Goal: Transaction & Acquisition: Purchase product/service

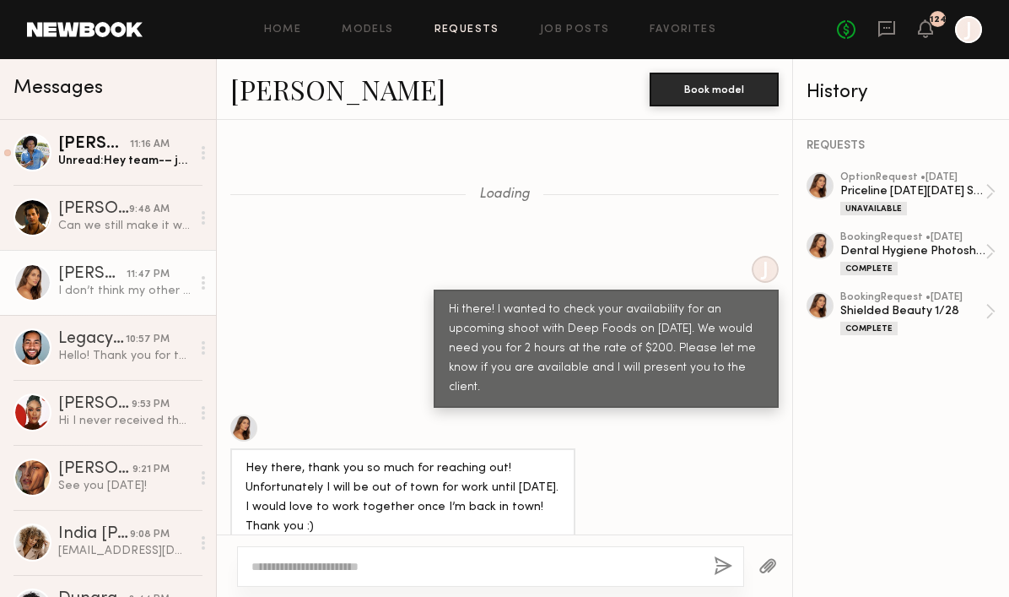
scroll to position [5799, 0]
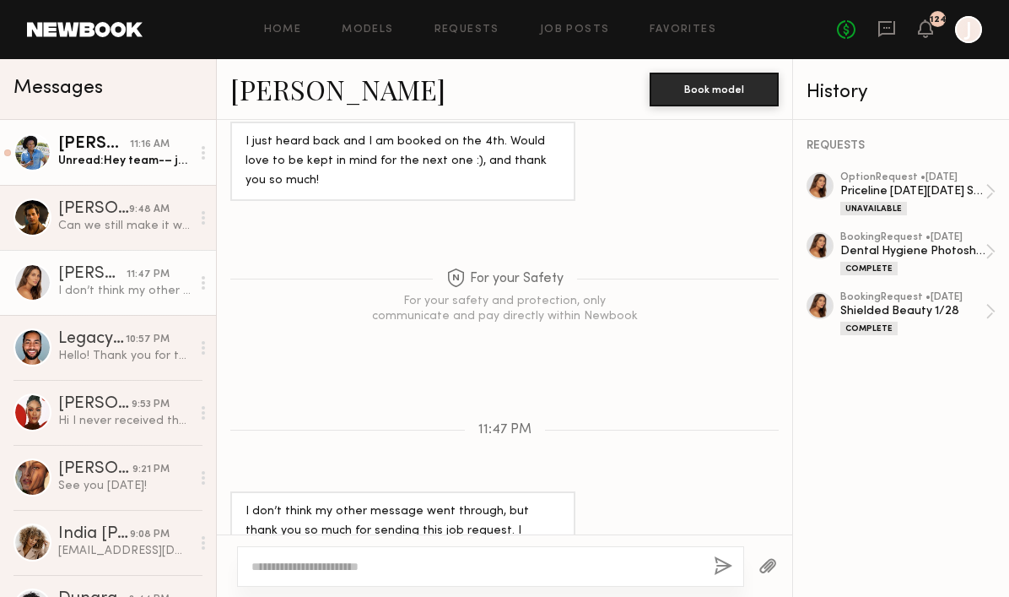
click at [116, 154] on div "Unread: Hey team-– just sent over the recorded audition." at bounding box center [124, 161] width 132 height 16
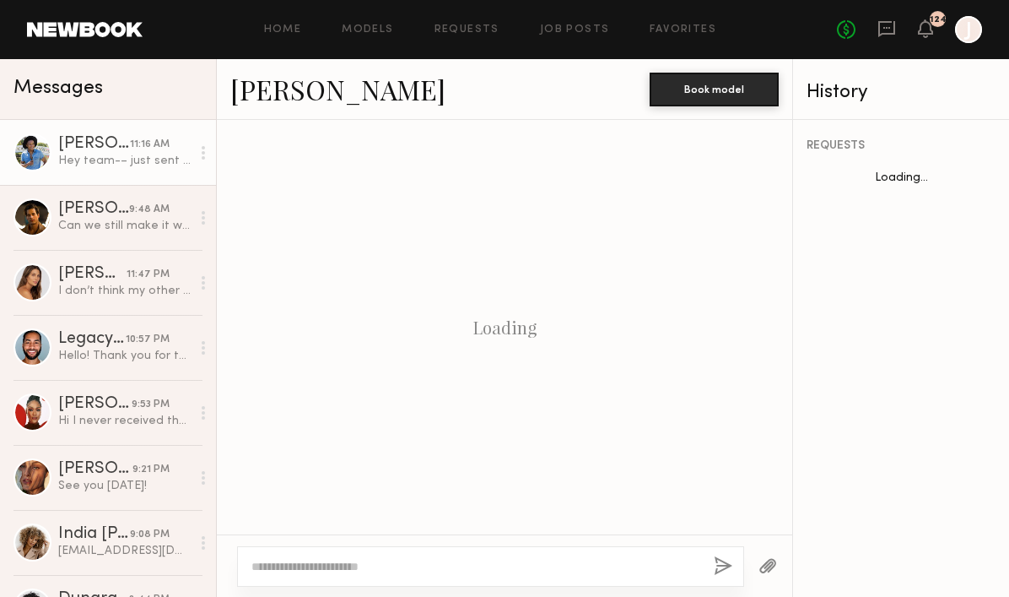
scroll to position [1112, 0]
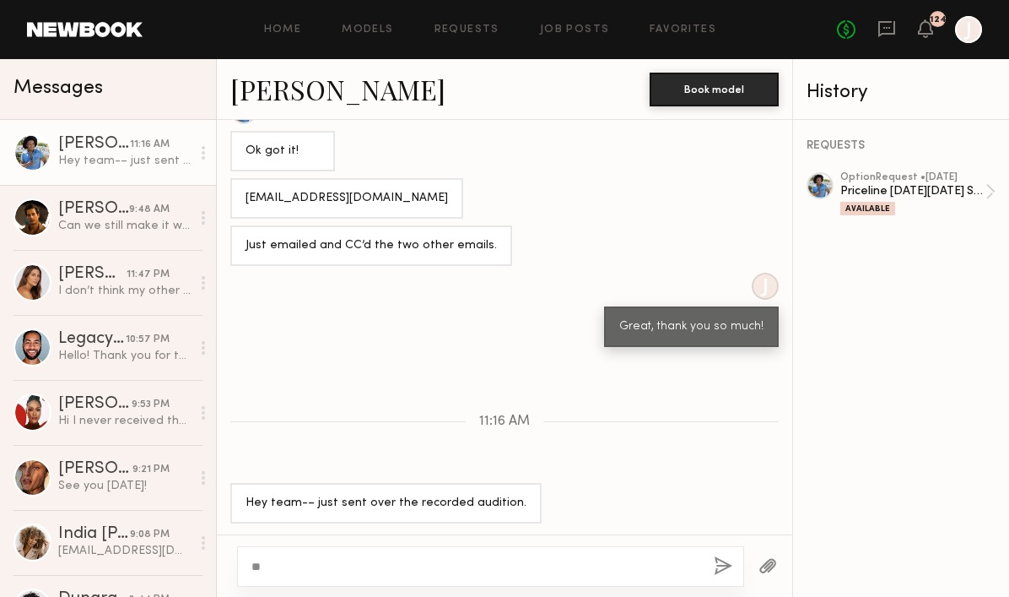
type textarea "*"
click at [486, 30] on link "Requests" at bounding box center [467, 29] width 65 height 11
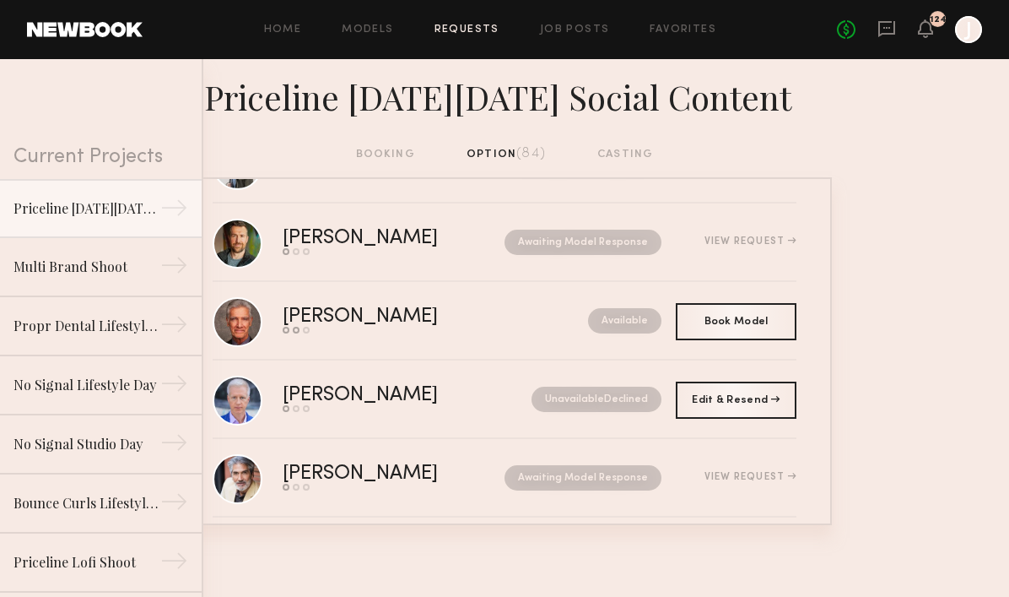
scroll to position [496, 0]
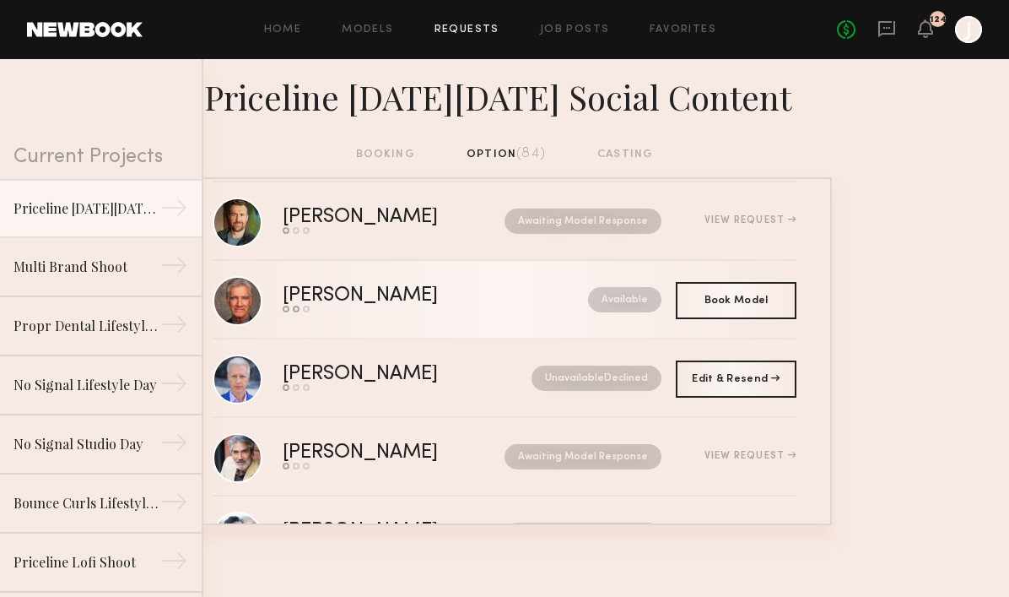
click at [311, 293] on div "Ray L." at bounding box center [398, 295] width 230 height 19
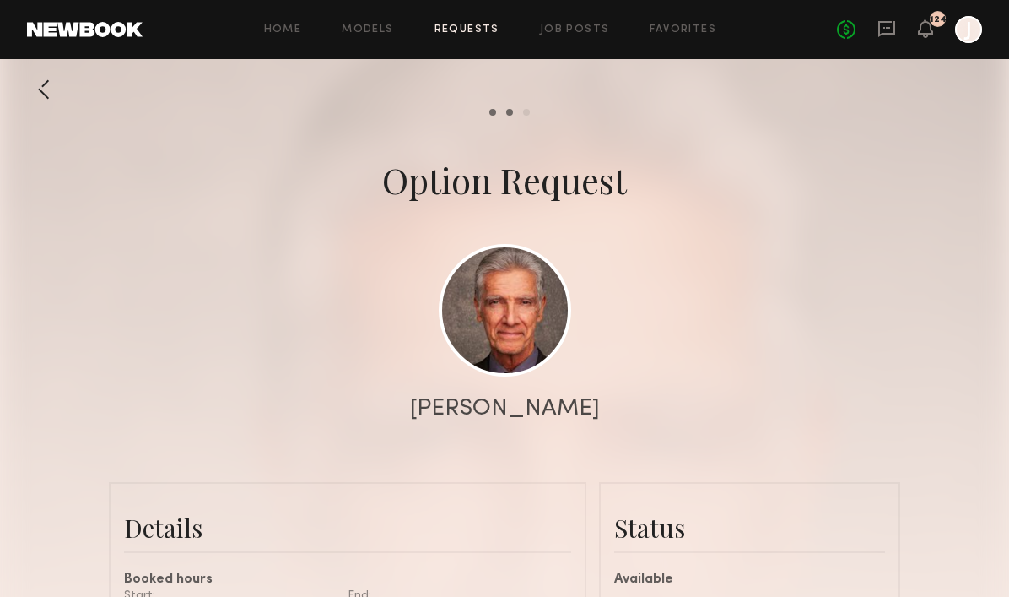
click at [450, 25] on link "Requests" at bounding box center [467, 29] width 65 height 11
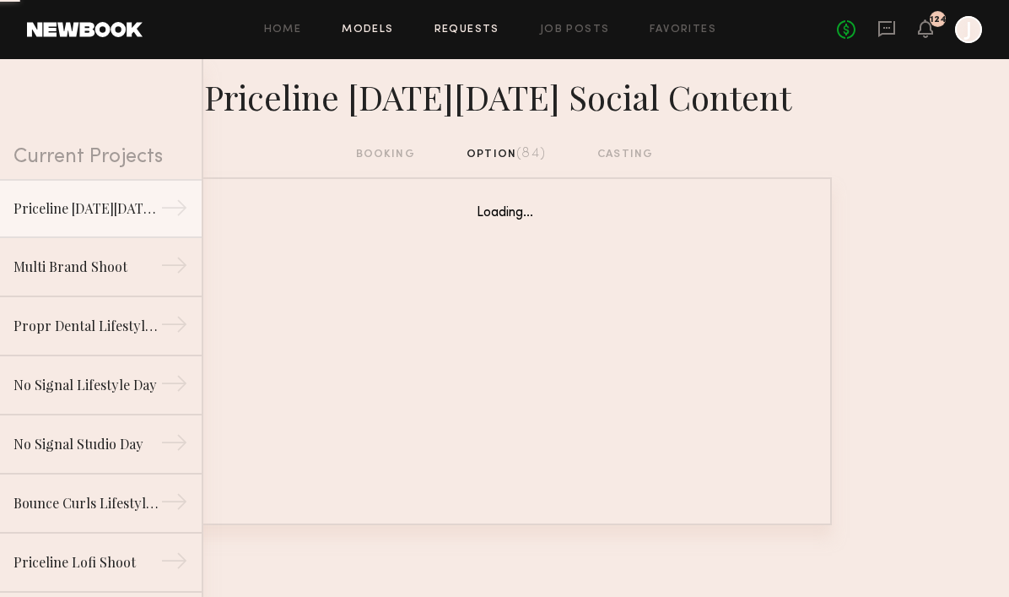
click at [367, 30] on link "Models" at bounding box center [367, 29] width 51 height 11
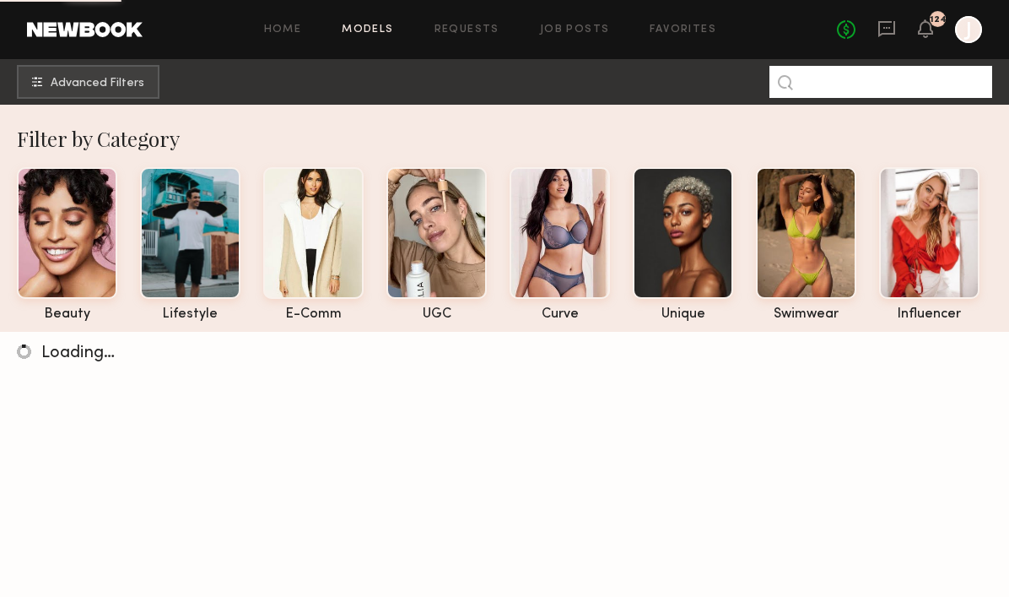
click at [849, 88] on input at bounding box center [881, 82] width 223 height 32
paste input "*****"
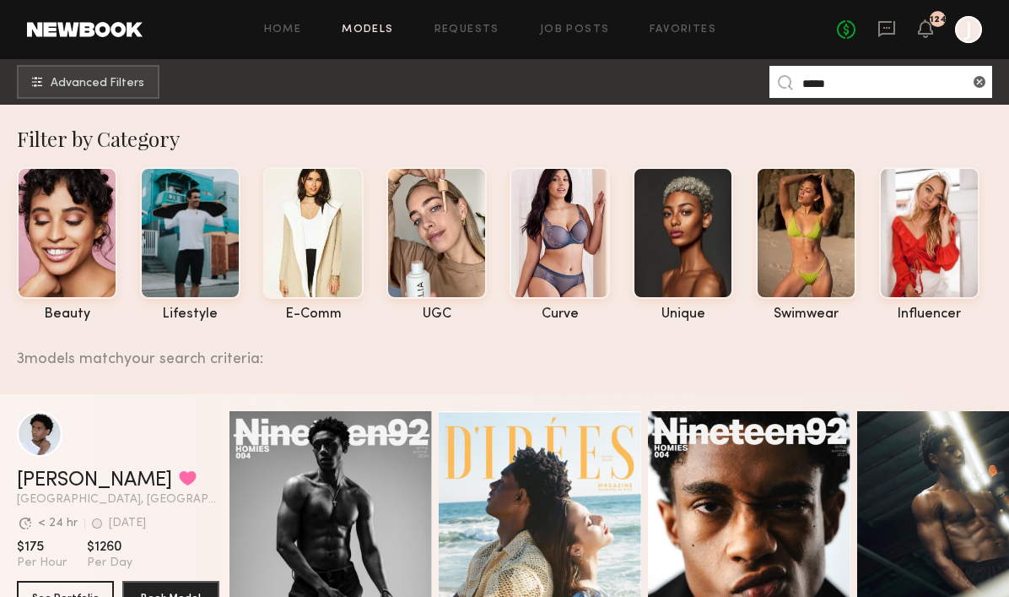
type input "*****"
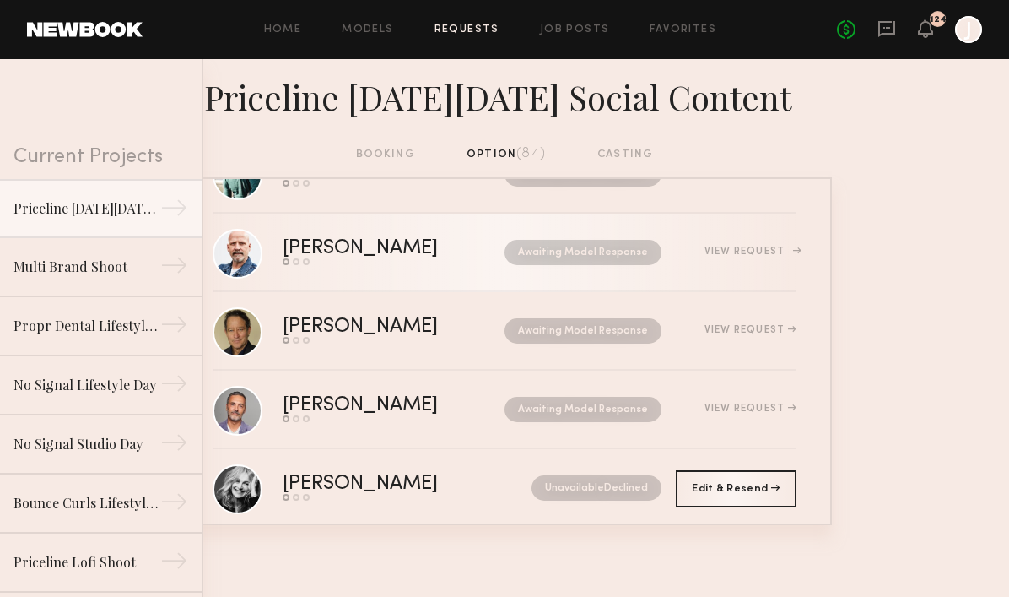
scroll to position [1173, 0]
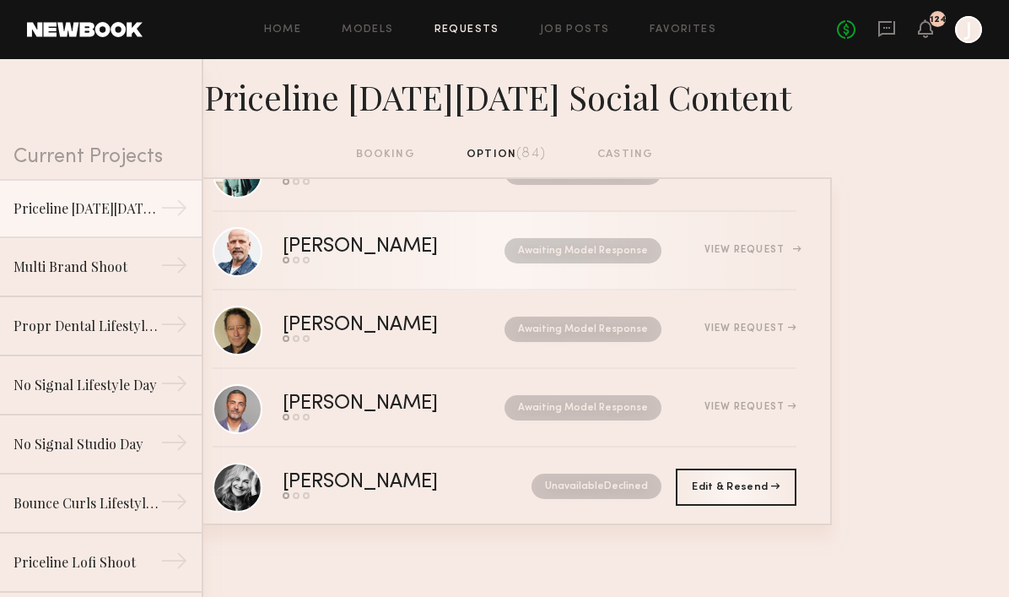
click at [299, 247] on div "[PERSON_NAME]" at bounding box center [377, 246] width 189 height 19
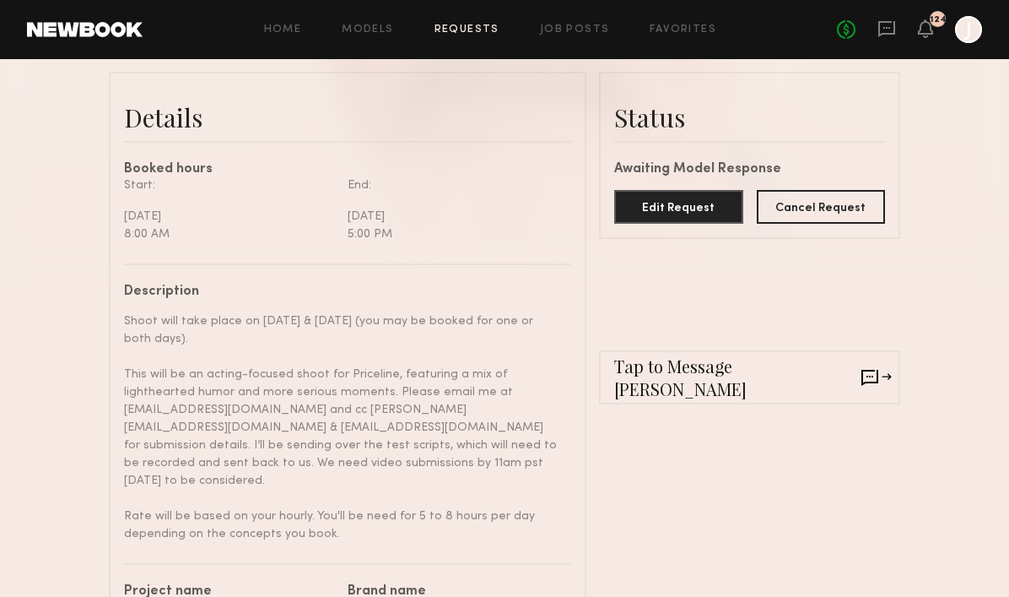
scroll to position [651, 0]
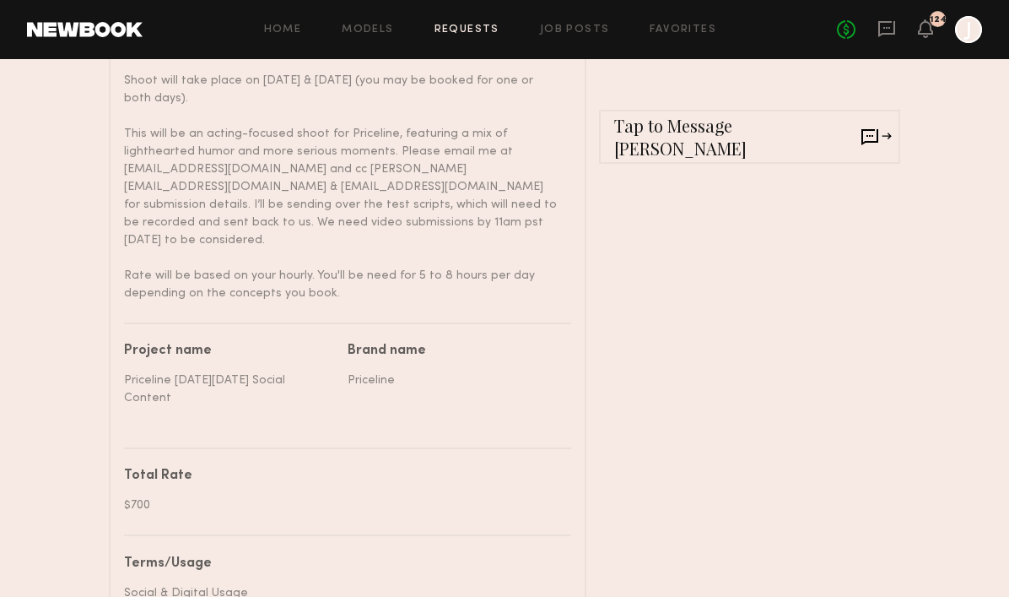
click at [704, 134] on span "Tap to Message Rick" at bounding box center [737, 137] width 247 height 46
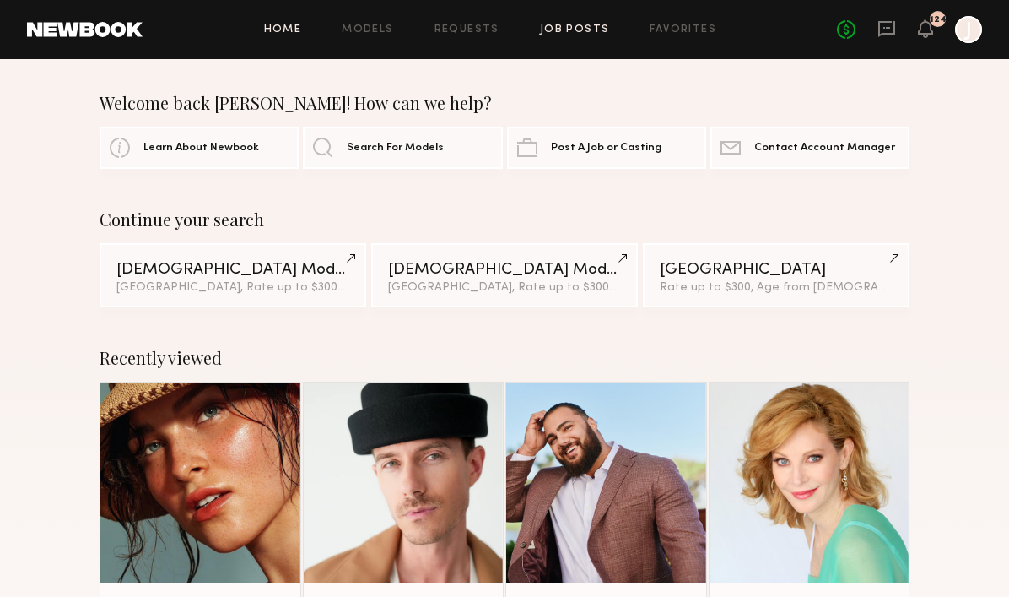
click at [584, 30] on link "Job Posts" at bounding box center [575, 29] width 70 height 11
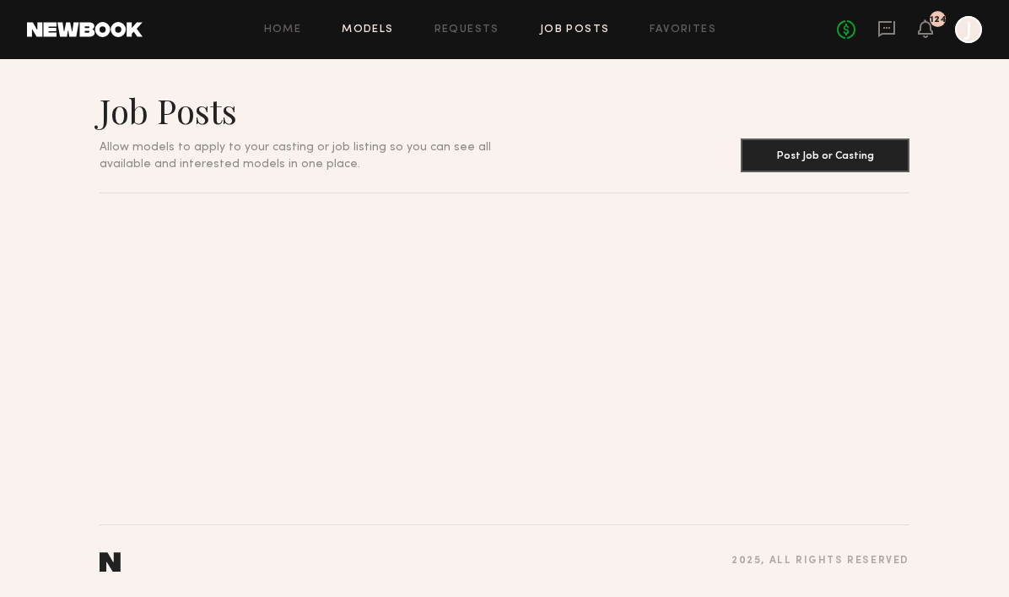
click at [357, 29] on link "Models" at bounding box center [367, 29] width 51 height 11
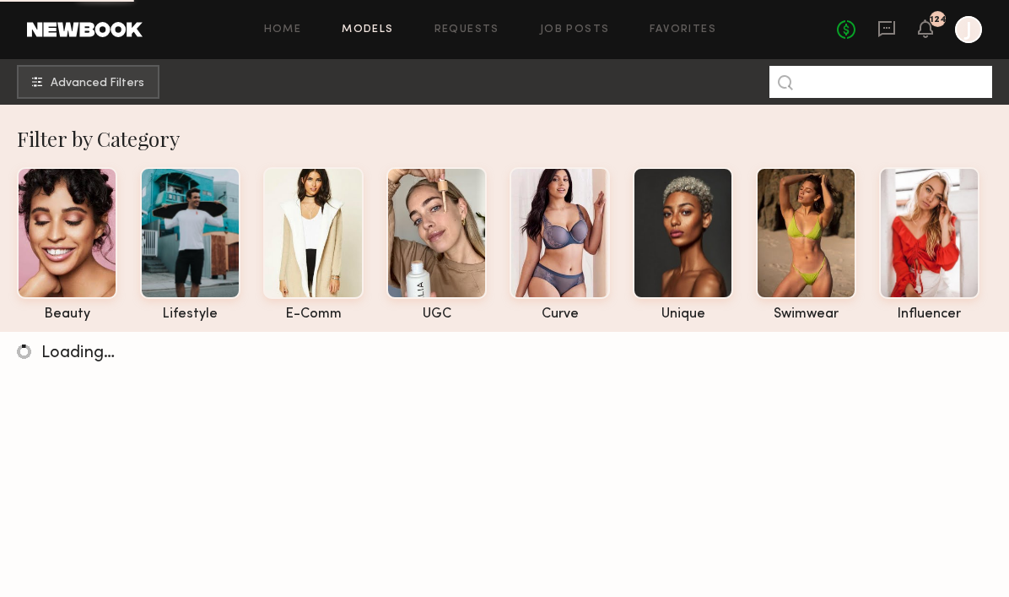
click at [809, 84] on input at bounding box center [881, 82] width 223 height 32
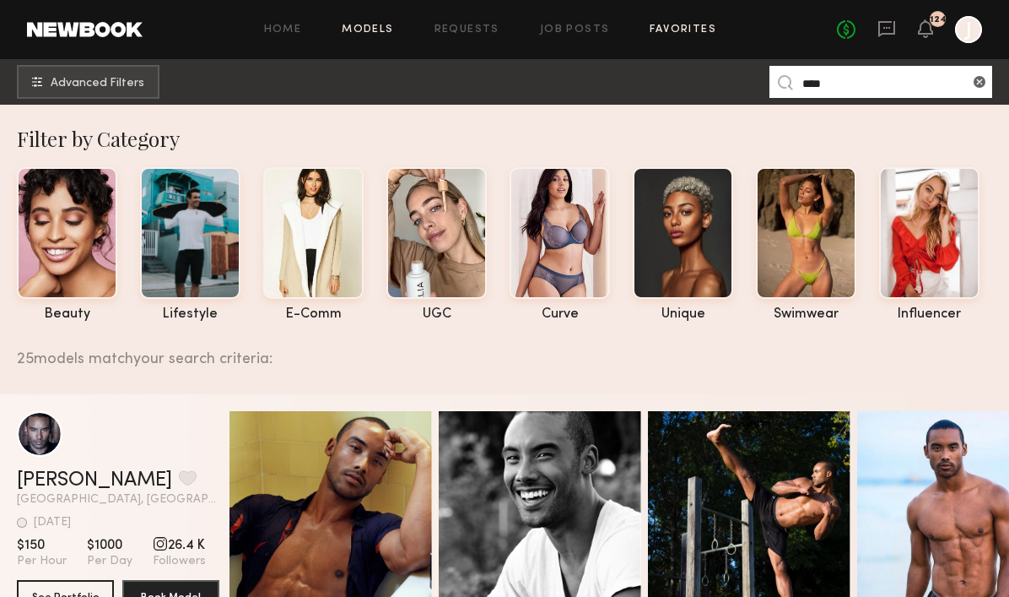
type input "****"
click at [677, 28] on link "Favorites" at bounding box center [683, 29] width 67 height 11
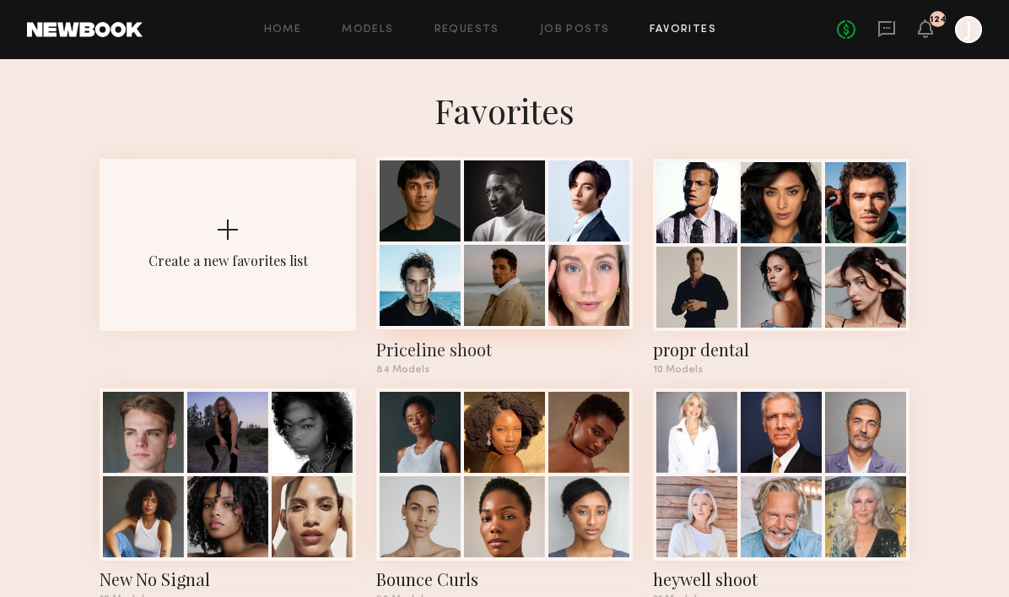
click at [517, 213] on div at bounding box center [504, 200] width 81 height 81
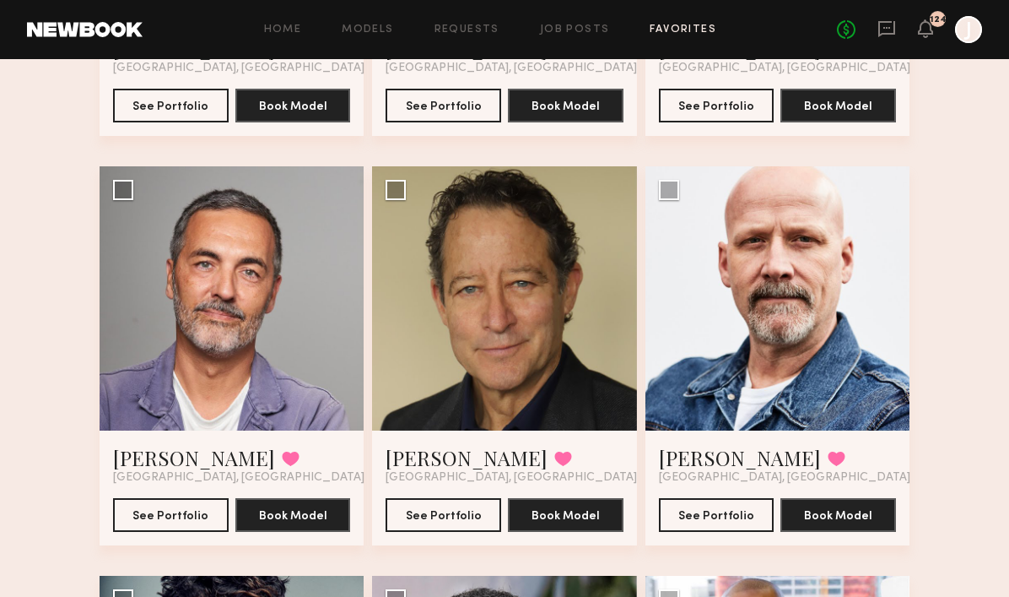
scroll to position [3337, 0]
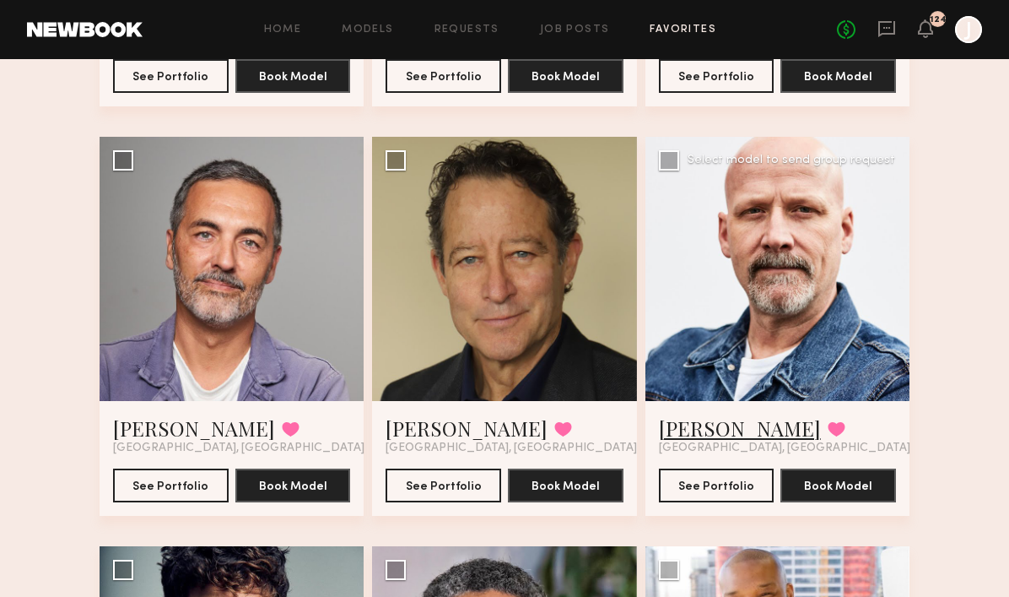
click at [684, 429] on link "Rick L." at bounding box center [740, 427] width 162 height 27
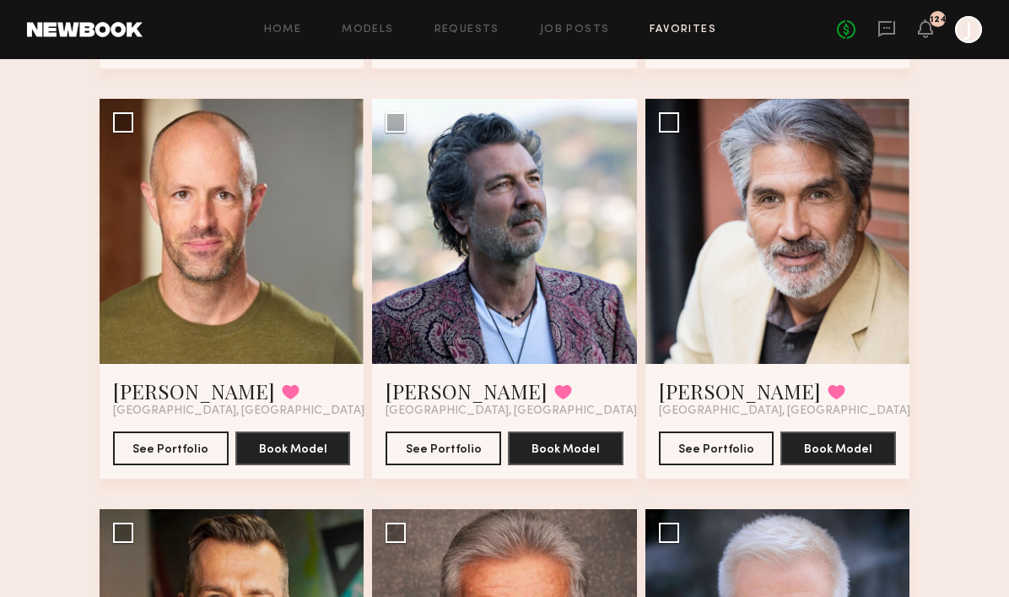
scroll to position [4556, 0]
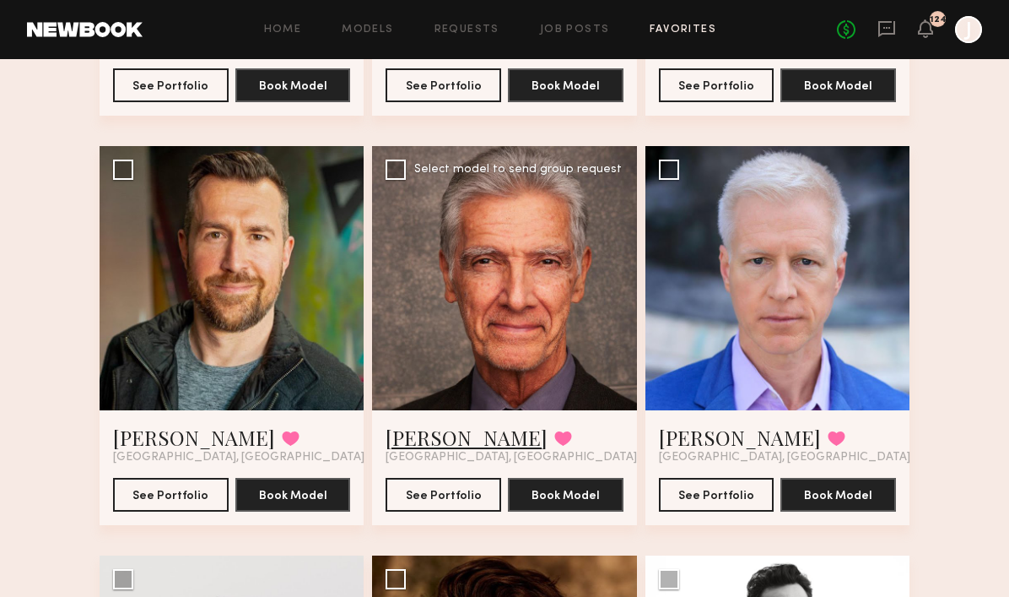
click at [404, 442] on link "Ray L." at bounding box center [467, 437] width 162 height 27
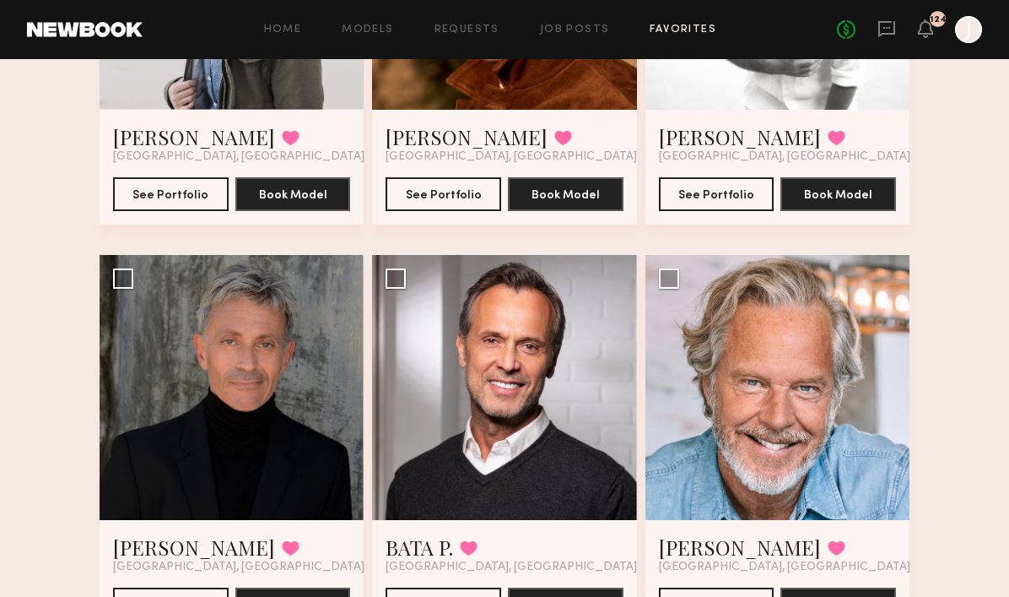
scroll to position [5293, 0]
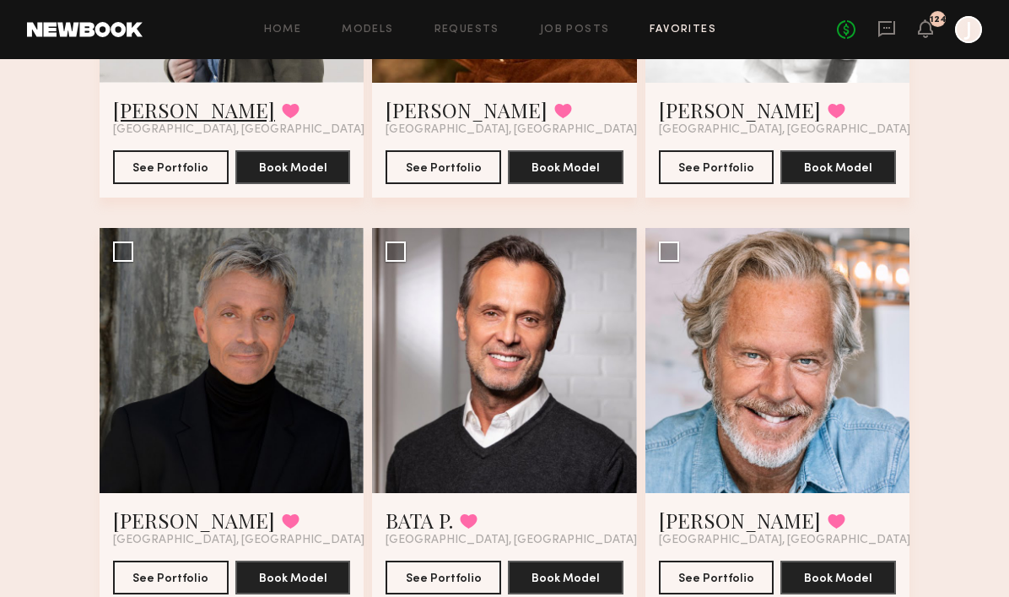
click at [151, 112] on link "Andrew R." at bounding box center [194, 109] width 162 height 27
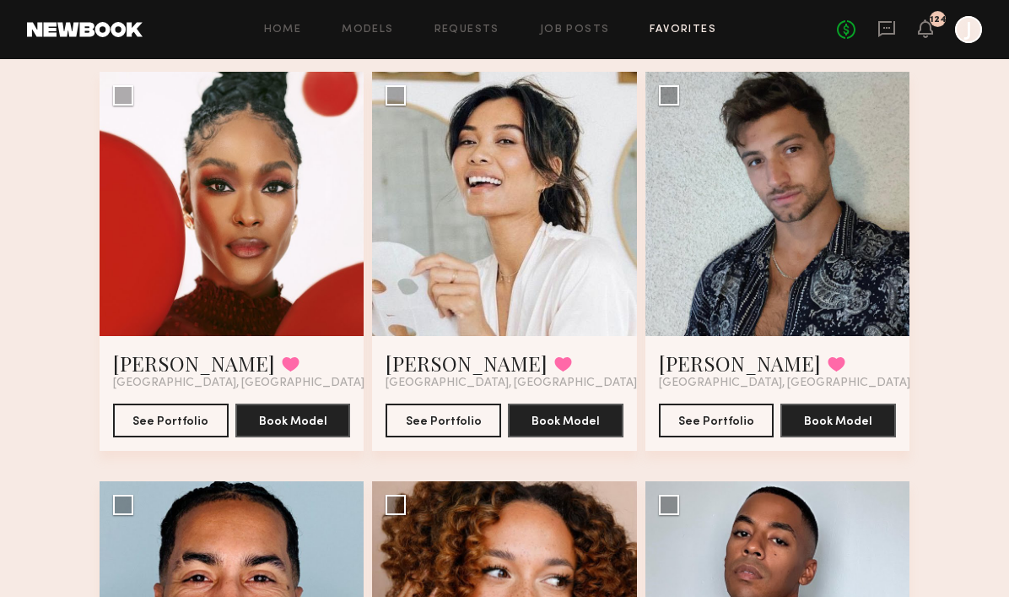
scroll to position [5868, 0]
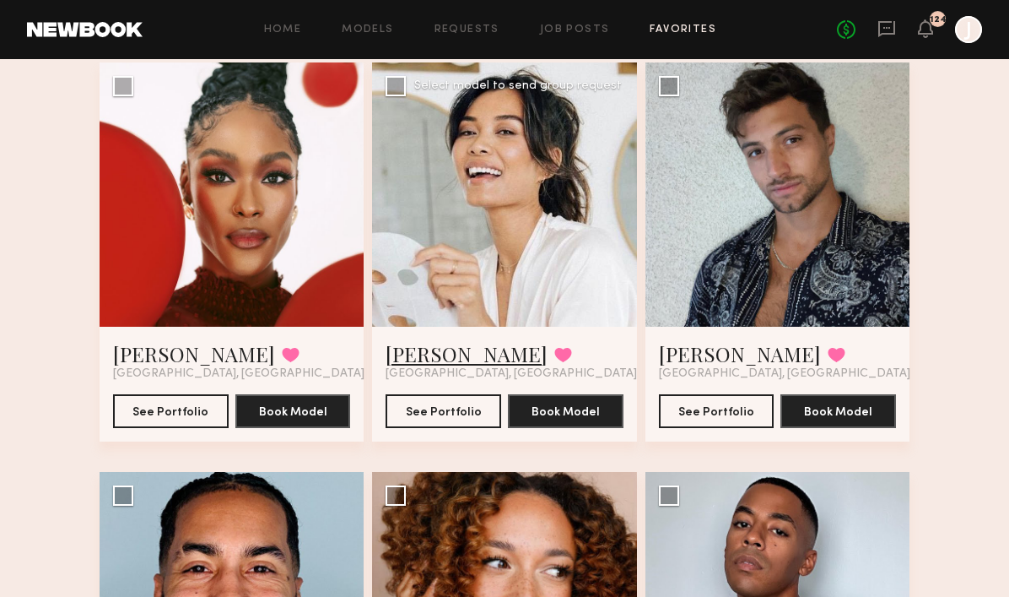
click at [436, 353] on link "Camille T." at bounding box center [467, 353] width 162 height 27
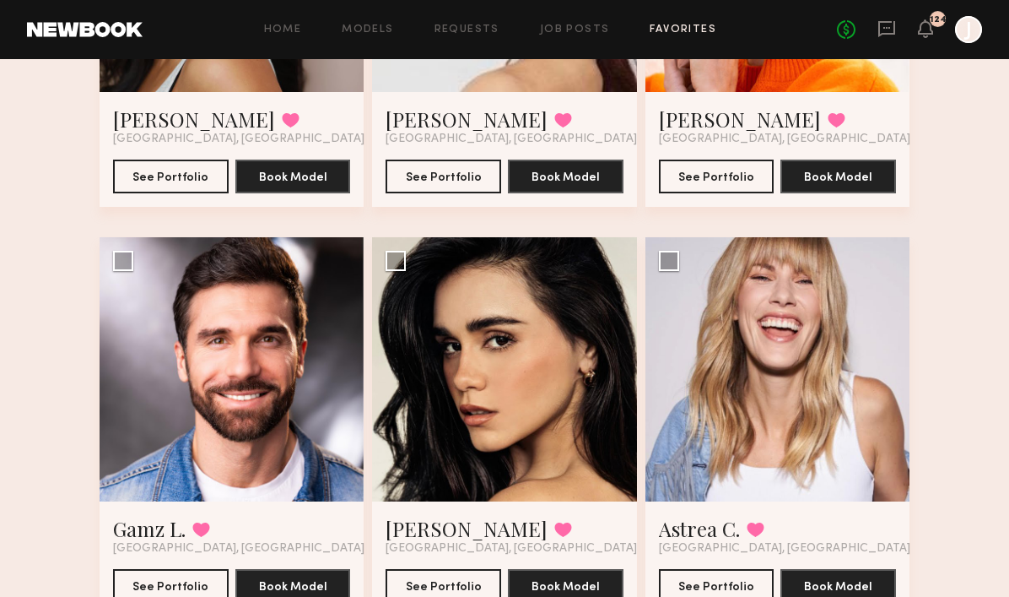
scroll to position [7333, 0]
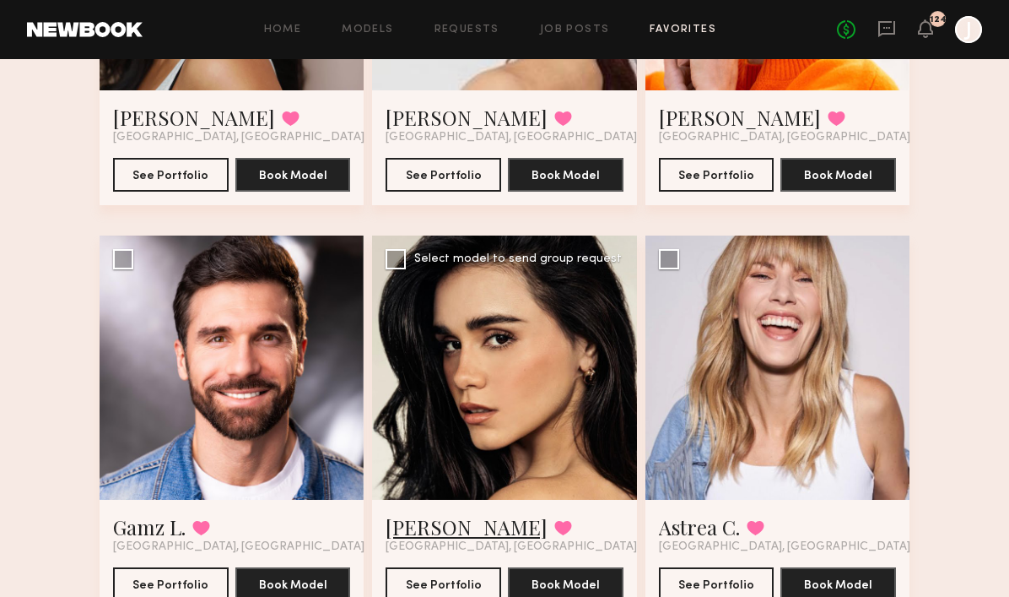
click at [423, 528] on link "Priscilla P." at bounding box center [467, 526] width 162 height 27
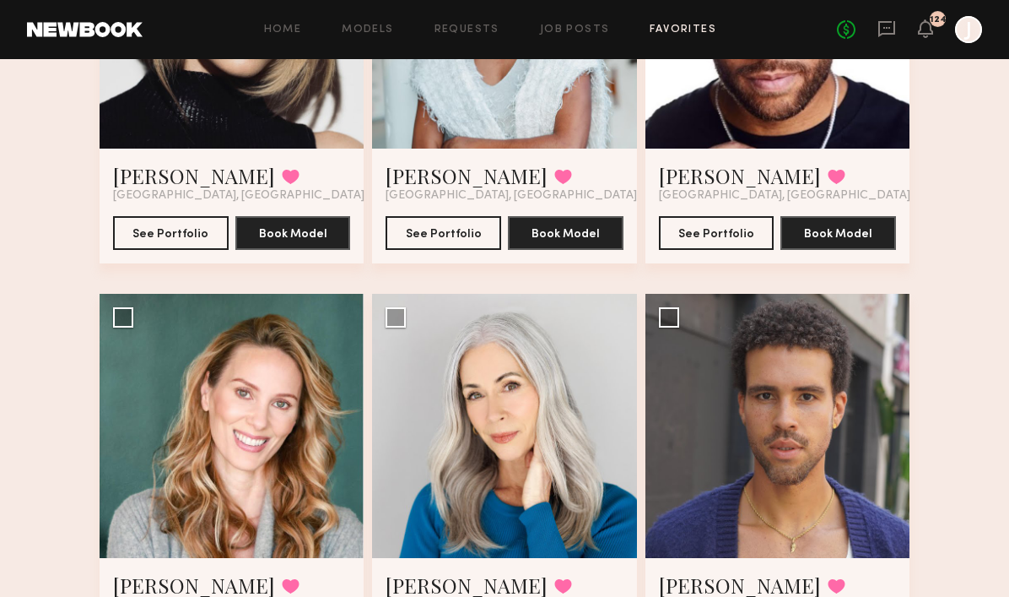
scroll to position [10554, 0]
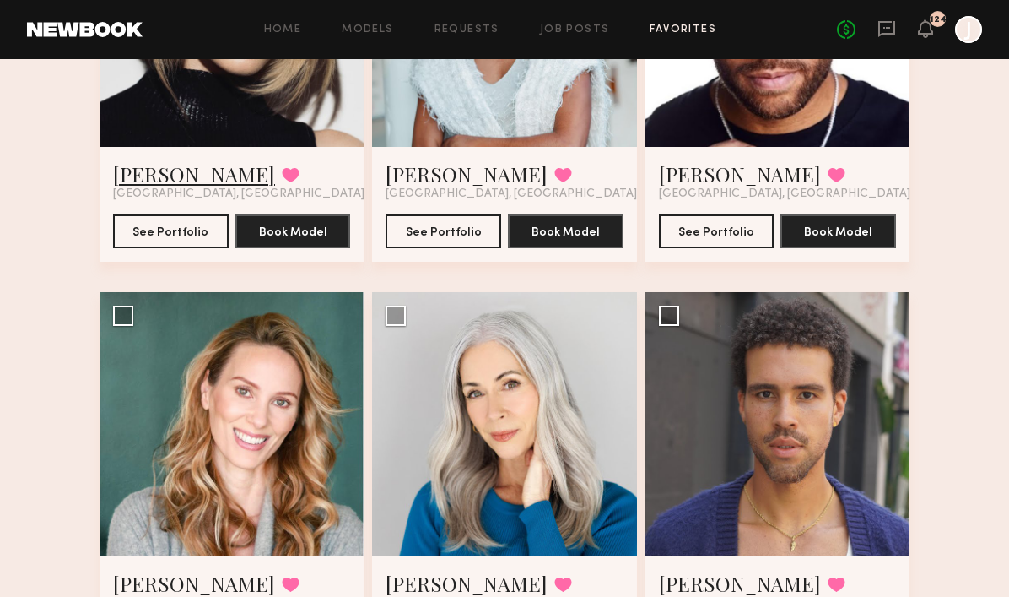
click at [170, 178] on link "Kaitlyn R." at bounding box center [194, 173] width 162 height 27
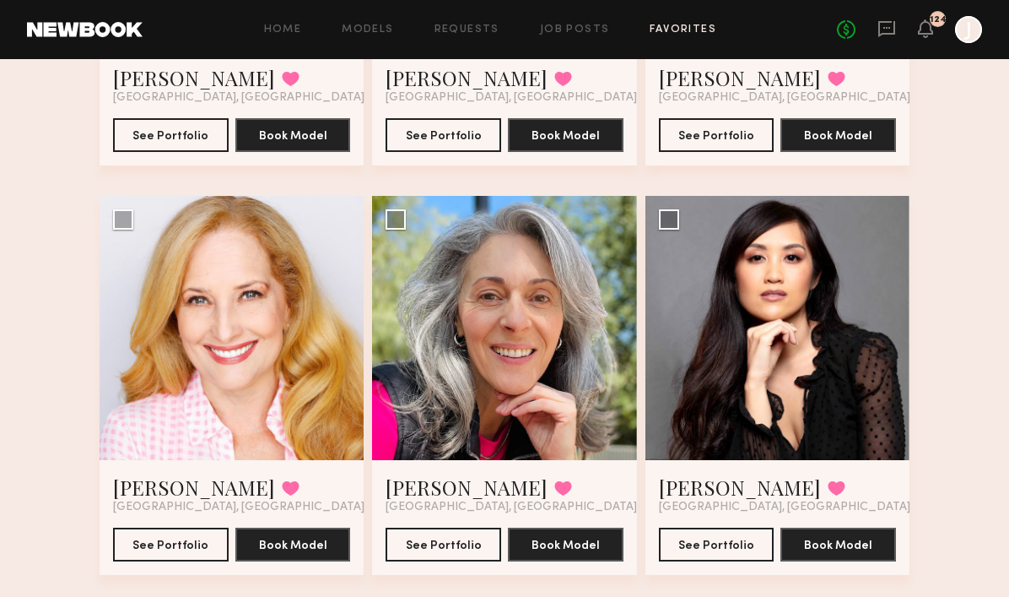
scroll to position [2060, 0]
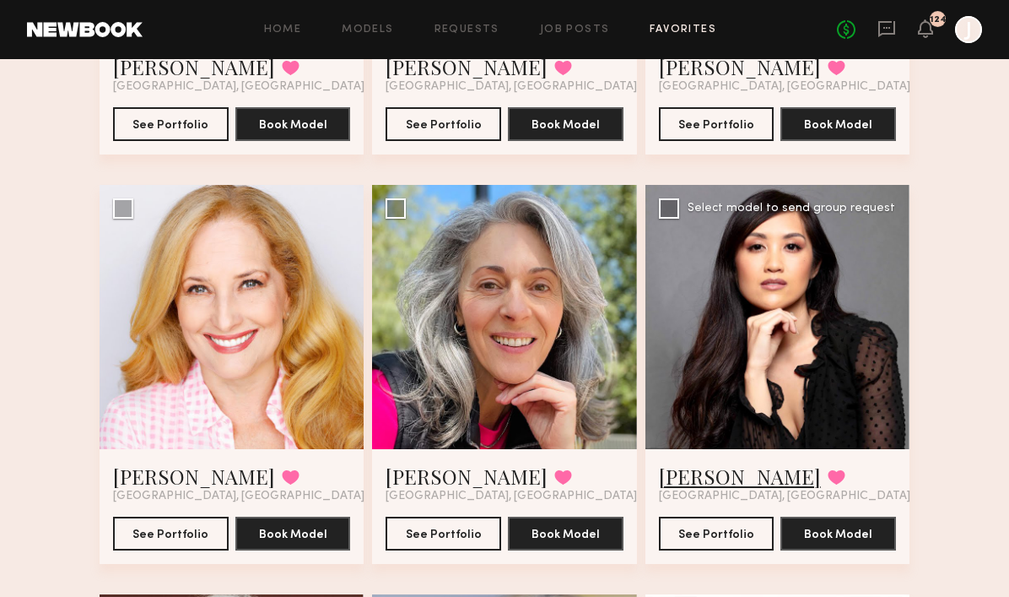
click at [721, 478] on link "Kristina L." at bounding box center [740, 475] width 162 height 27
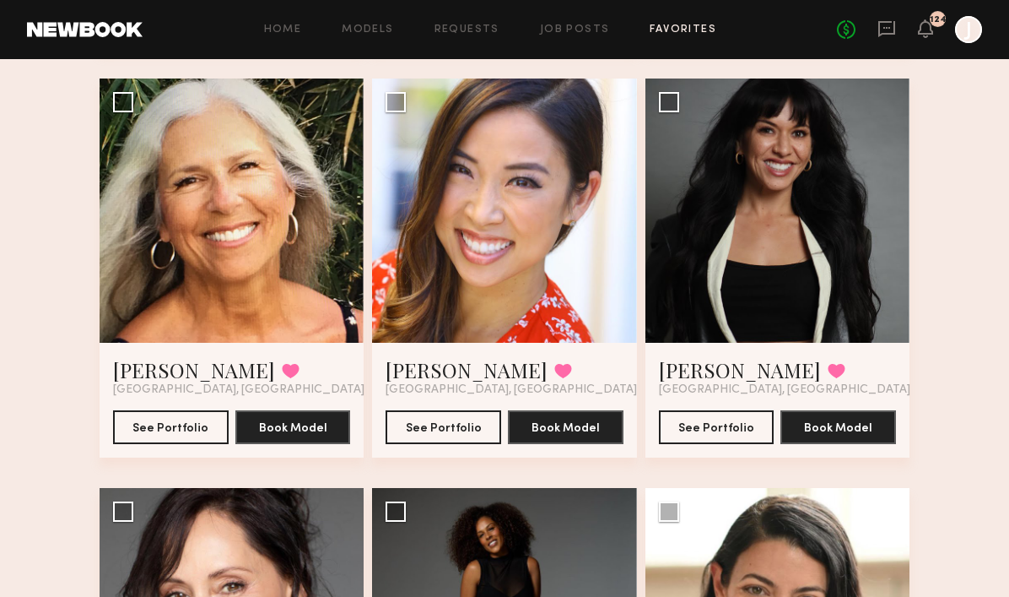
scroll to position [1295, 0]
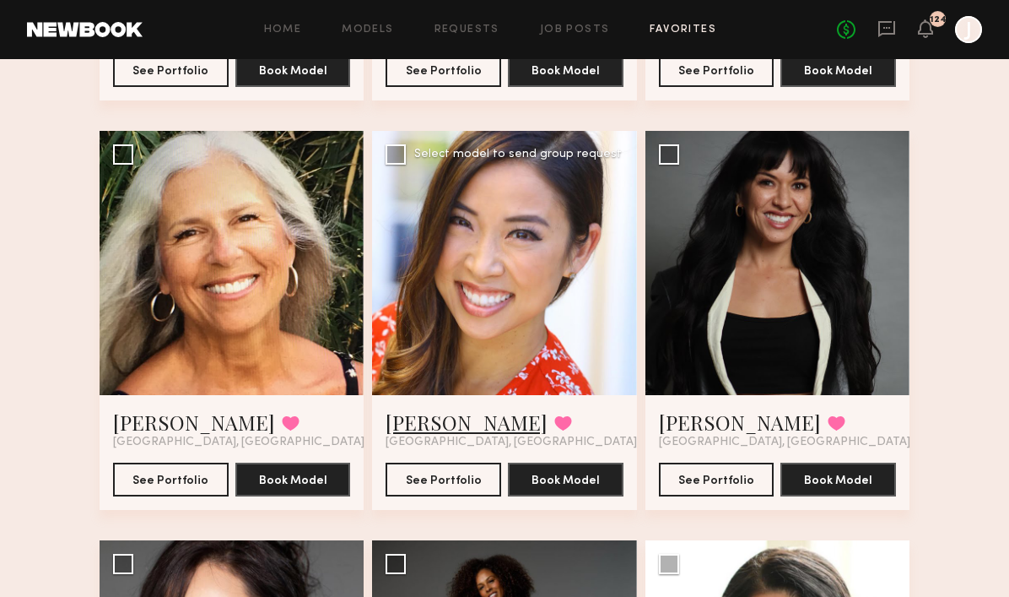
click at [455, 427] on link "CHRISTINE L." at bounding box center [467, 421] width 162 height 27
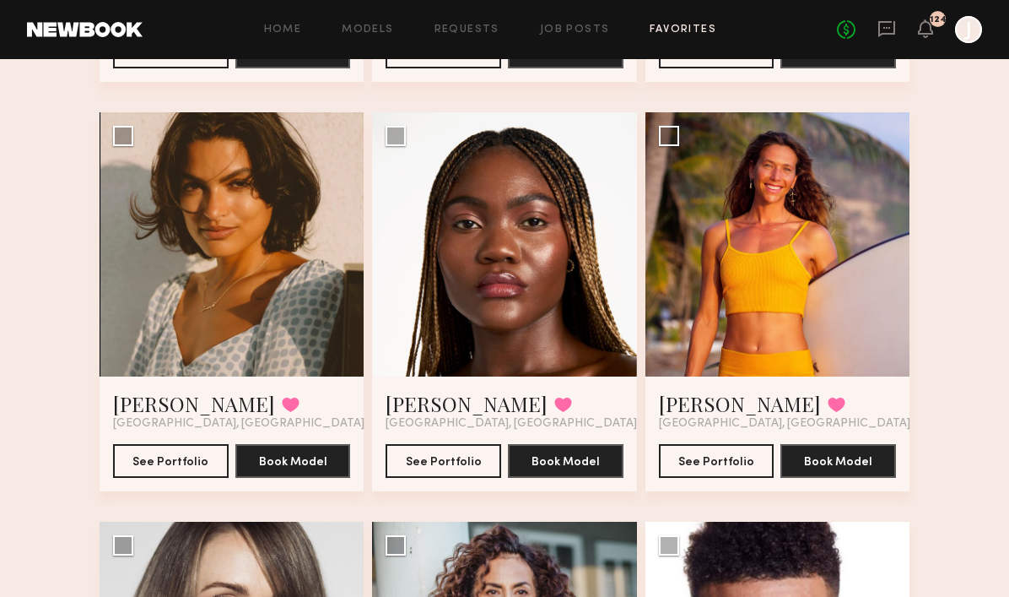
scroll to position [10480, 0]
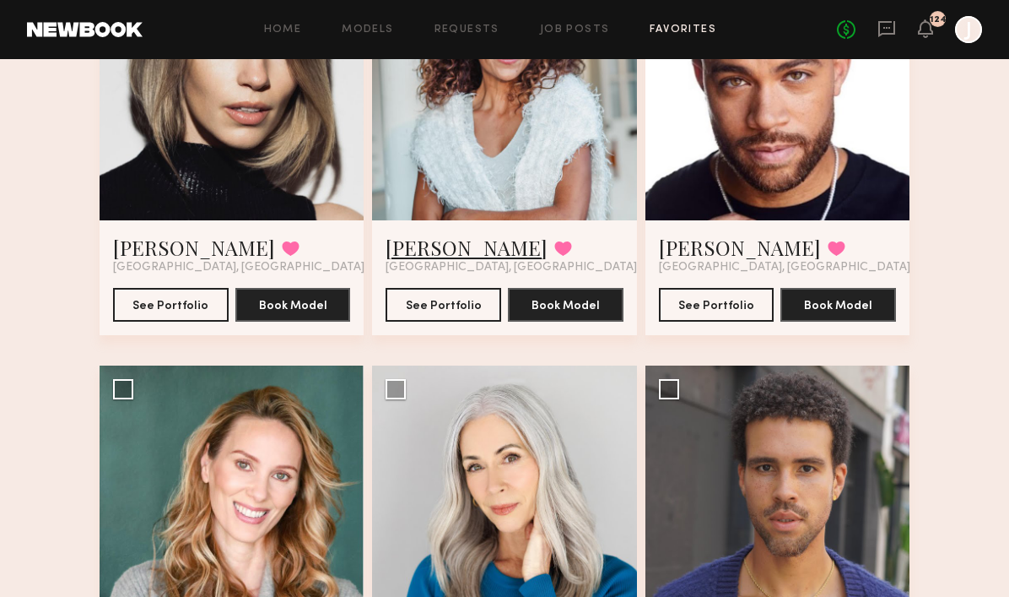
click at [437, 252] on link "Cathy M." at bounding box center [467, 247] width 162 height 27
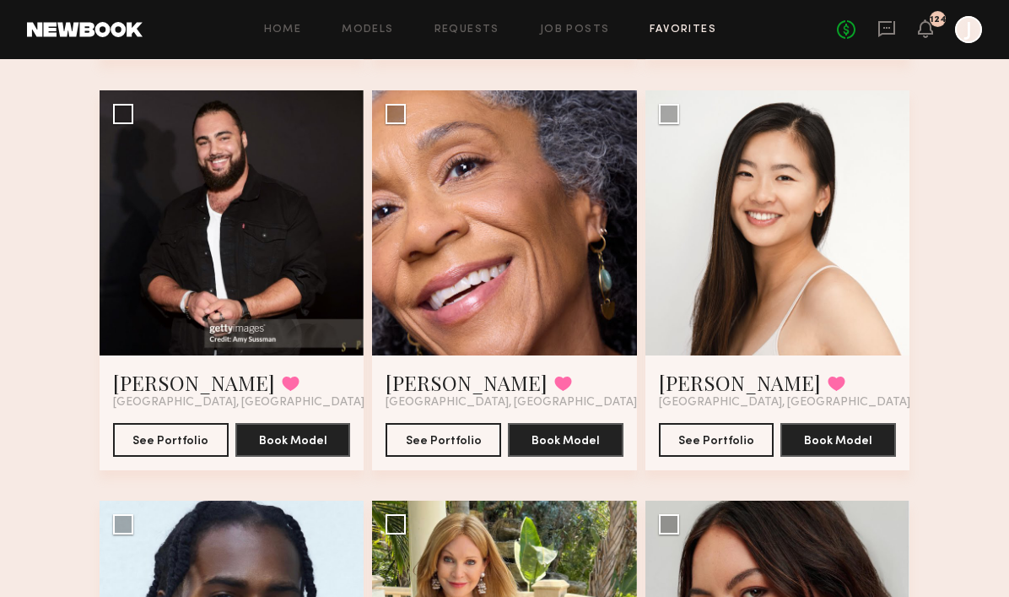
scroll to position [9112, 0]
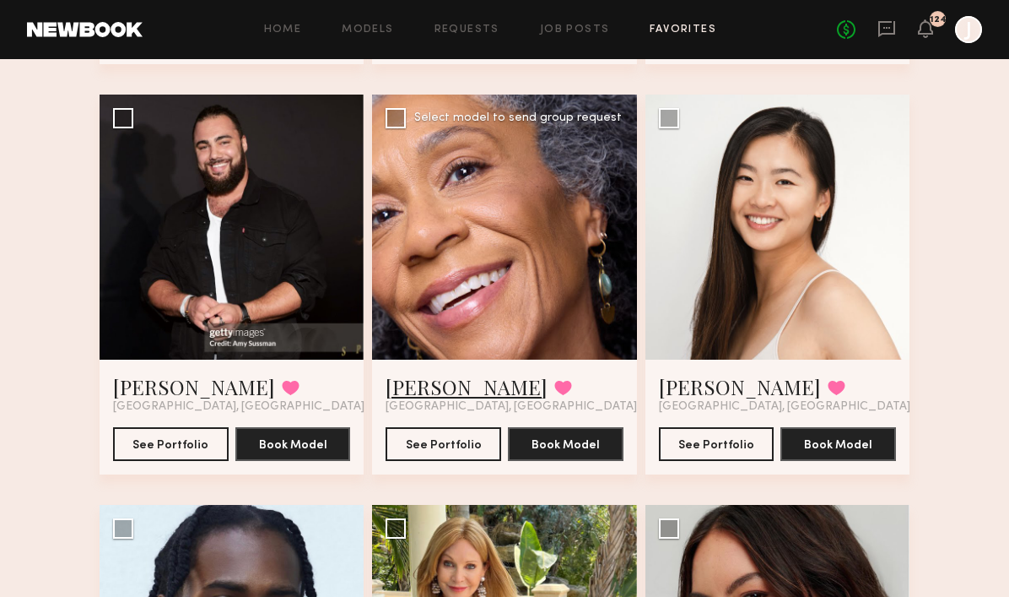
click at [435, 393] on link "Natalie S." at bounding box center [467, 386] width 162 height 27
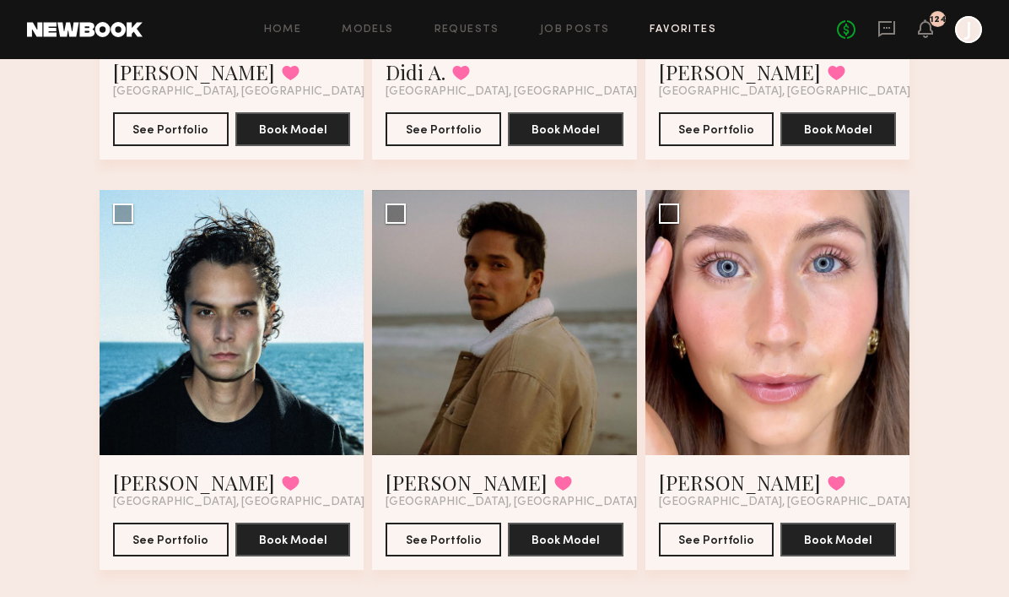
scroll to position [415, 0]
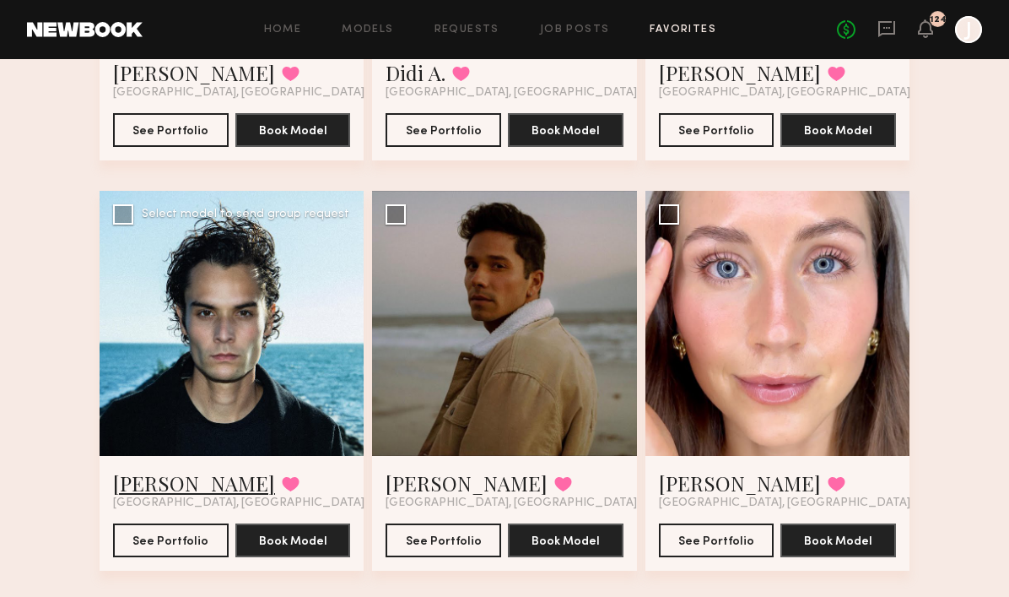
click at [146, 486] on link "Alex B." at bounding box center [194, 482] width 162 height 27
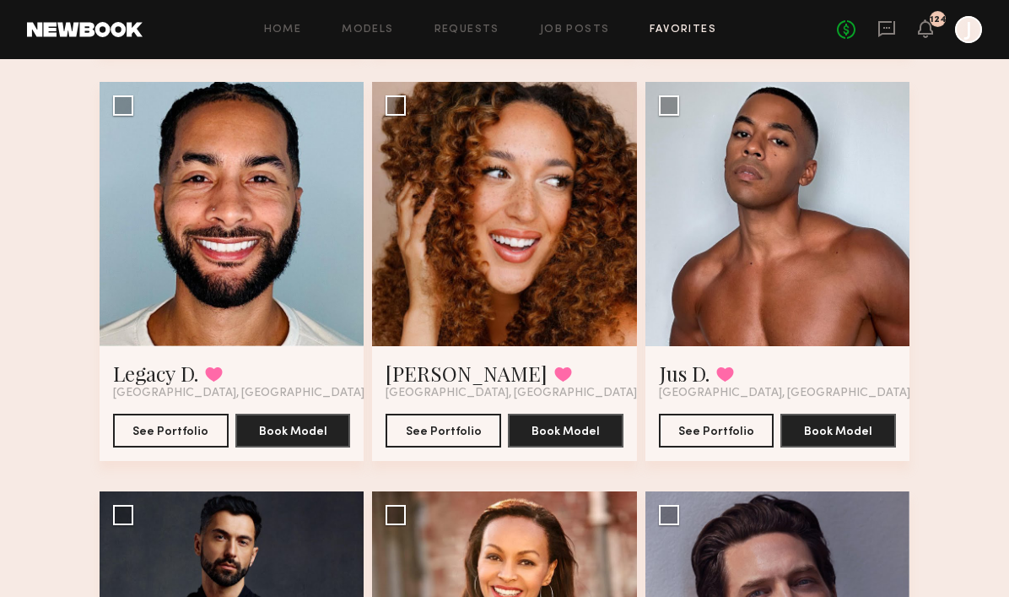
scroll to position [6257, 0]
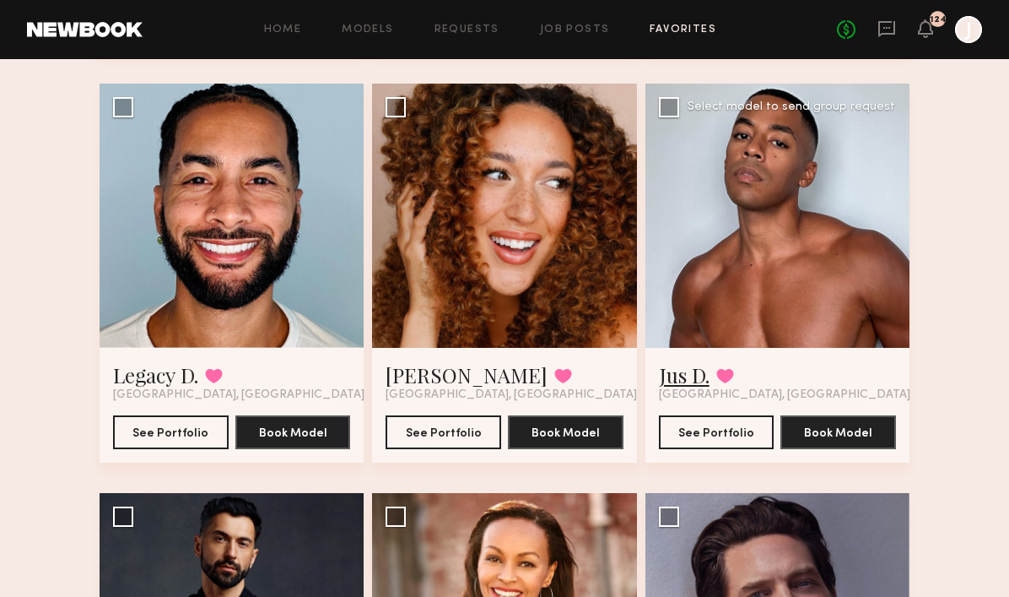
click at [687, 382] on link "Jus D." at bounding box center [684, 374] width 51 height 27
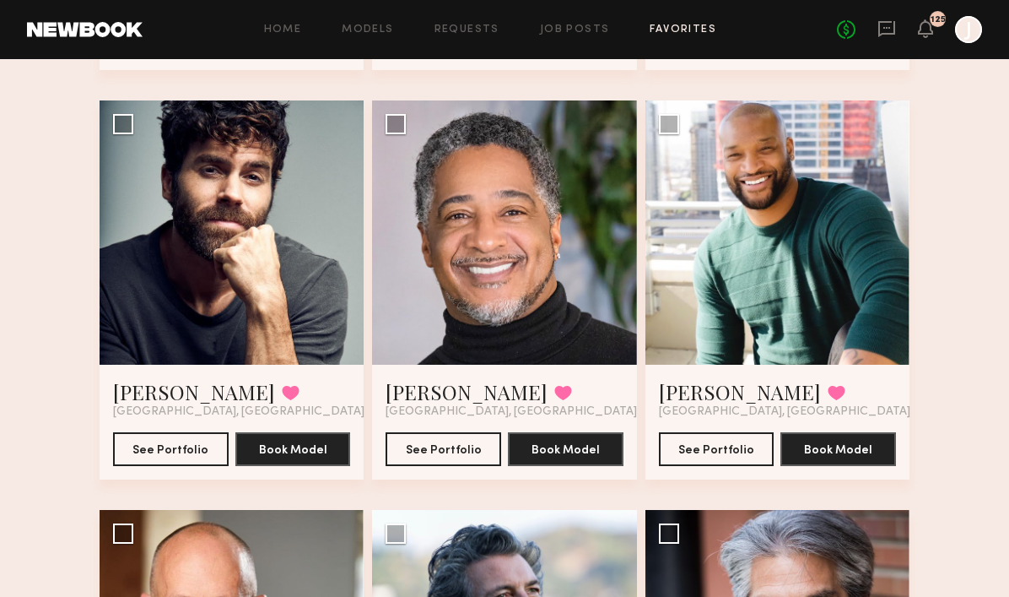
scroll to position [4017, 0]
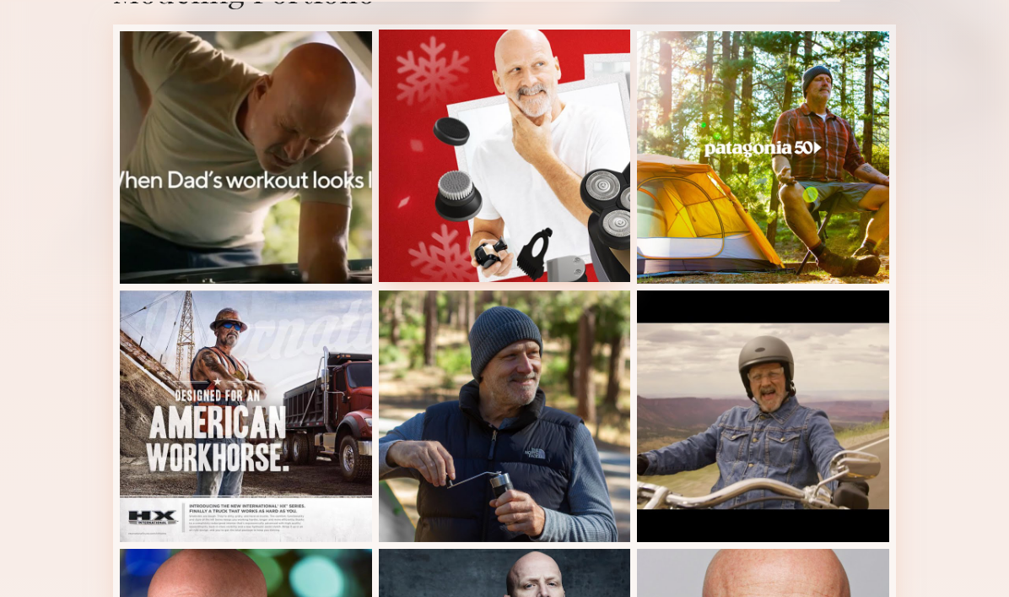
scroll to position [466, 0]
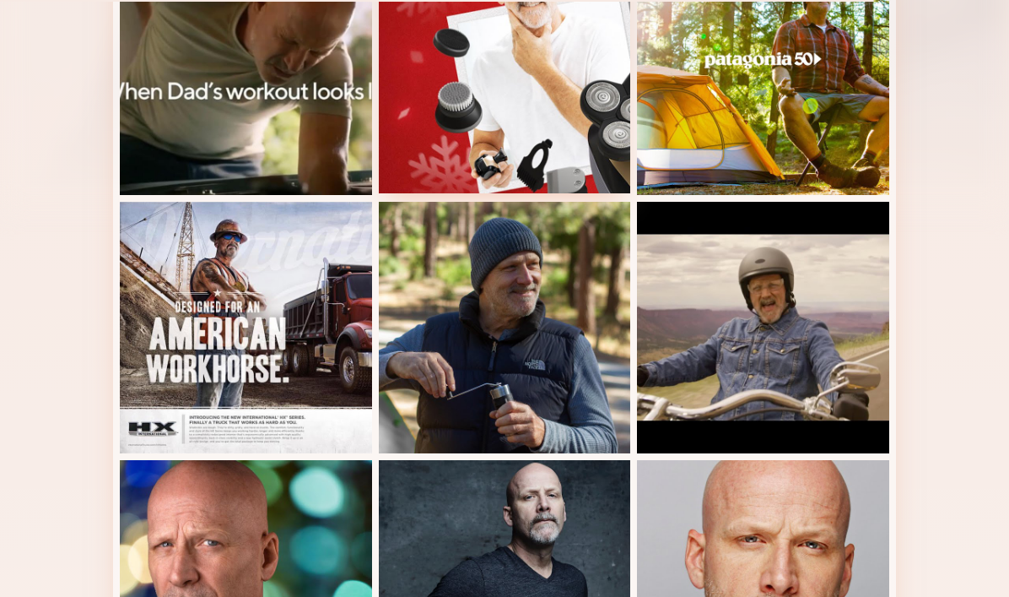
click at [532, 284] on div at bounding box center [505, 328] width 252 height 252
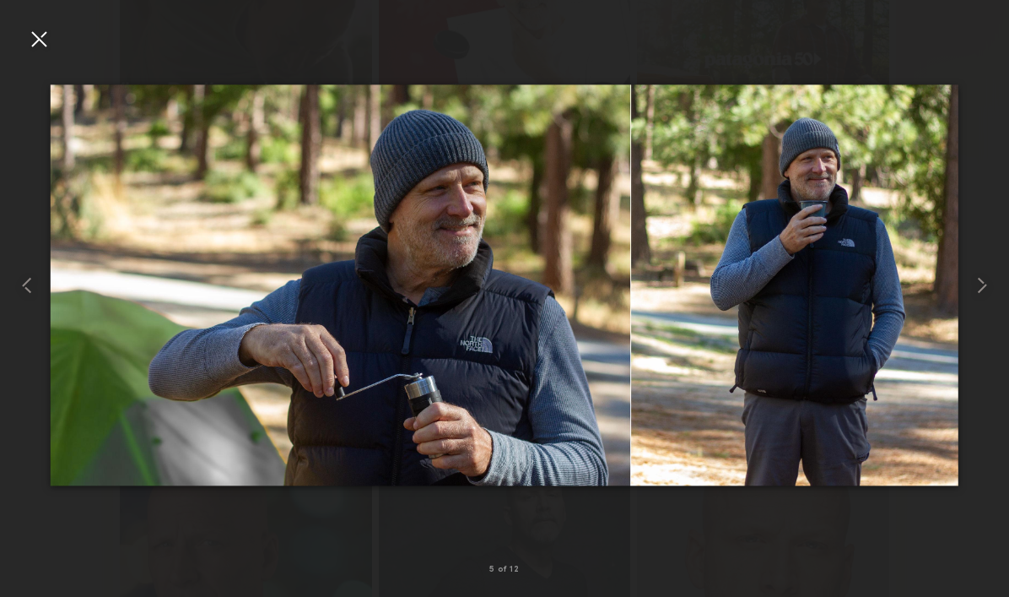
click at [42, 34] on div at bounding box center [38, 38] width 27 height 27
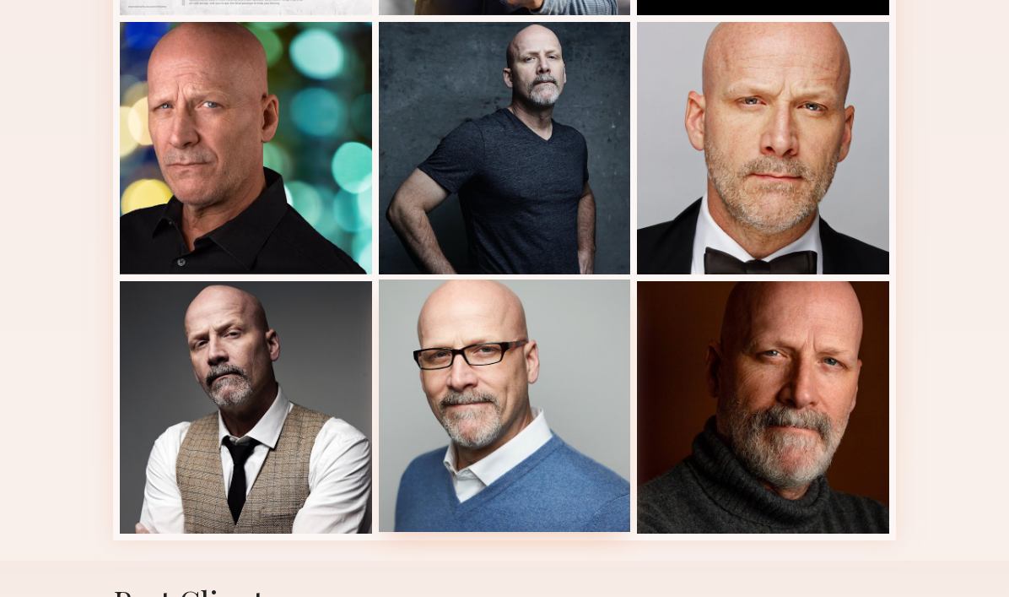
scroll to position [905, 0]
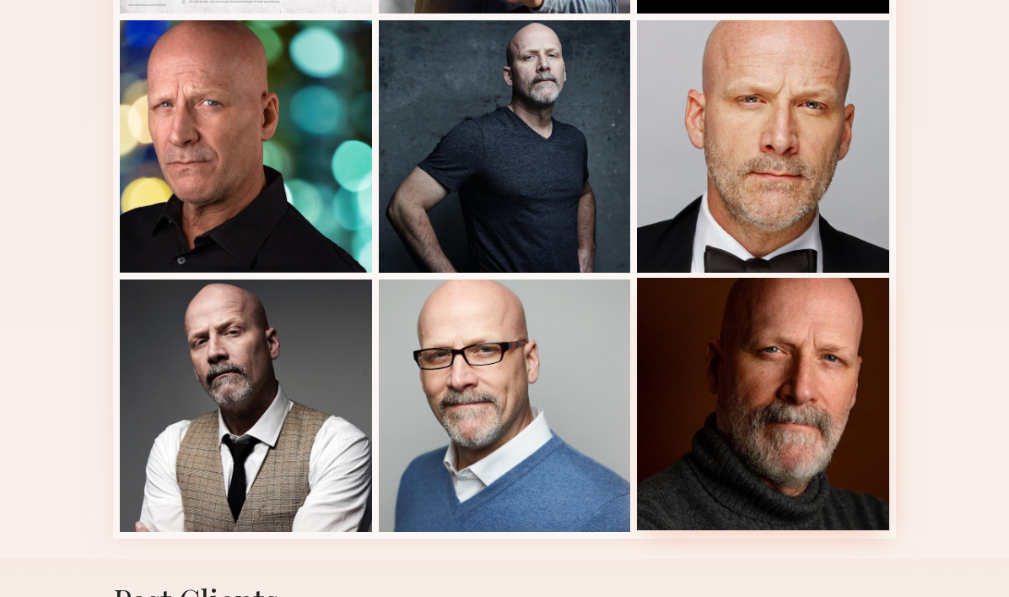
click at [752, 371] on div at bounding box center [763, 404] width 252 height 252
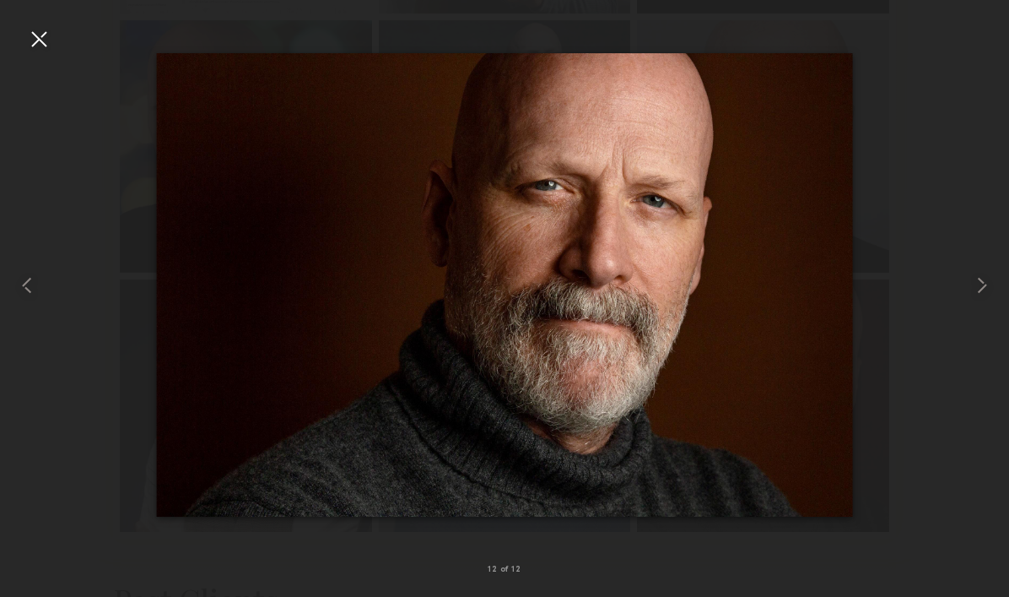
click at [42, 42] on div at bounding box center [38, 38] width 27 height 27
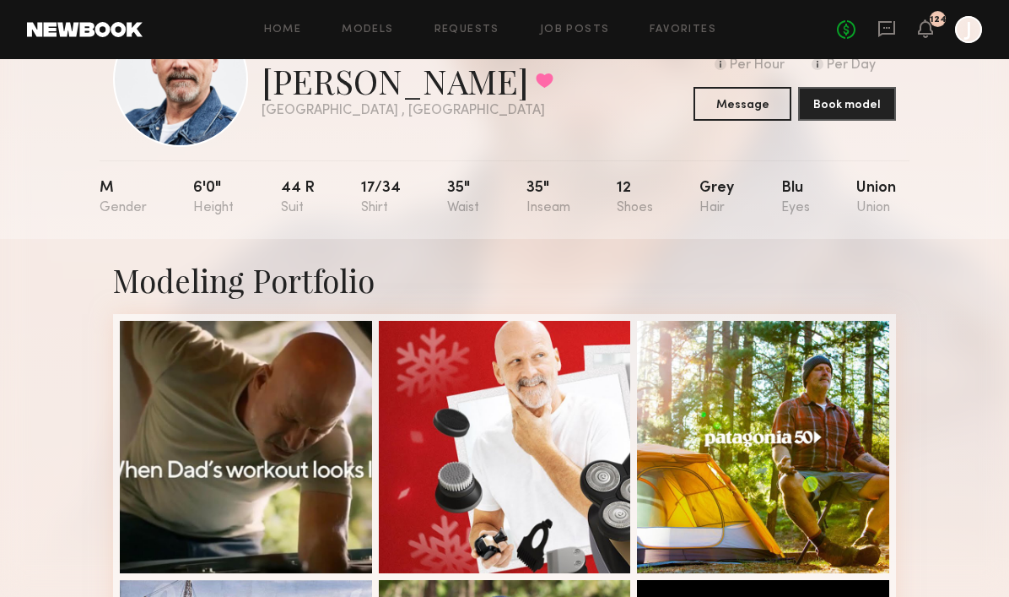
scroll to position [0, 0]
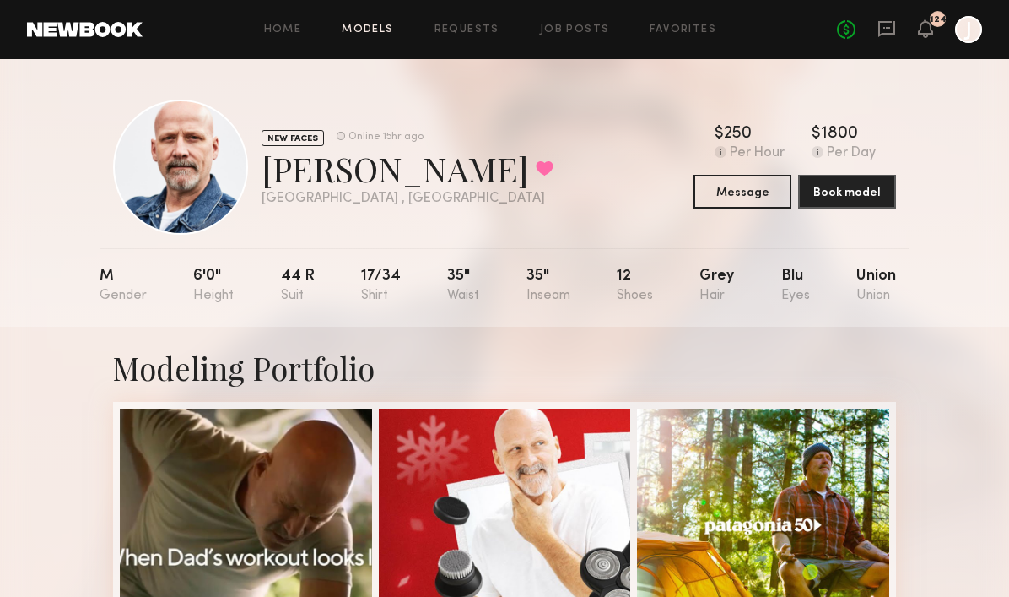
click at [376, 33] on link "Models" at bounding box center [367, 29] width 51 height 11
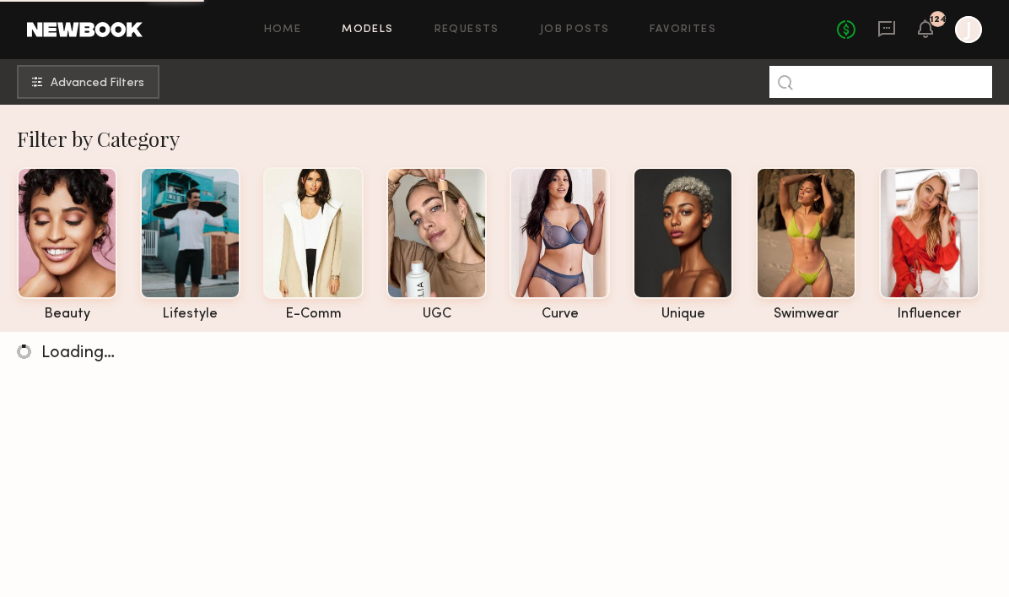
click at [819, 84] on input at bounding box center [881, 82] width 223 height 32
paste input "****"
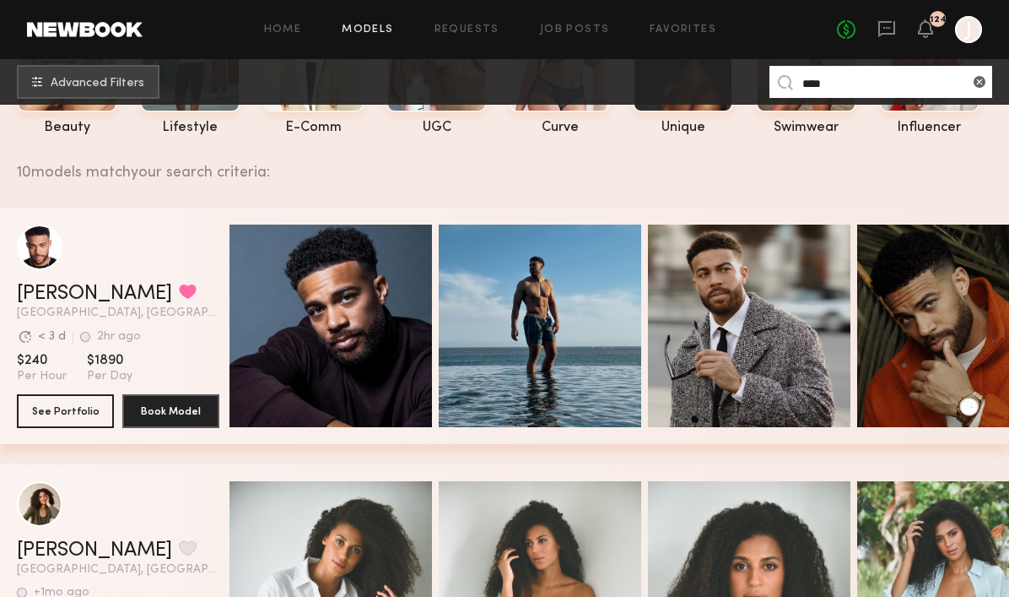
scroll to position [191, 0]
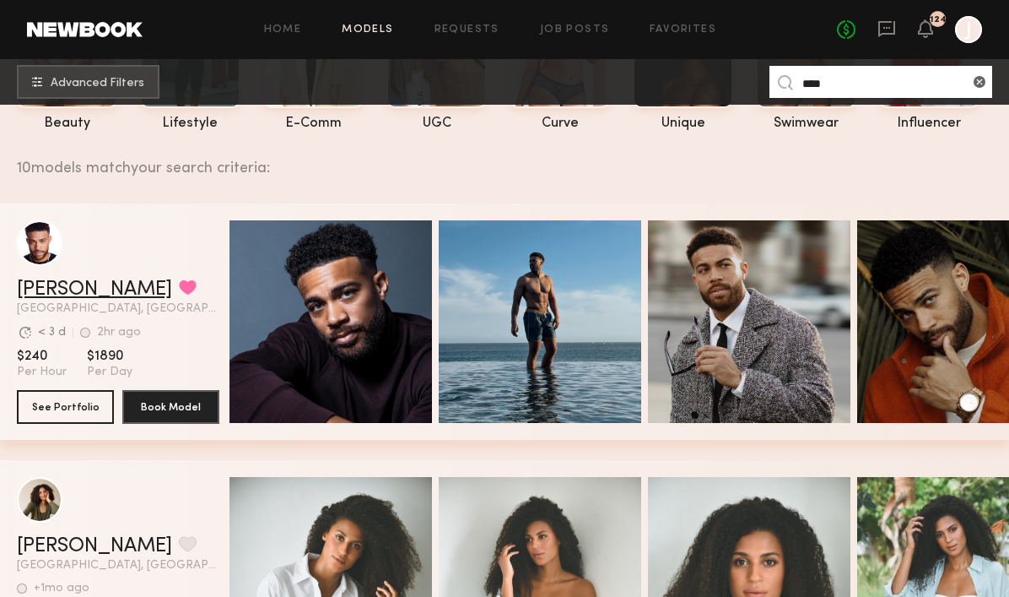
type input "****"
click at [49, 285] on link "Zach S." at bounding box center [94, 289] width 155 height 20
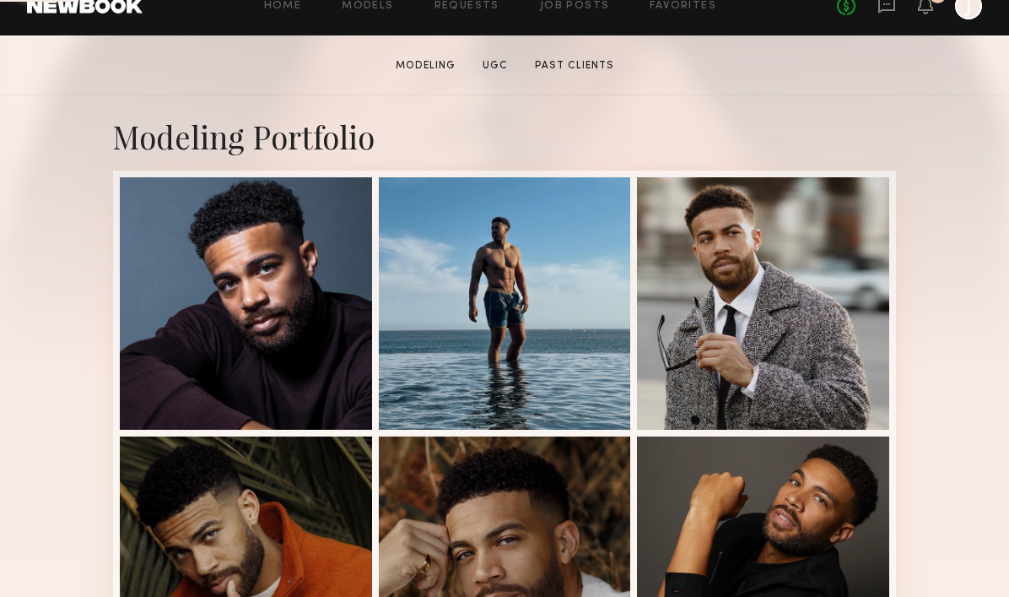
scroll to position [292, 0]
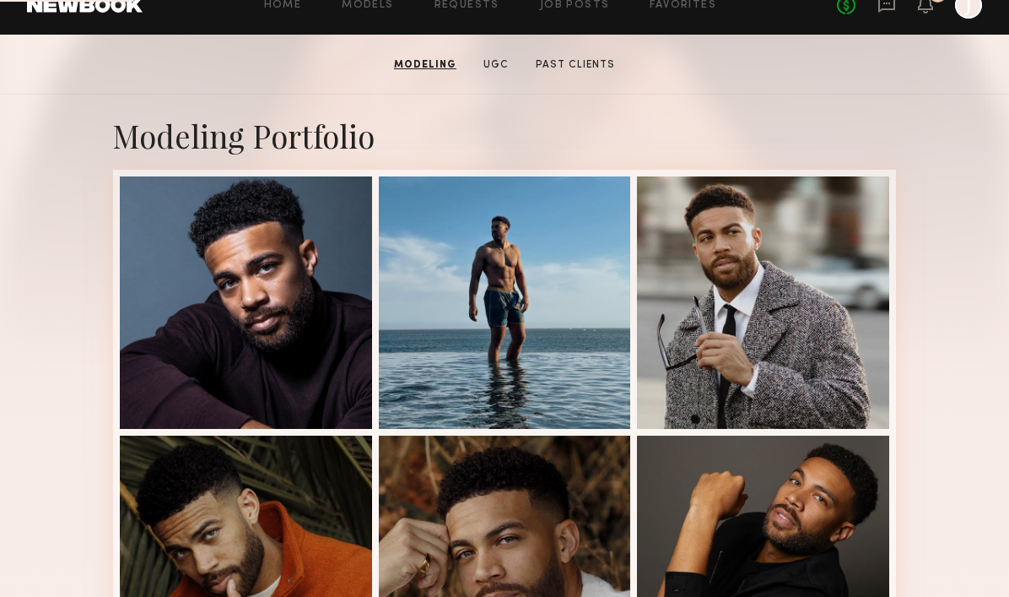
click at [529, 116] on div "Modeling Portfolio" at bounding box center [504, 135] width 783 height 41
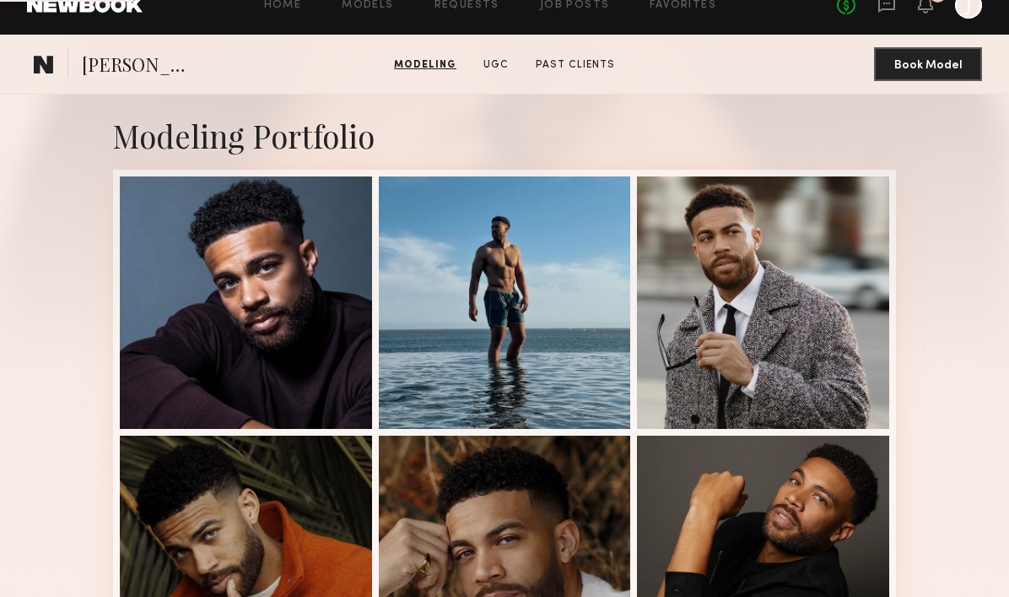
scroll to position [1427, 0]
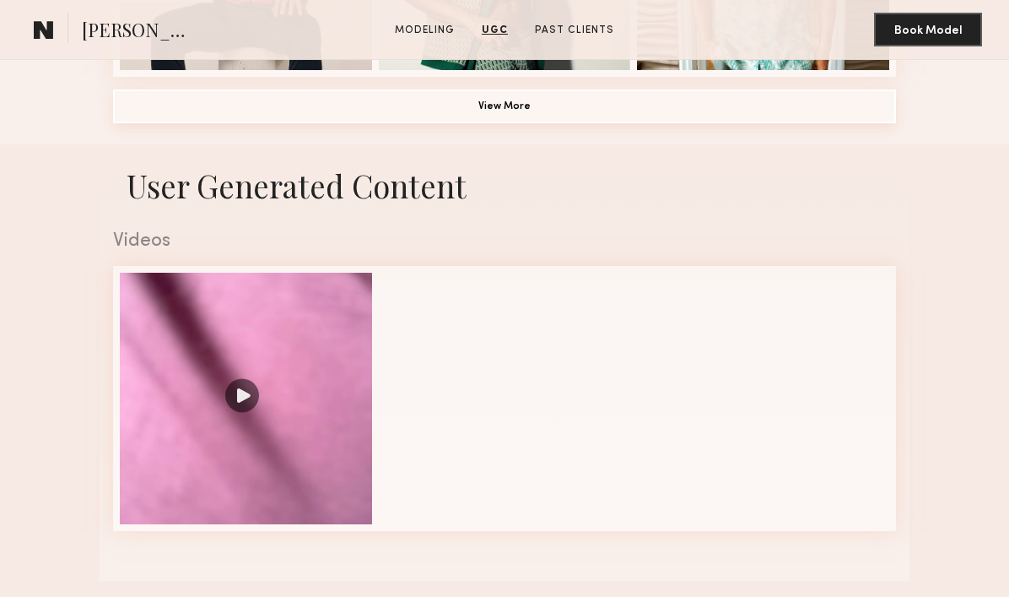
click at [468, 117] on button "View More" at bounding box center [504, 106] width 783 height 34
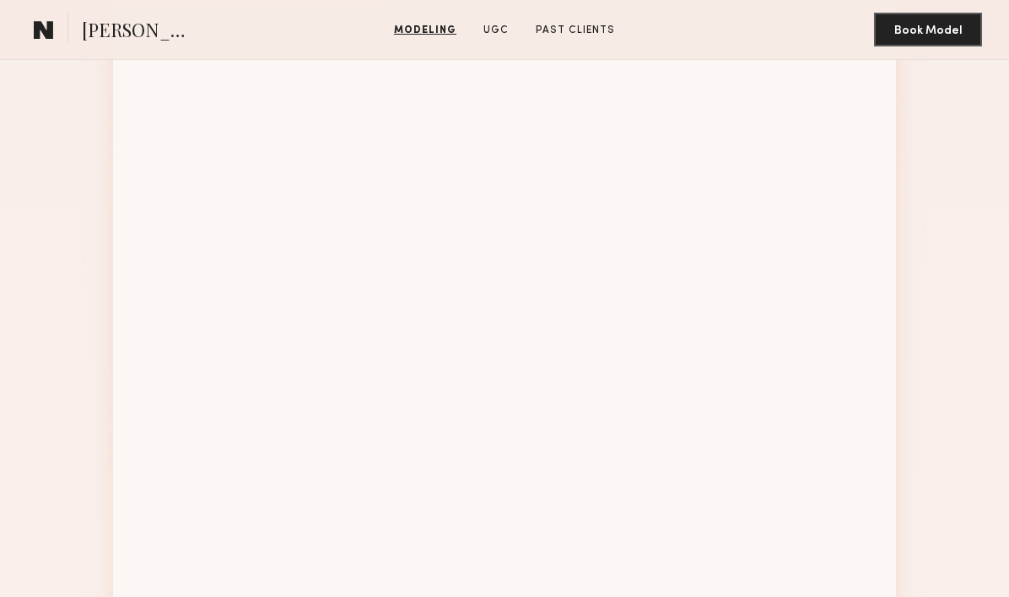
scroll to position [1914, 0]
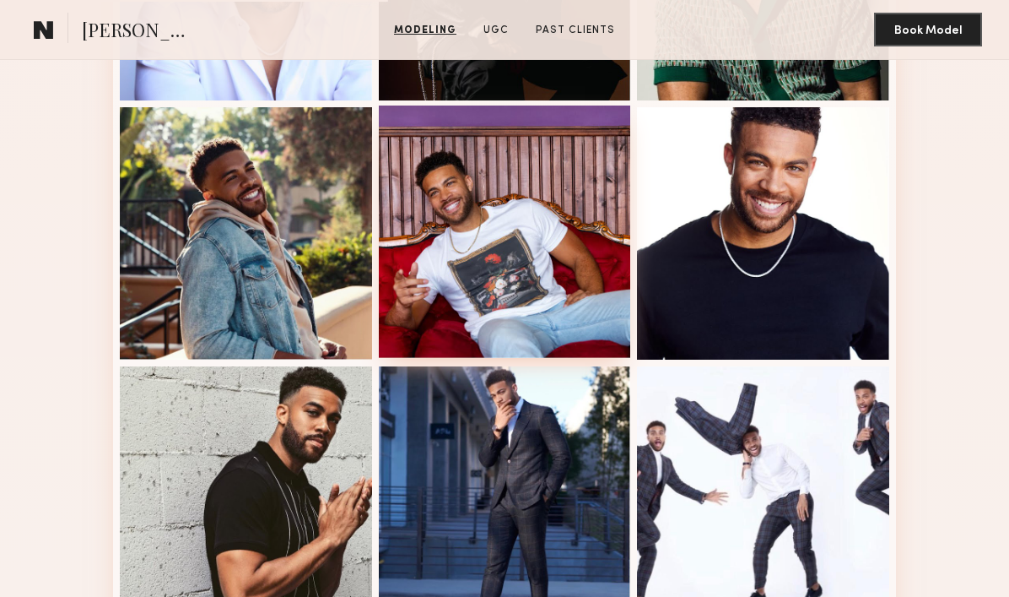
click at [487, 247] on div at bounding box center [505, 231] width 252 height 252
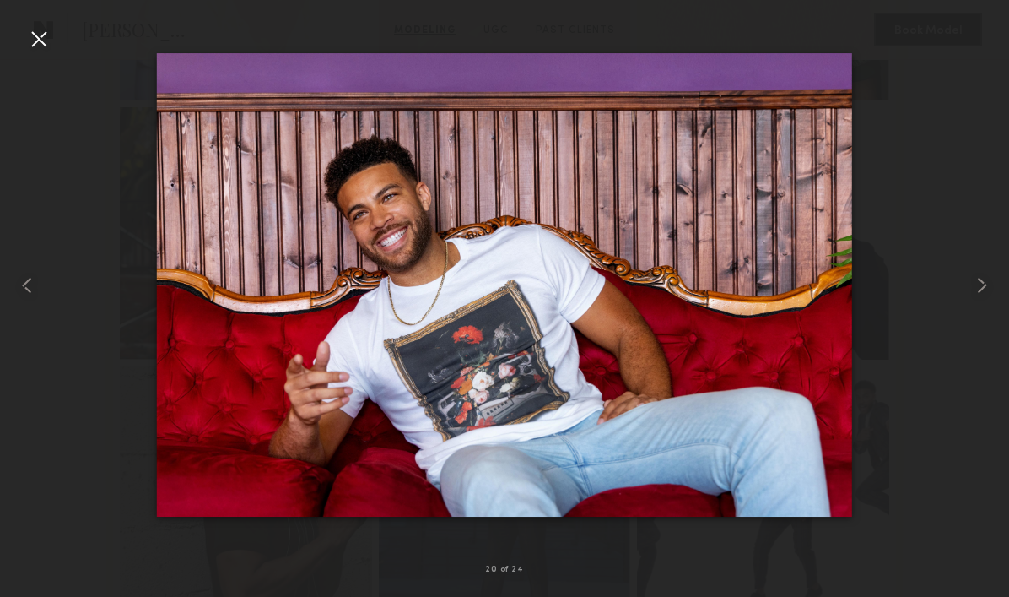
click at [39, 35] on div at bounding box center [38, 38] width 27 height 27
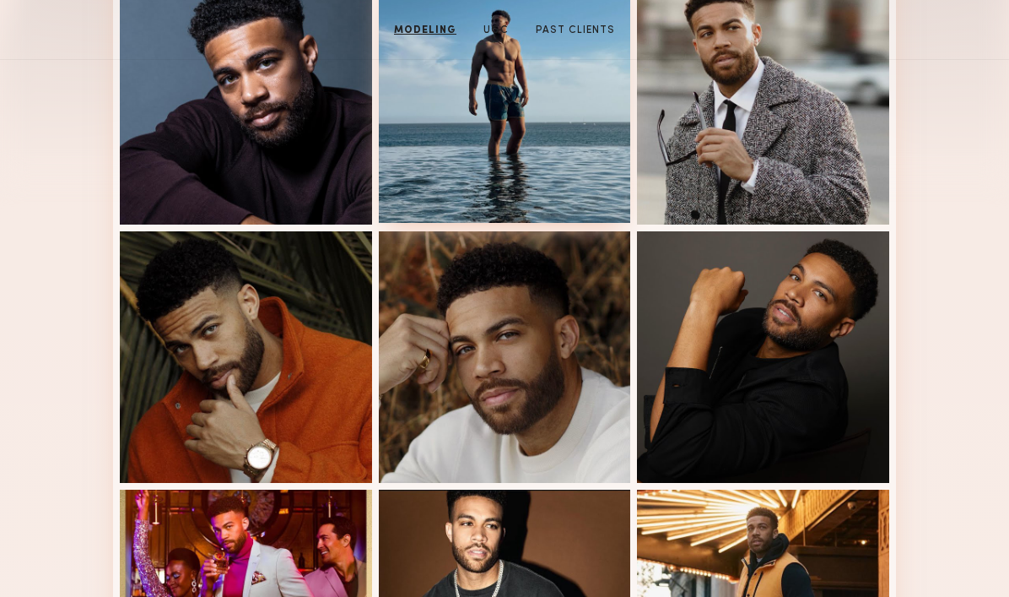
scroll to position [656, 0]
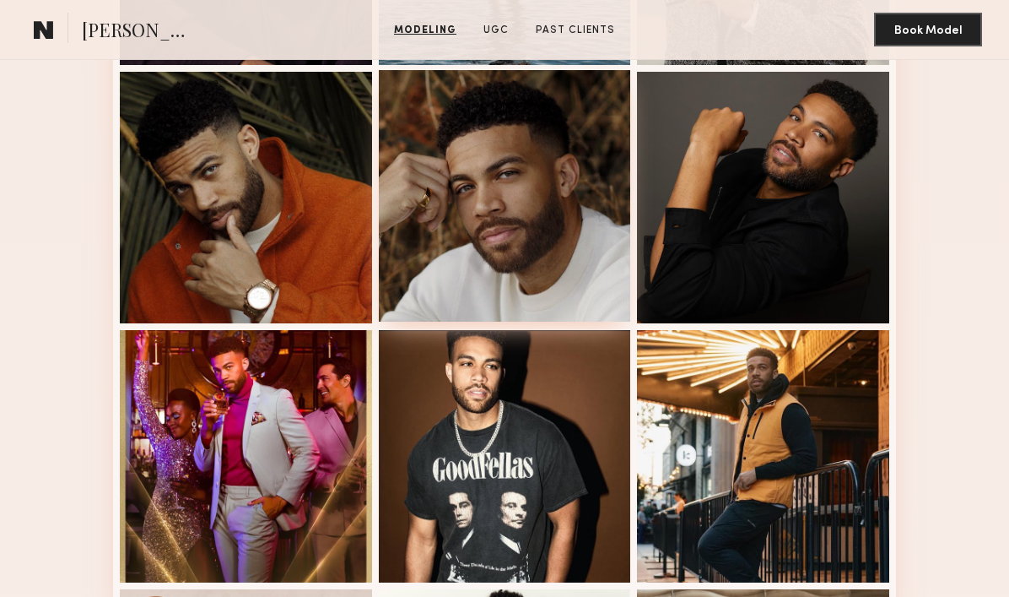
click at [515, 266] on div at bounding box center [505, 196] width 252 height 252
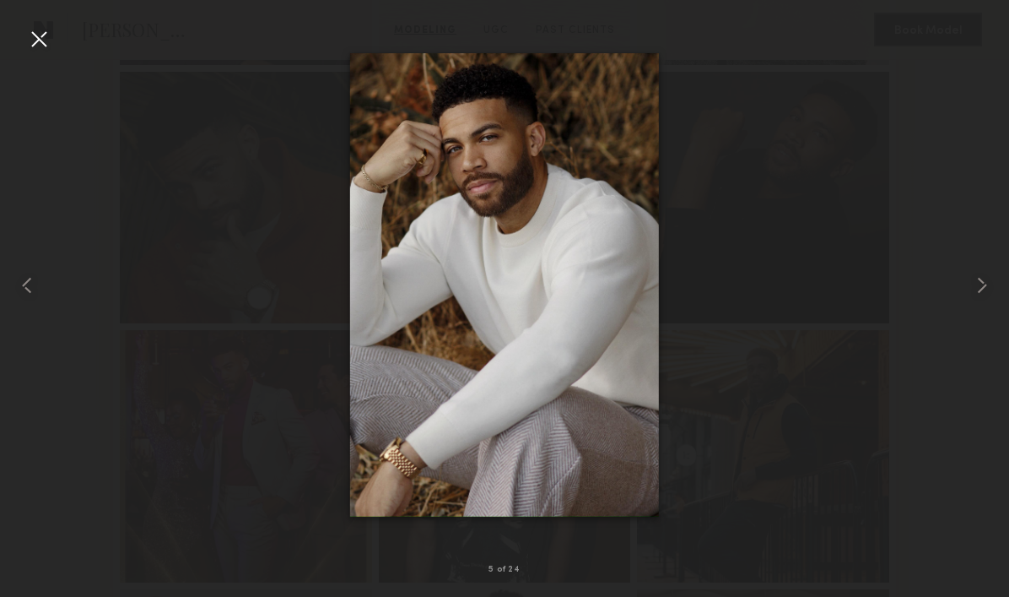
click at [42, 40] on div at bounding box center [38, 38] width 27 height 27
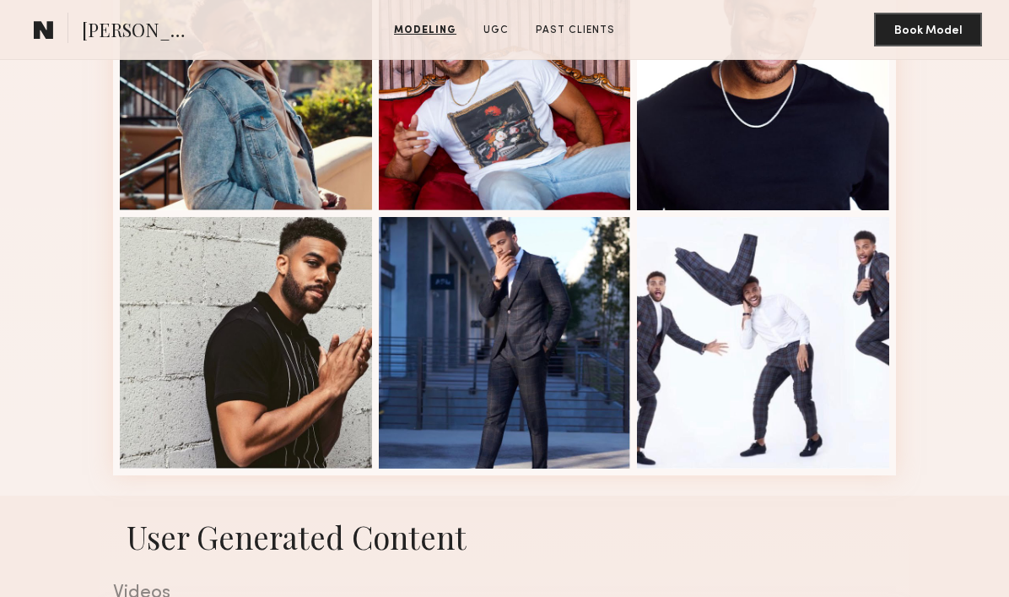
scroll to position [2127, 0]
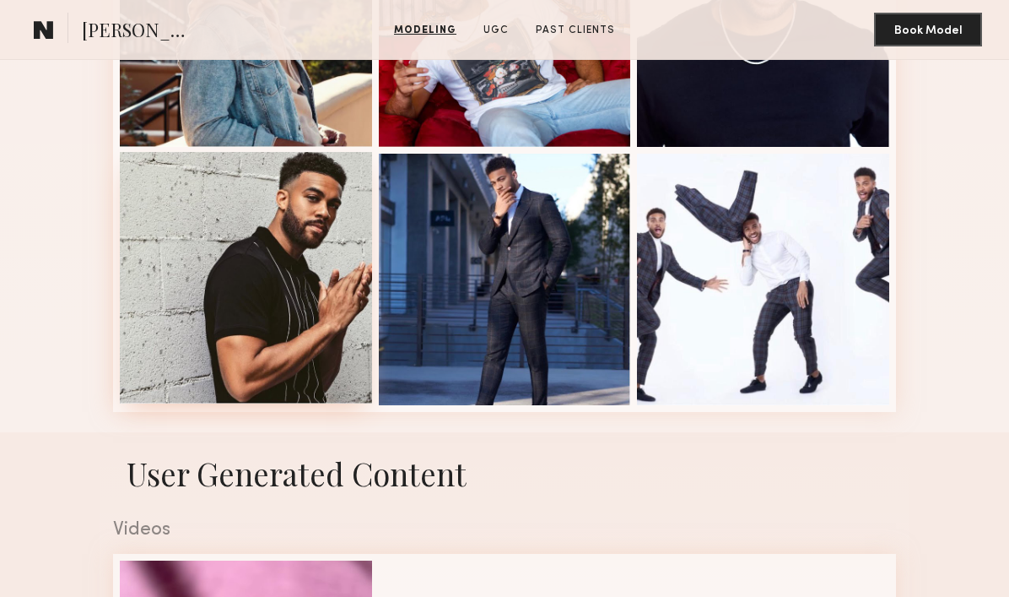
click at [245, 294] on div at bounding box center [246, 278] width 252 height 252
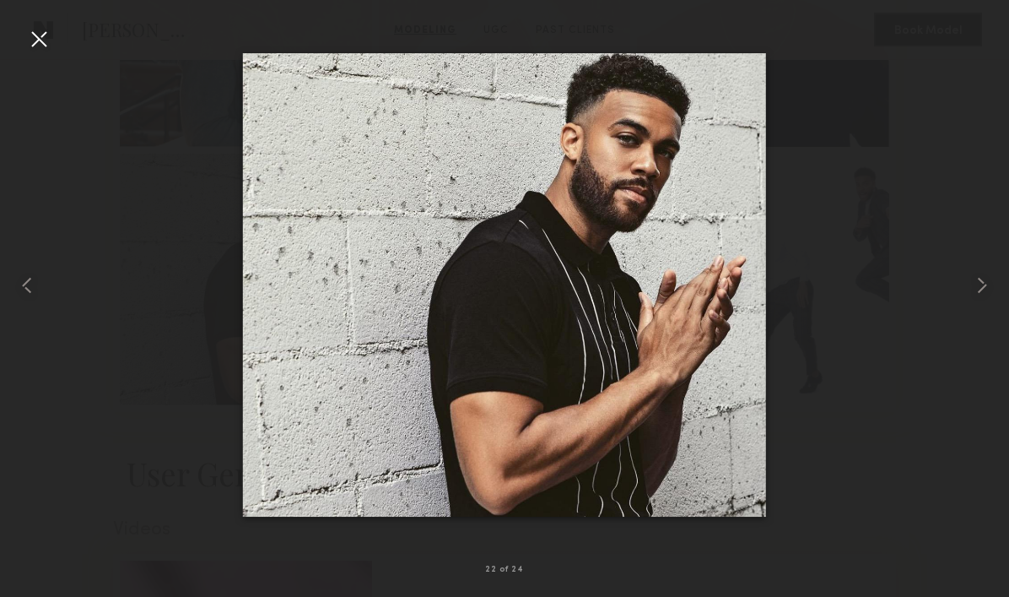
click at [43, 36] on div at bounding box center [38, 38] width 27 height 27
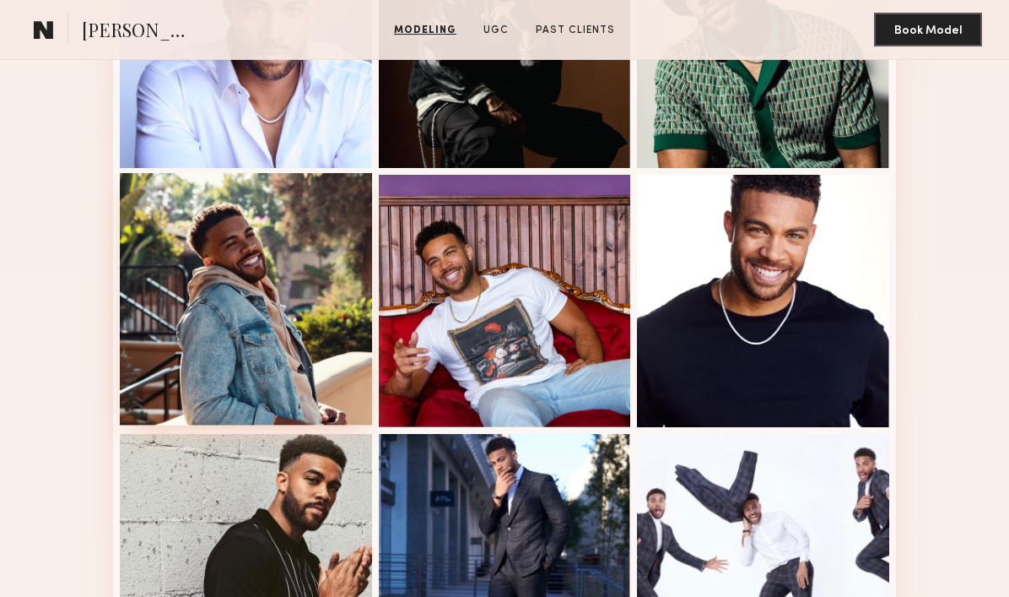
scroll to position [1838, 0]
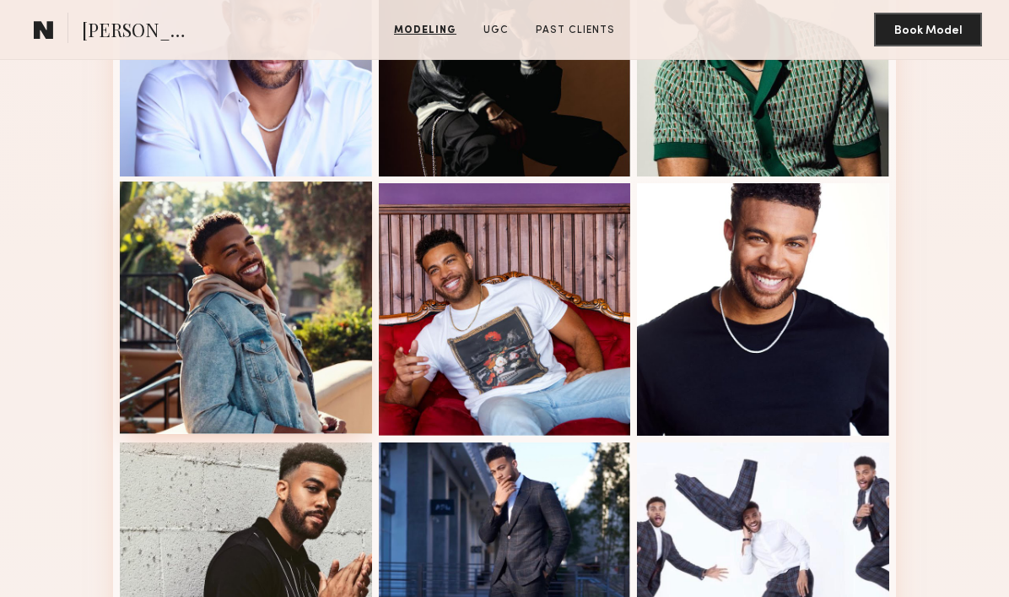
click at [277, 290] on div at bounding box center [246, 307] width 252 height 252
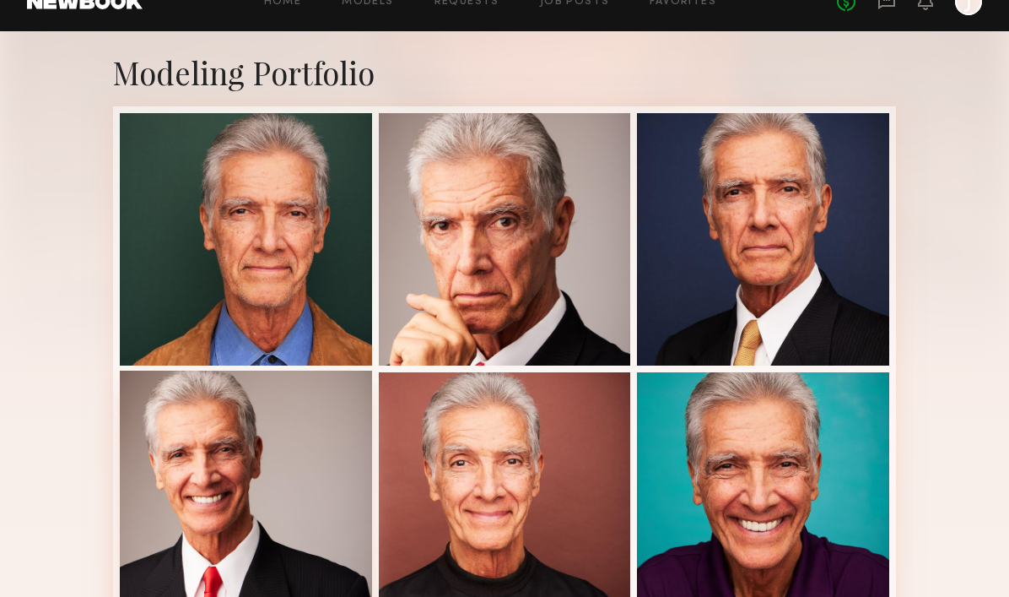
scroll to position [289, 0]
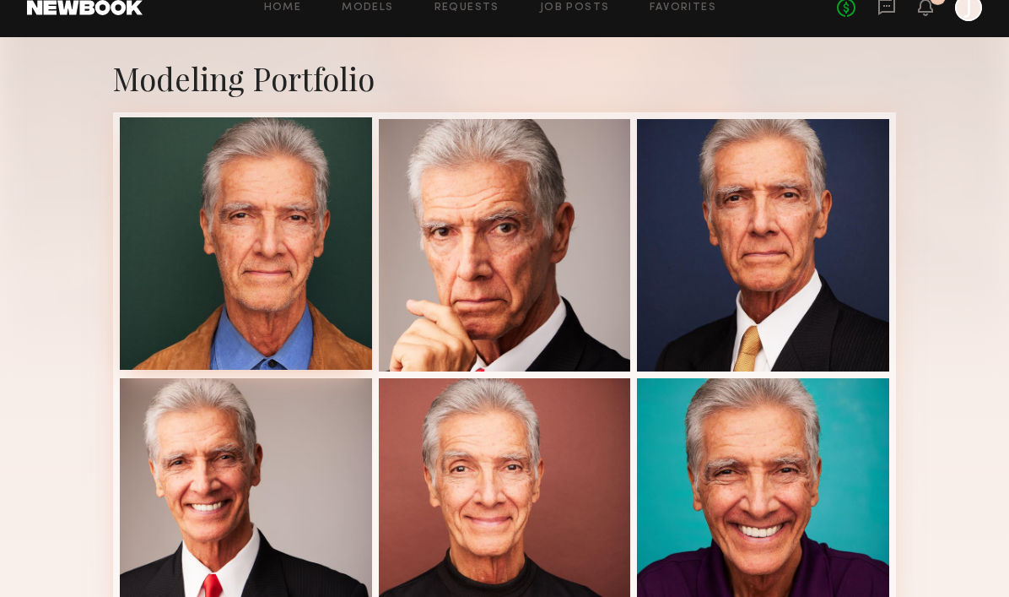
click at [311, 261] on div at bounding box center [246, 243] width 252 height 252
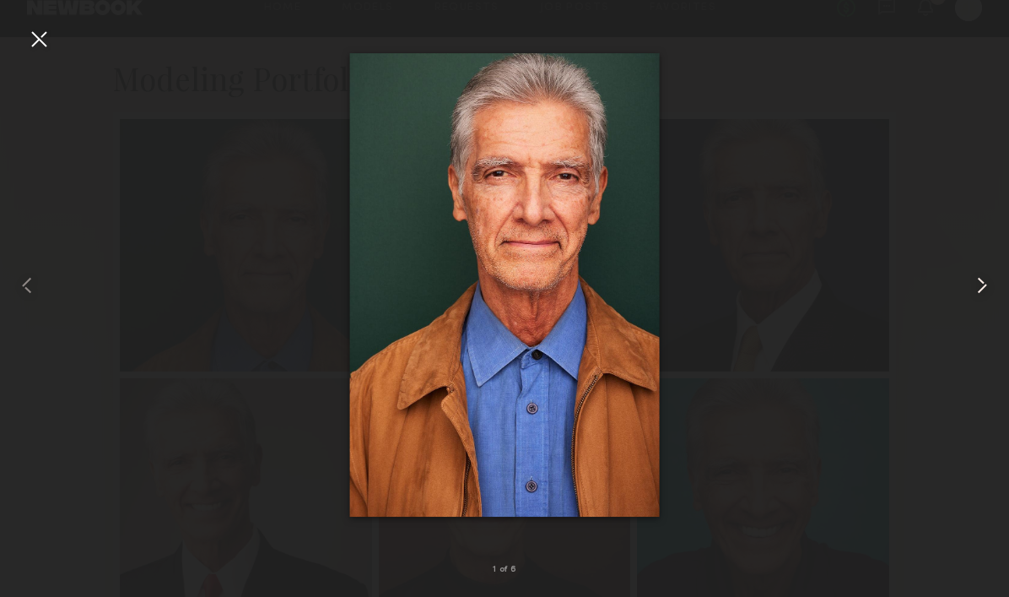
click at [987, 289] on common-icon at bounding box center [982, 285] width 27 height 27
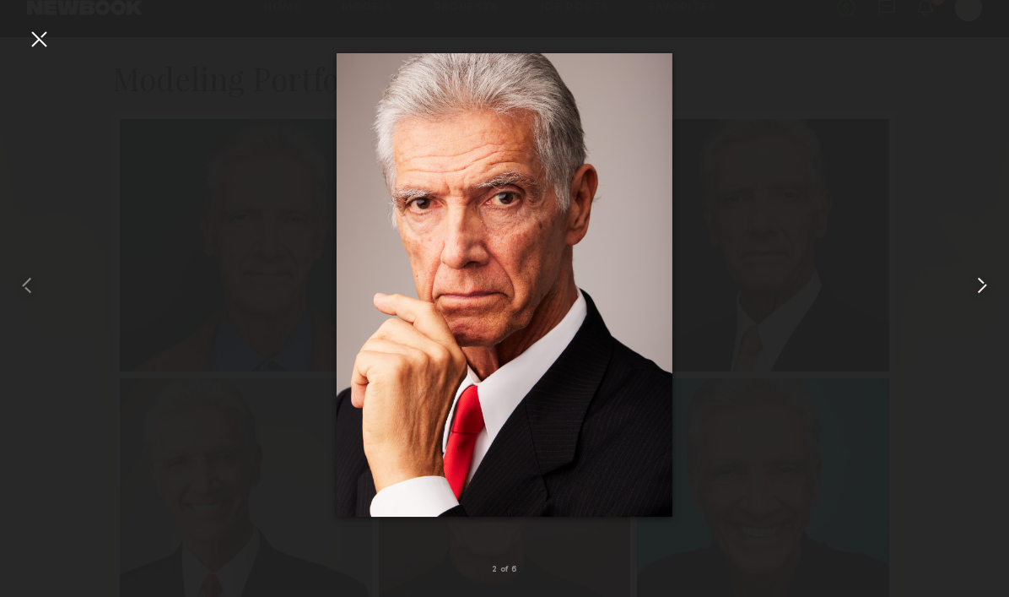
click at [987, 288] on common-icon at bounding box center [982, 285] width 27 height 27
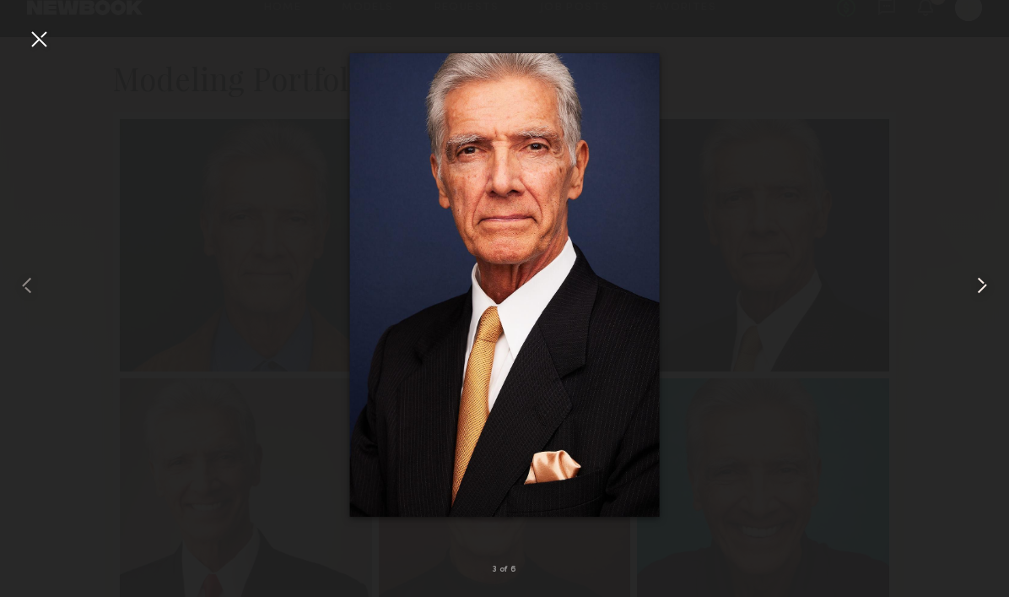
click at [987, 288] on common-icon at bounding box center [982, 285] width 27 height 27
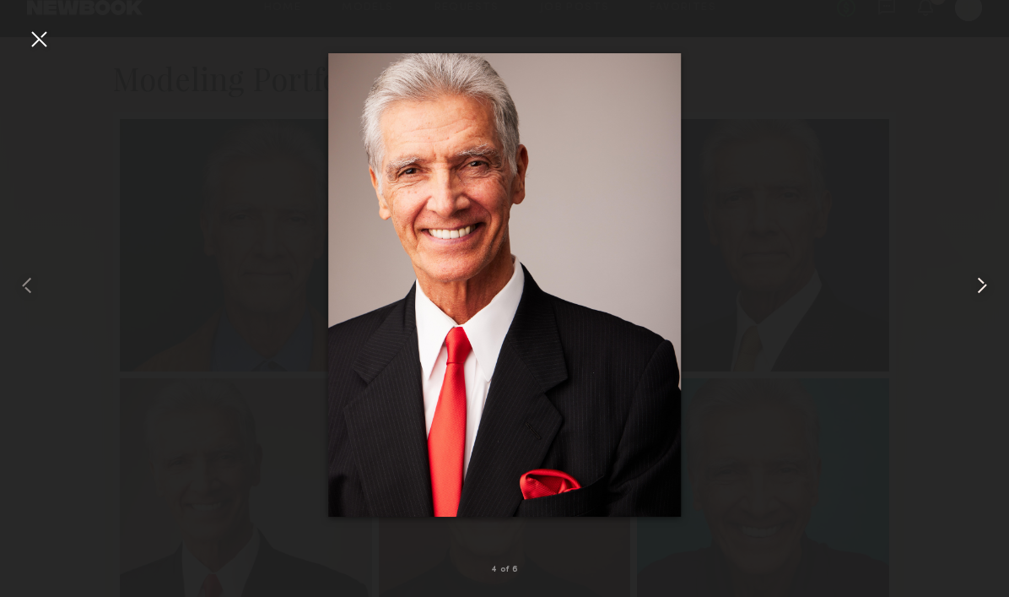
click at [987, 289] on common-icon at bounding box center [982, 285] width 27 height 27
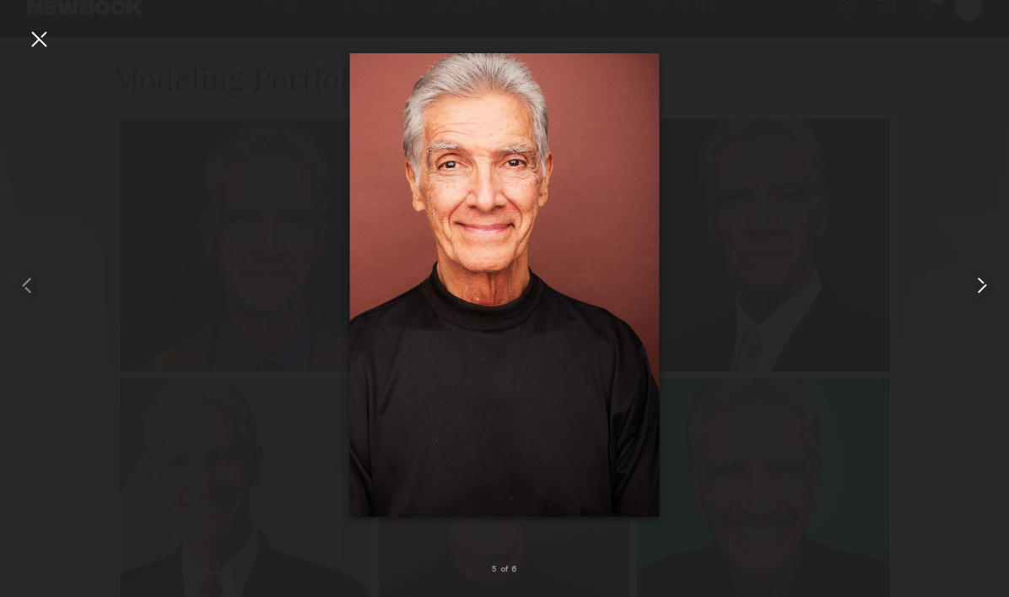
click at [987, 289] on common-icon at bounding box center [982, 285] width 27 height 27
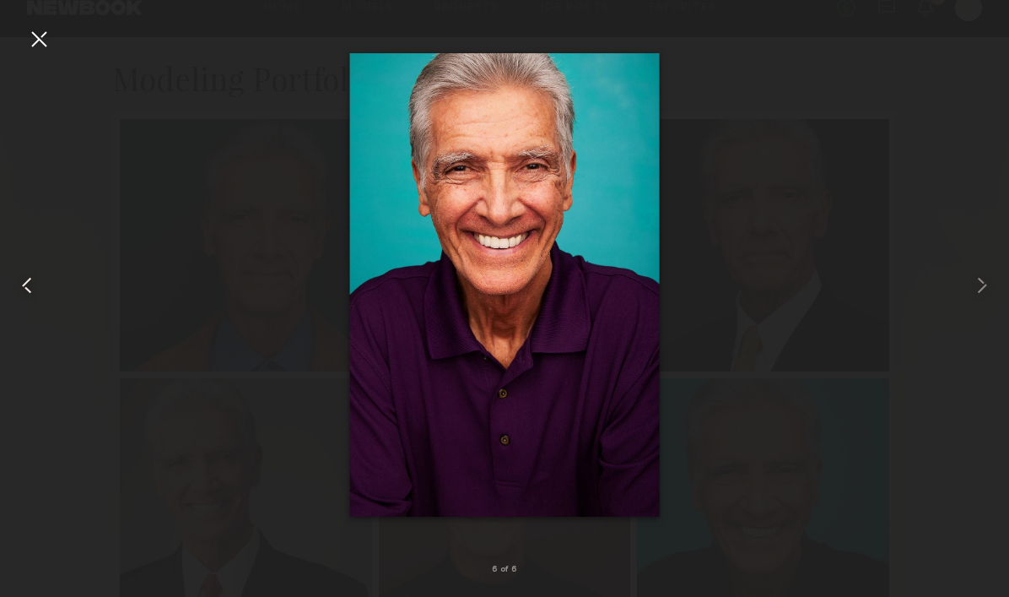
click at [27, 285] on common-icon at bounding box center [27, 285] width 27 height 27
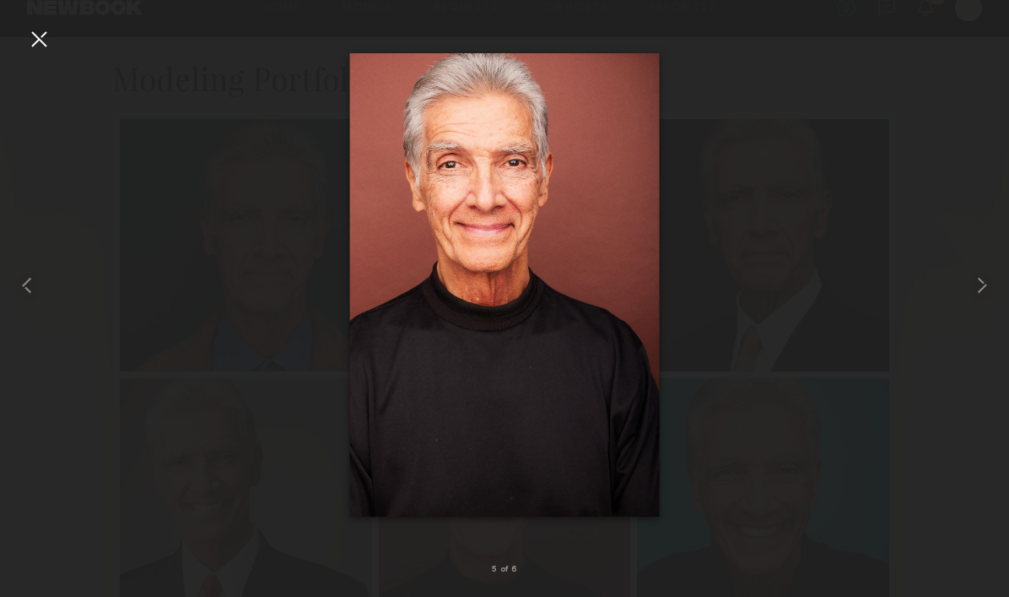
click at [38, 36] on div at bounding box center [38, 38] width 27 height 27
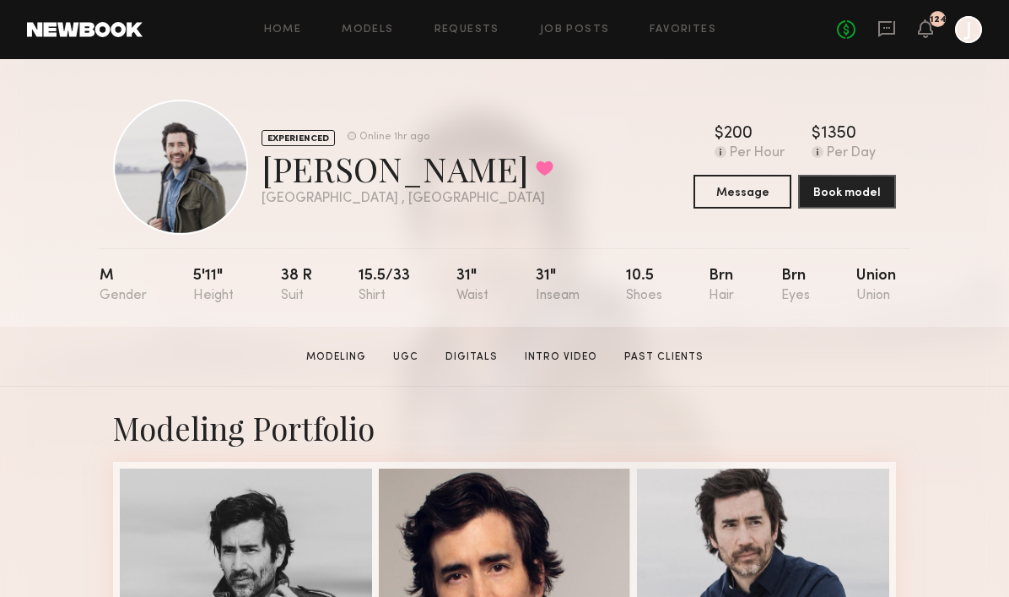
scroll to position [460, 0]
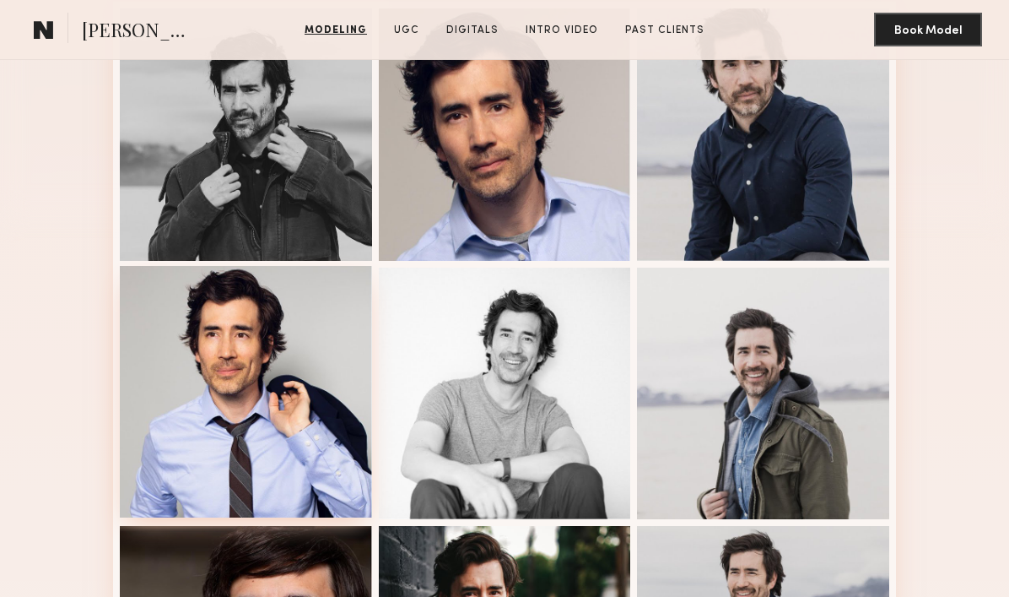
click at [289, 311] on div at bounding box center [246, 392] width 252 height 252
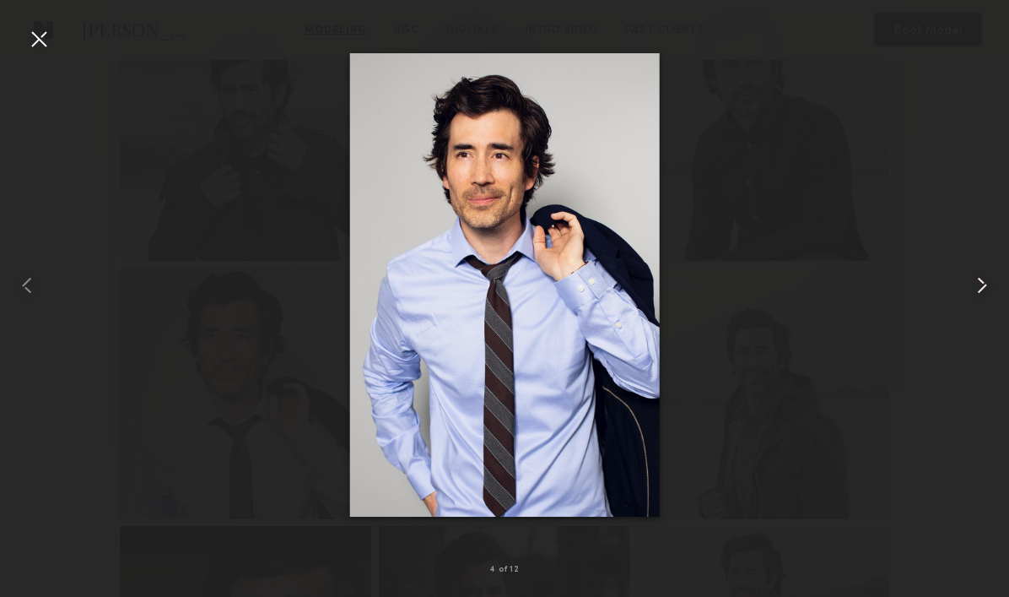
click at [982, 285] on common-icon at bounding box center [982, 285] width 27 height 27
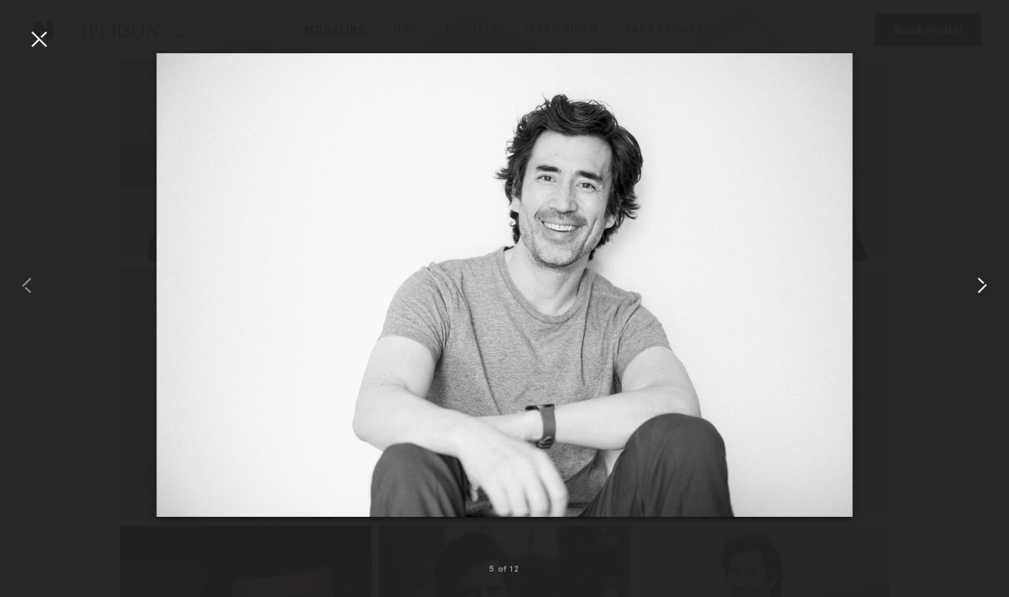
click at [983, 284] on common-icon at bounding box center [982, 285] width 27 height 27
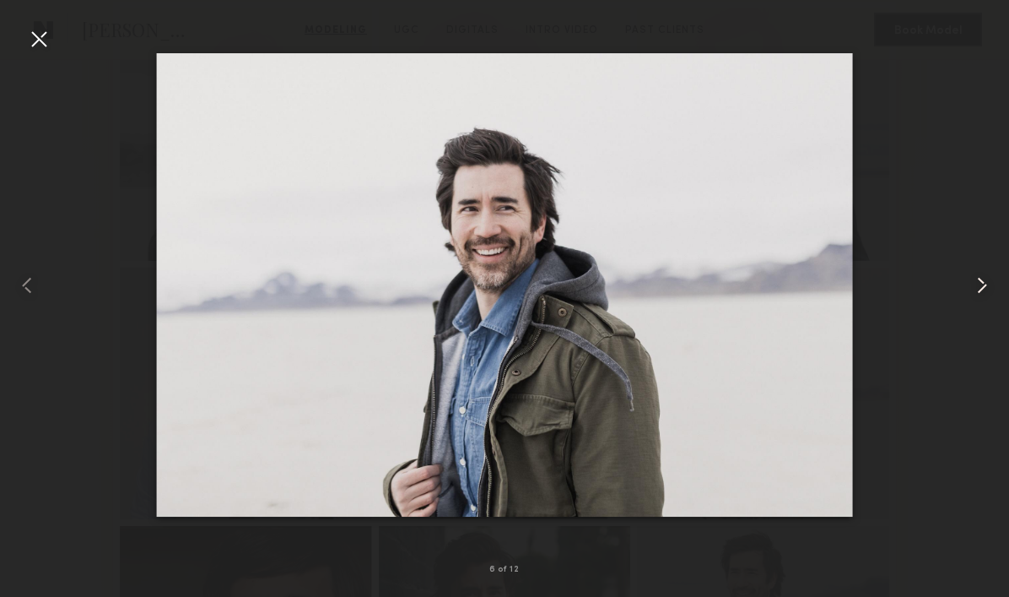
click at [983, 284] on common-icon at bounding box center [982, 285] width 27 height 27
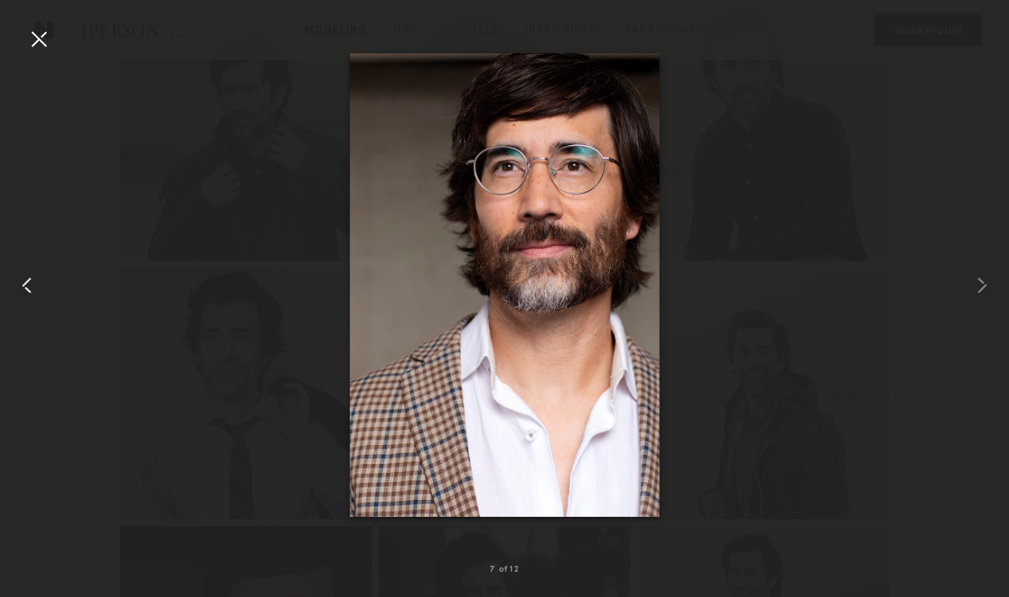
click at [33, 280] on common-icon at bounding box center [27, 285] width 27 height 27
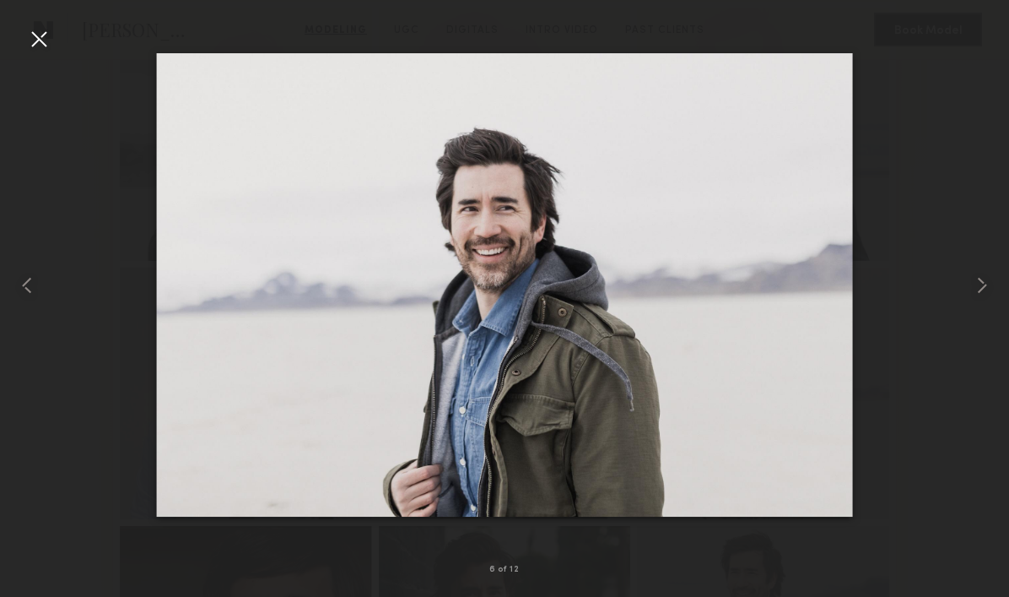
click at [35, 44] on div at bounding box center [38, 38] width 27 height 27
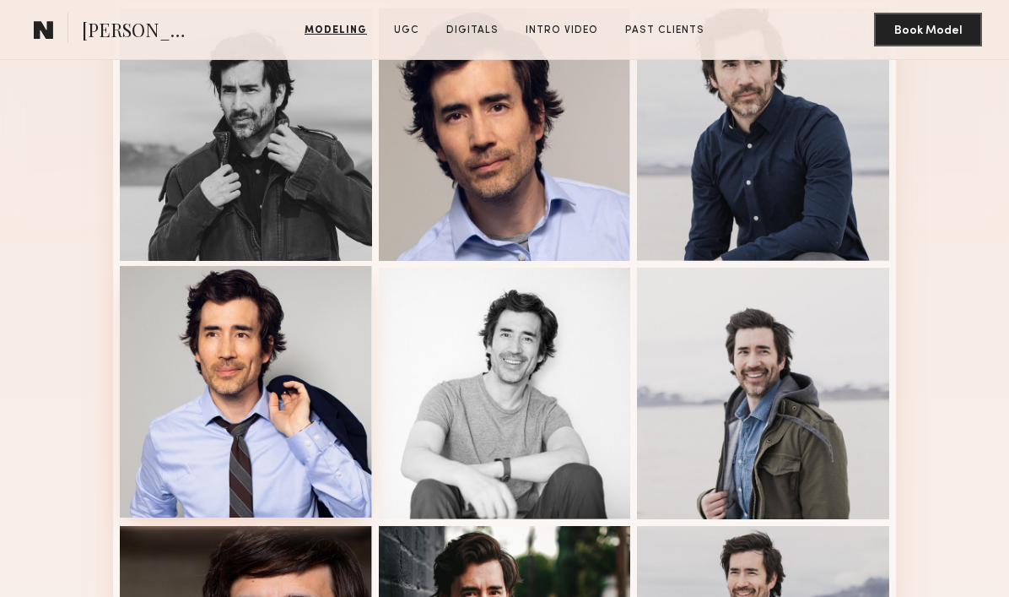
scroll to position [961, 0]
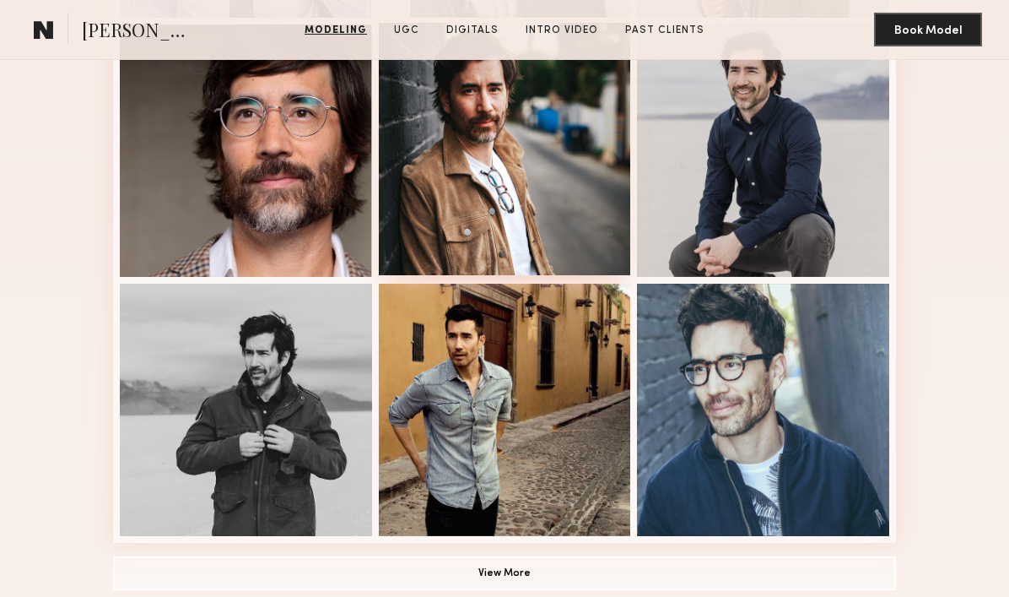
click at [503, 171] on div at bounding box center [505, 149] width 252 height 252
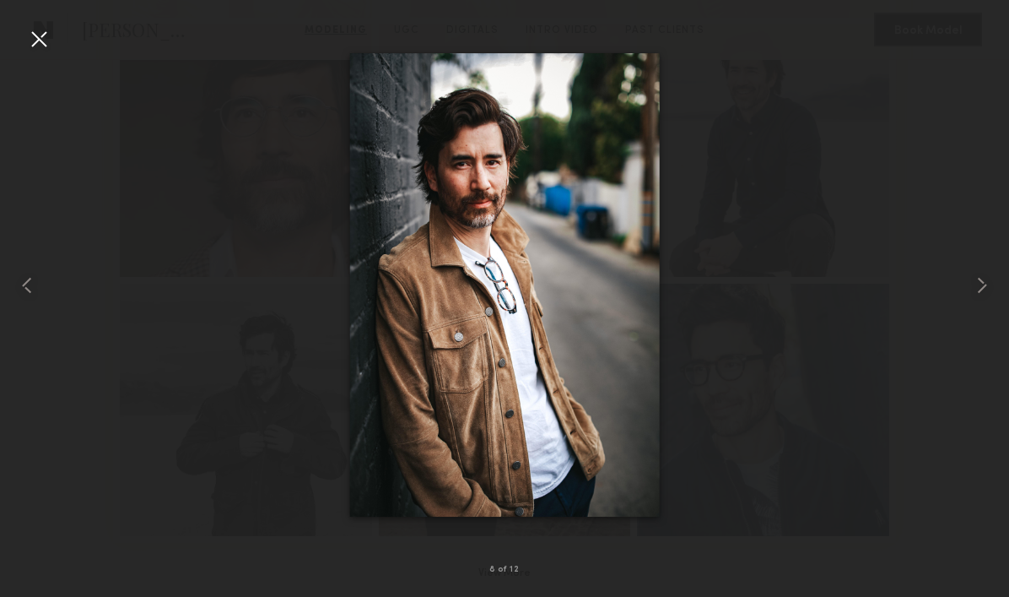
click at [40, 36] on div at bounding box center [38, 38] width 27 height 27
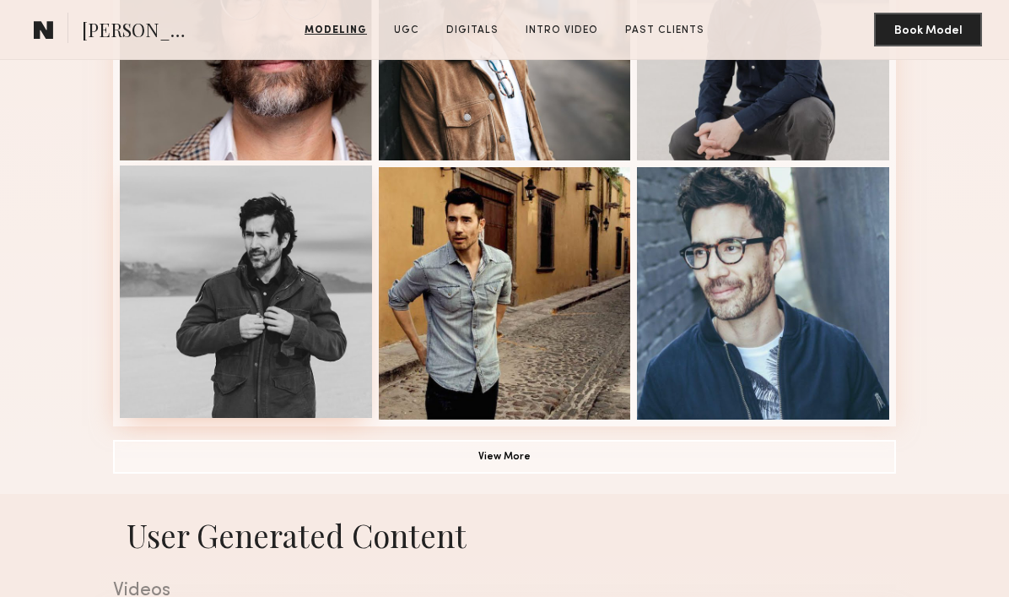
scroll to position [1086, 0]
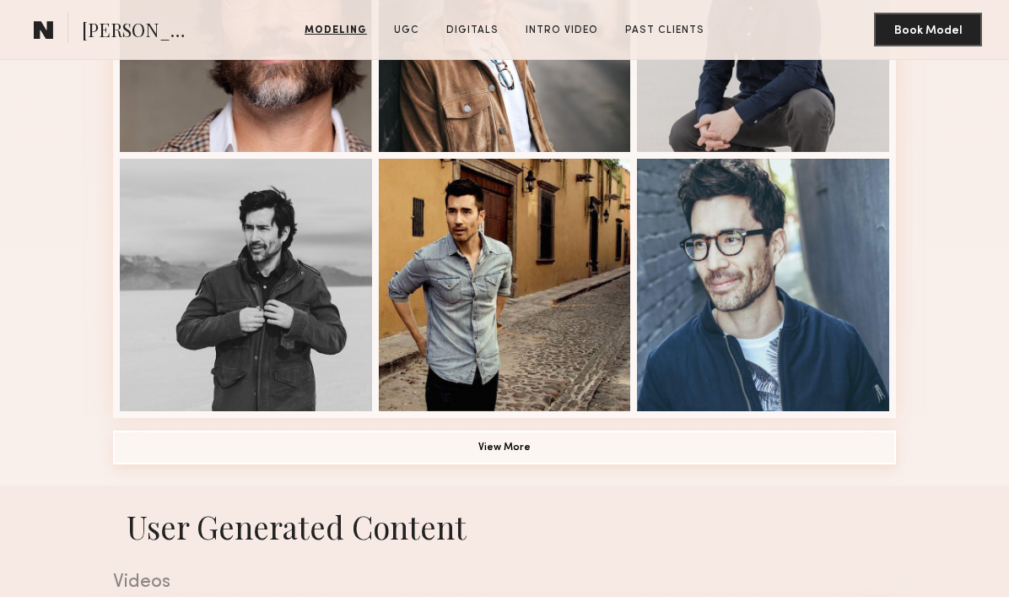
click at [357, 444] on button "View More" at bounding box center [504, 447] width 783 height 34
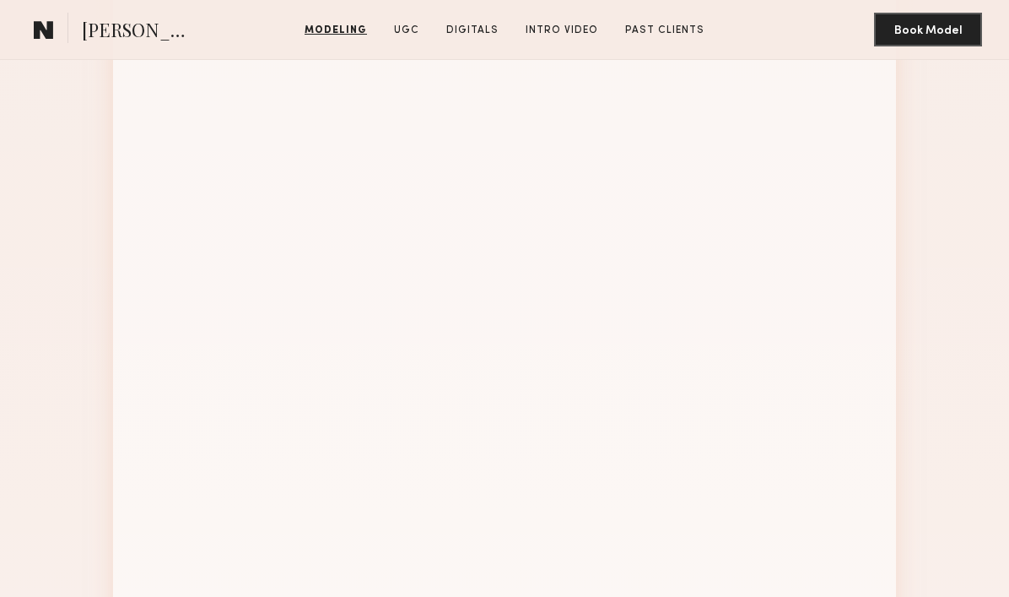
scroll to position [1388, 0]
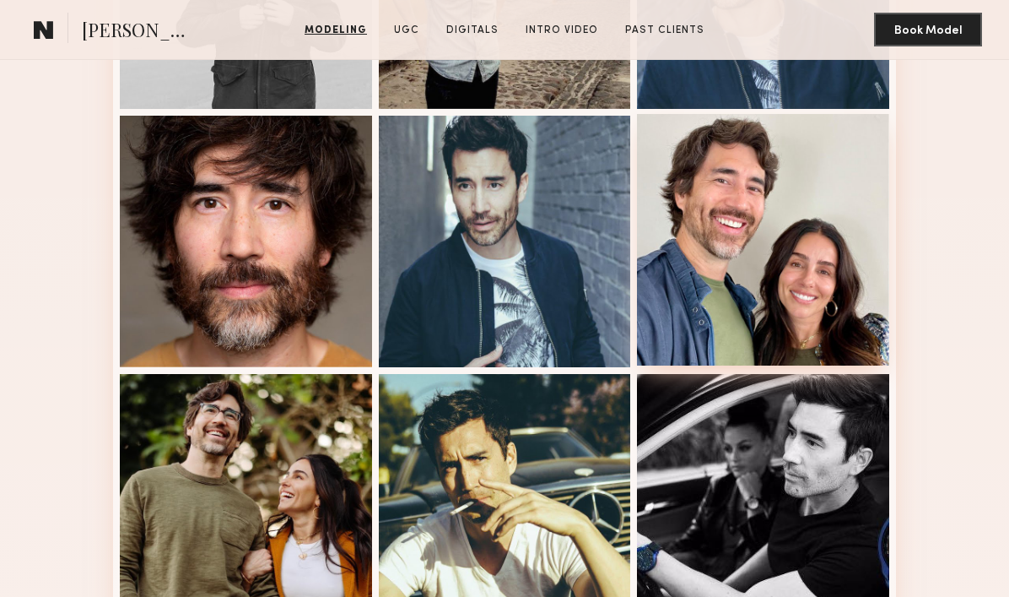
click at [701, 250] on div at bounding box center [763, 240] width 252 height 252
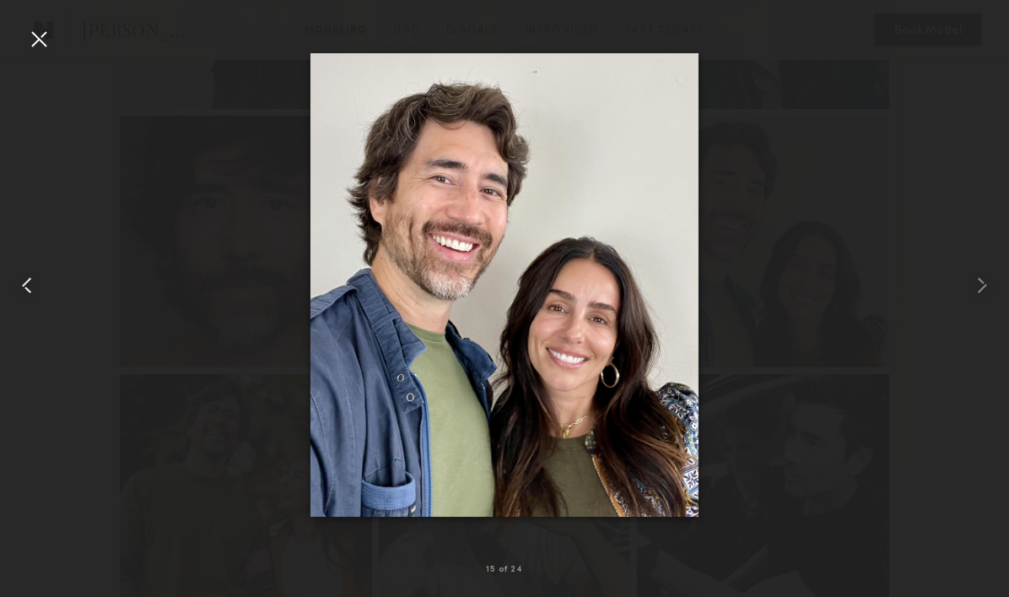
click at [19, 41] on div at bounding box center [20, 285] width 41 height 516
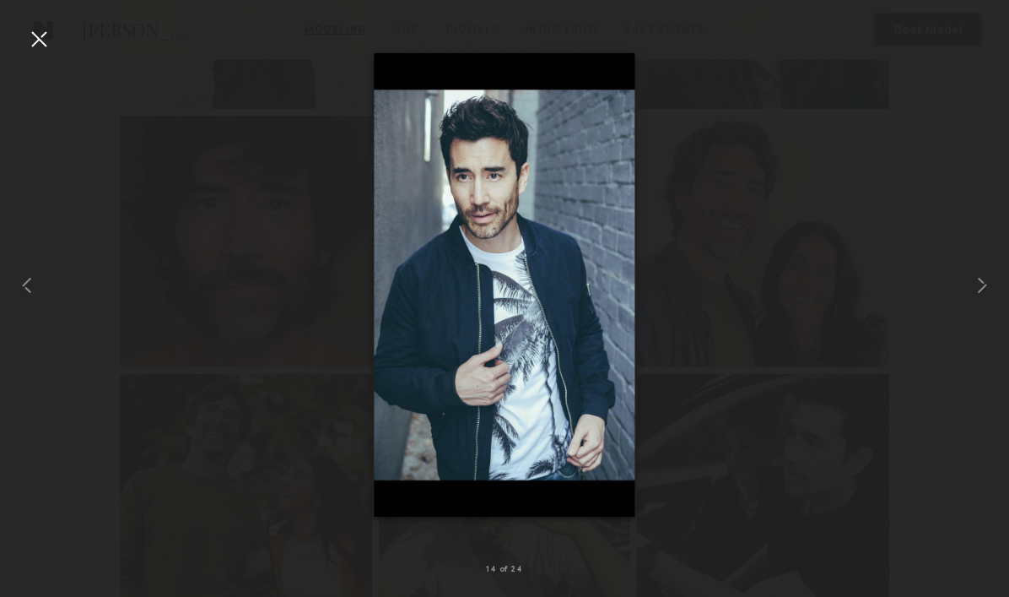
click at [44, 30] on div at bounding box center [38, 38] width 27 height 27
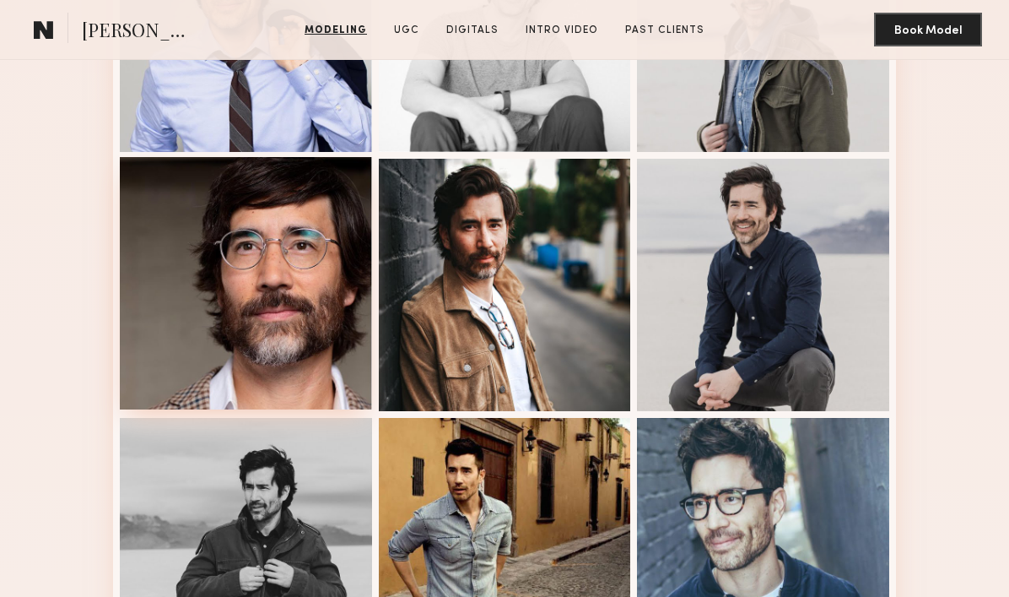
scroll to position [931, 0]
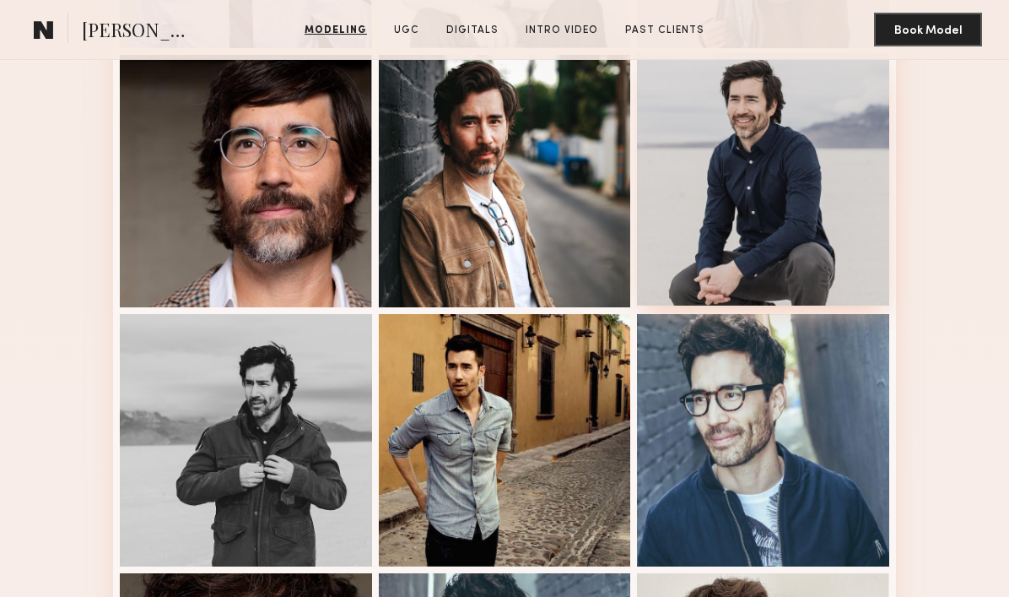
click at [773, 185] on div at bounding box center [763, 179] width 252 height 252
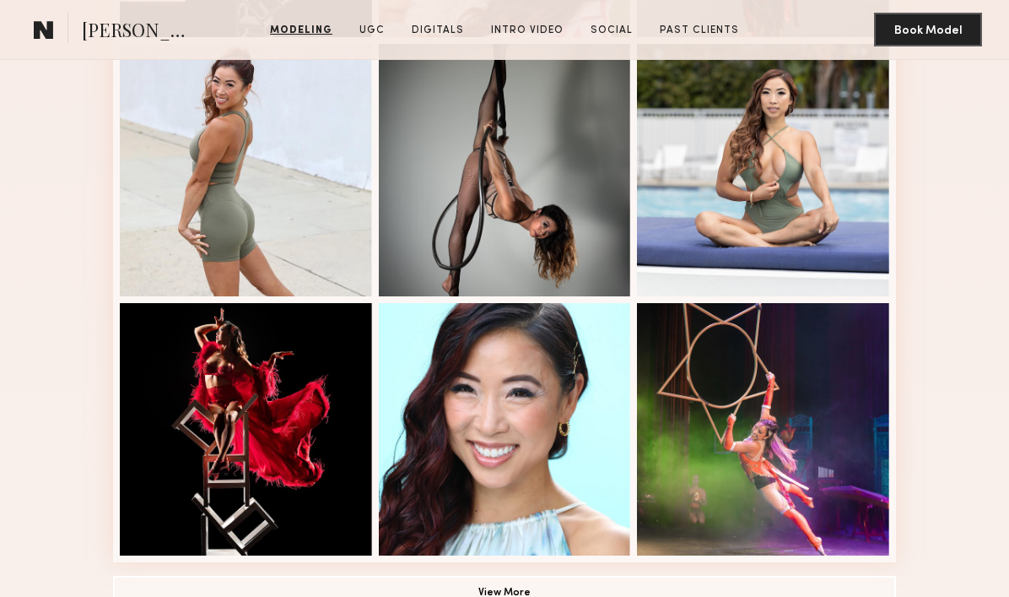
scroll to position [986, 0]
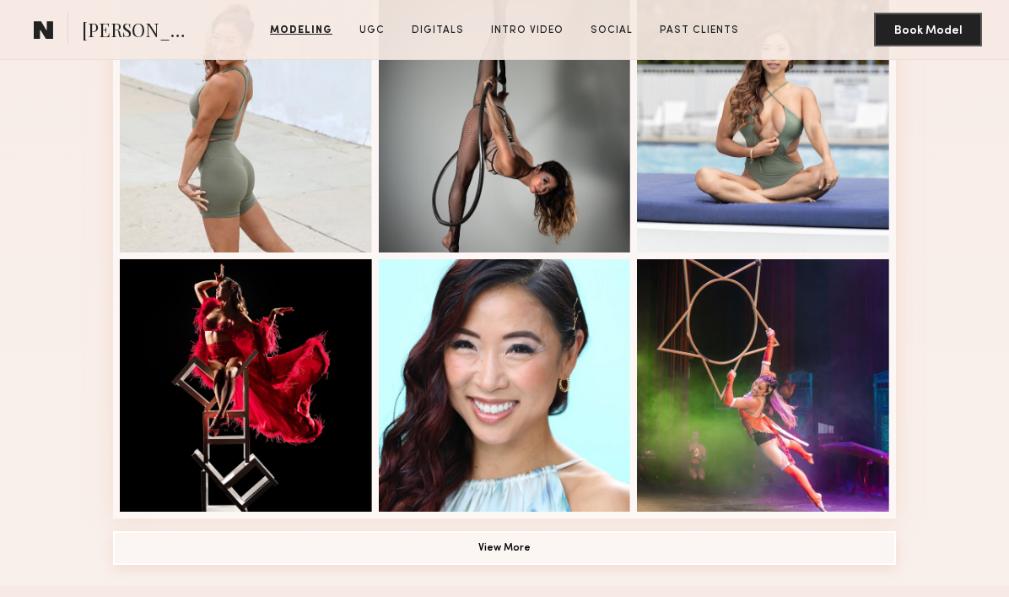
click at [498, 554] on button "View More" at bounding box center [504, 548] width 783 height 34
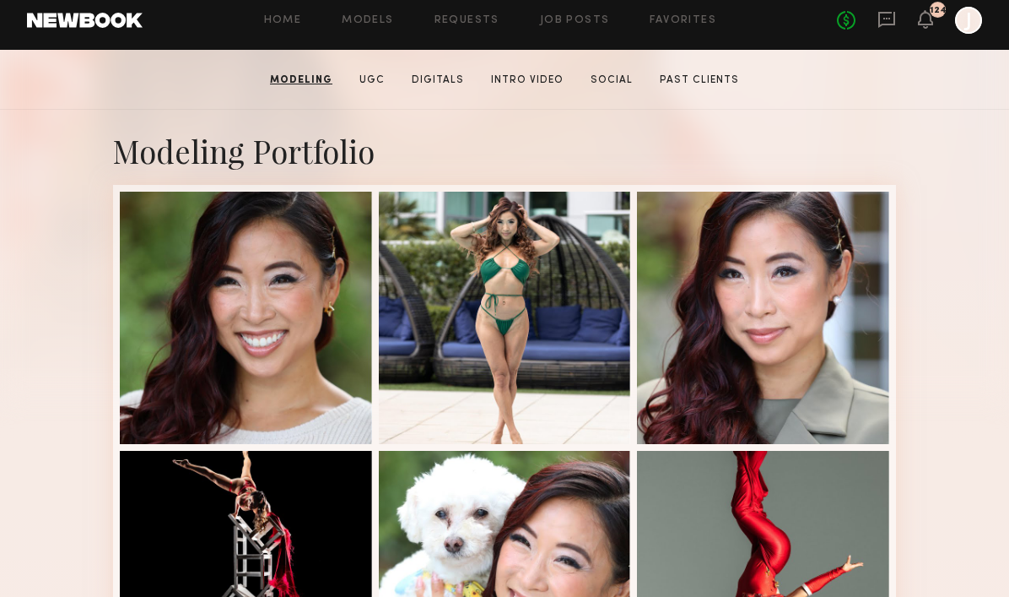
scroll to position [279, 0]
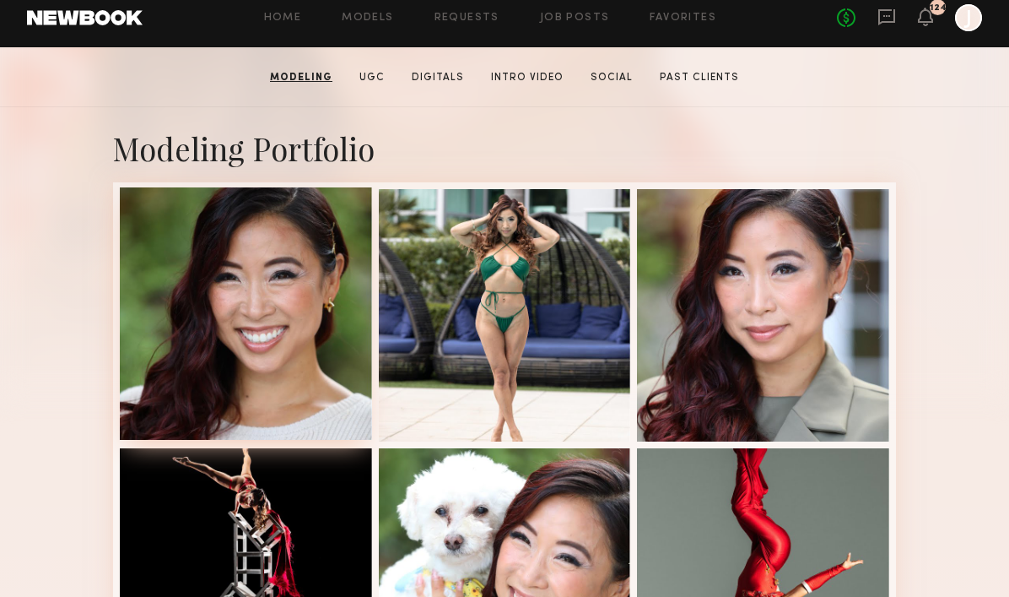
click at [300, 326] on div at bounding box center [246, 313] width 252 height 252
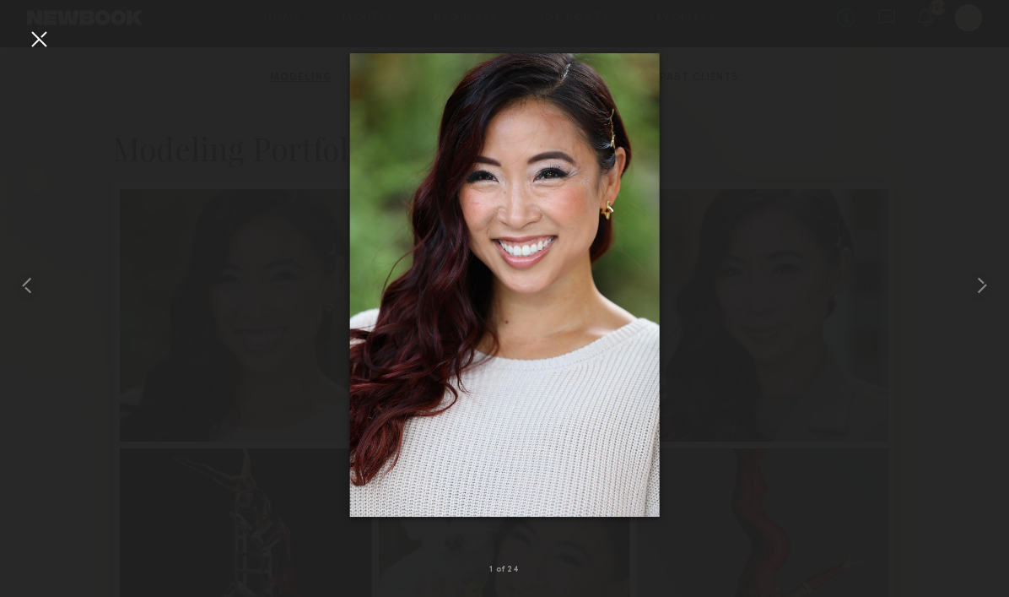
click at [42, 42] on div at bounding box center [38, 38] width 27 height 27
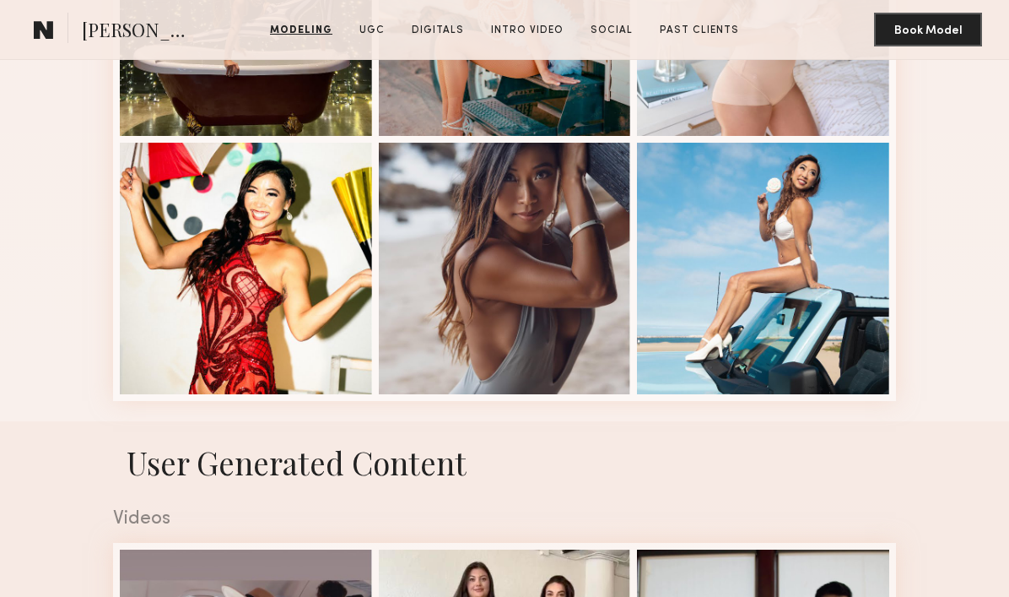
scroll to position [2143, 0]
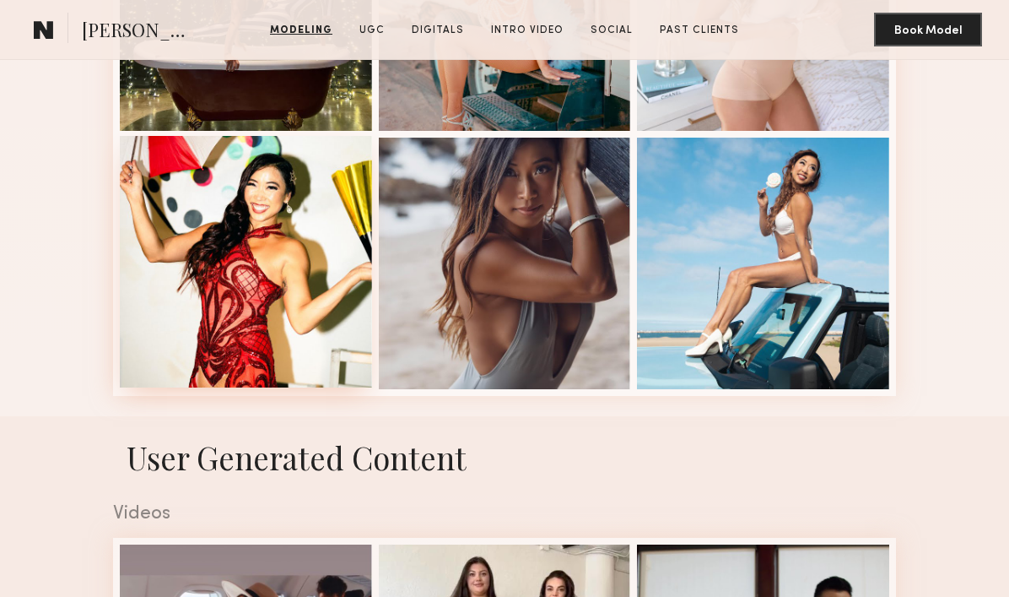
click at [191, 273] on div at bounding box center [246, 262] width 252 height 252
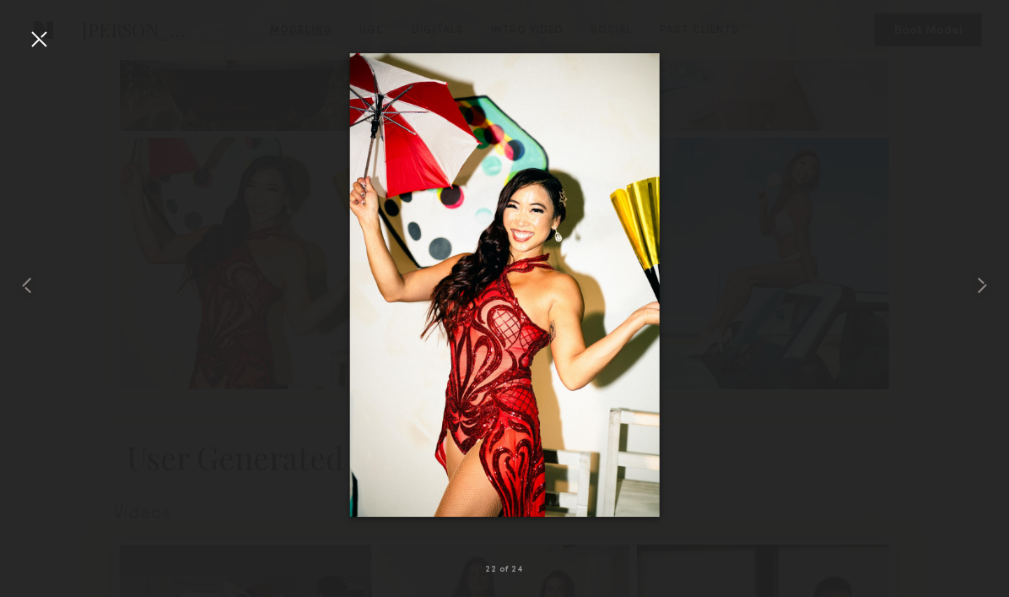
click at [38, 51] on div at bounding box center [38, 38] width 27 height 27
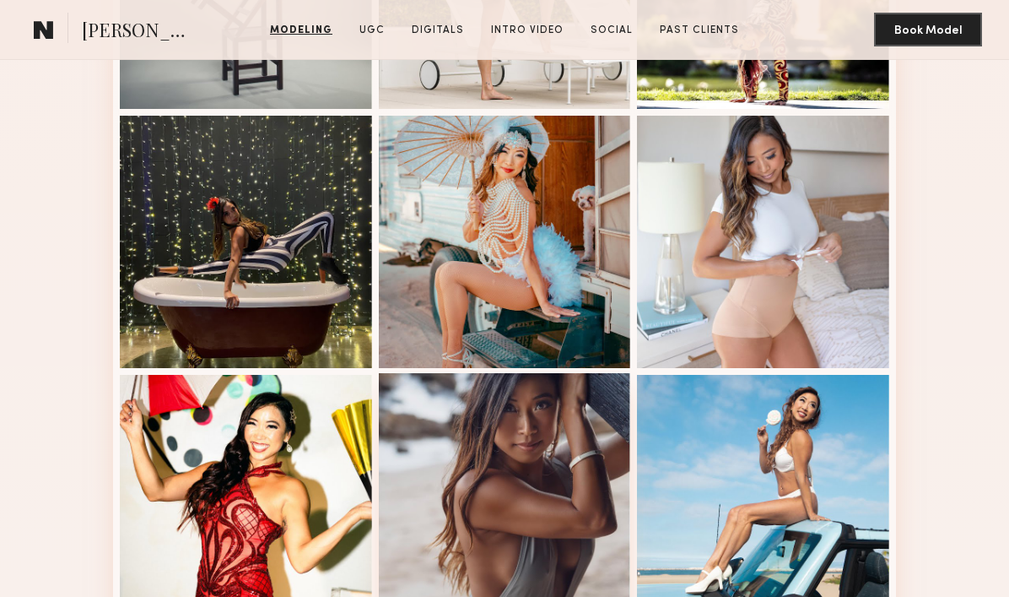
scroll to position [1905, 0]
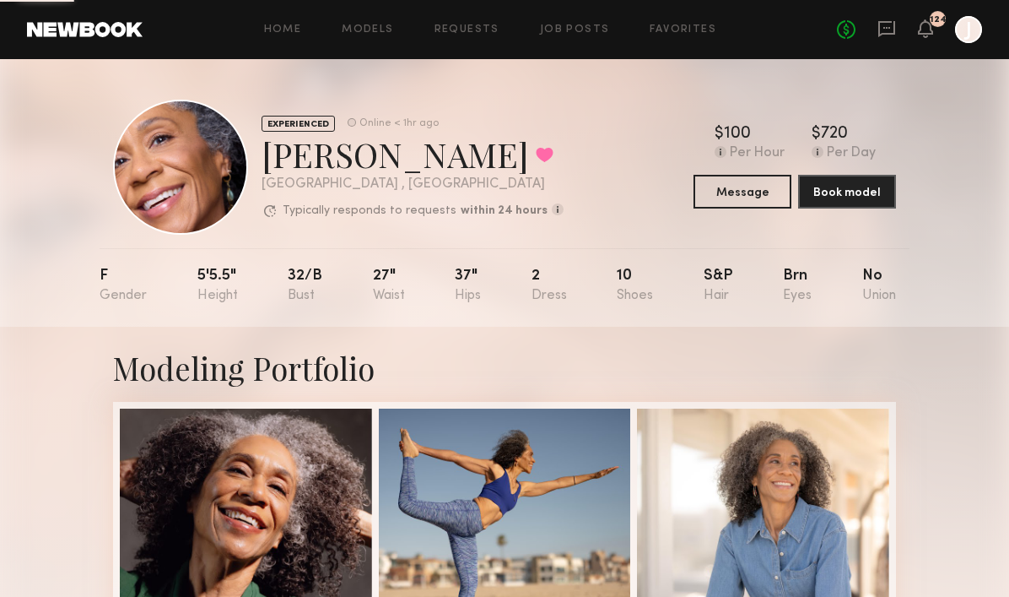
scroll to position [589, 0]
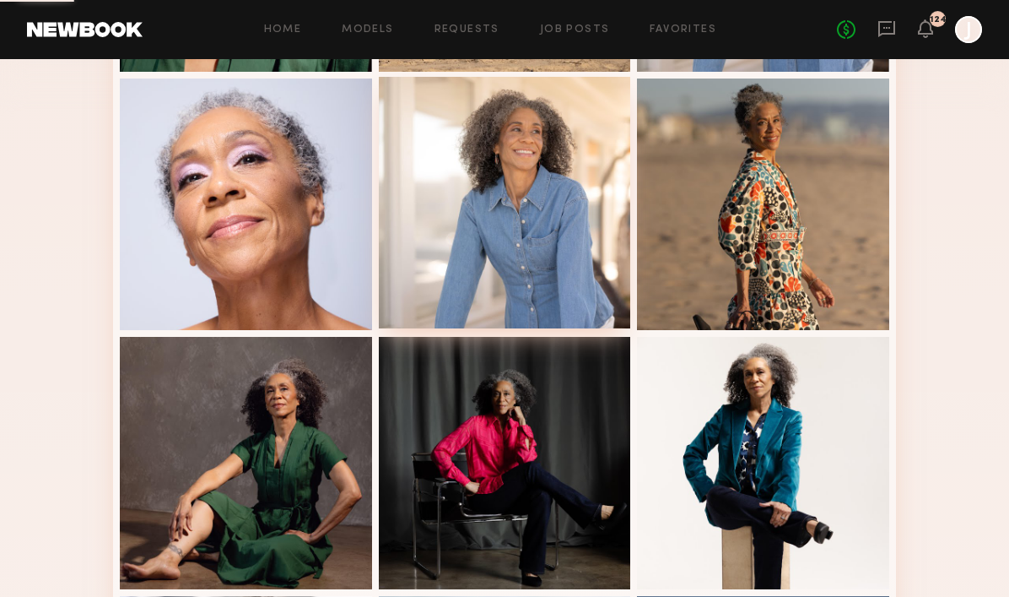
click at [506, 243] on div at bounding box center [505, 203] width 252 height 252
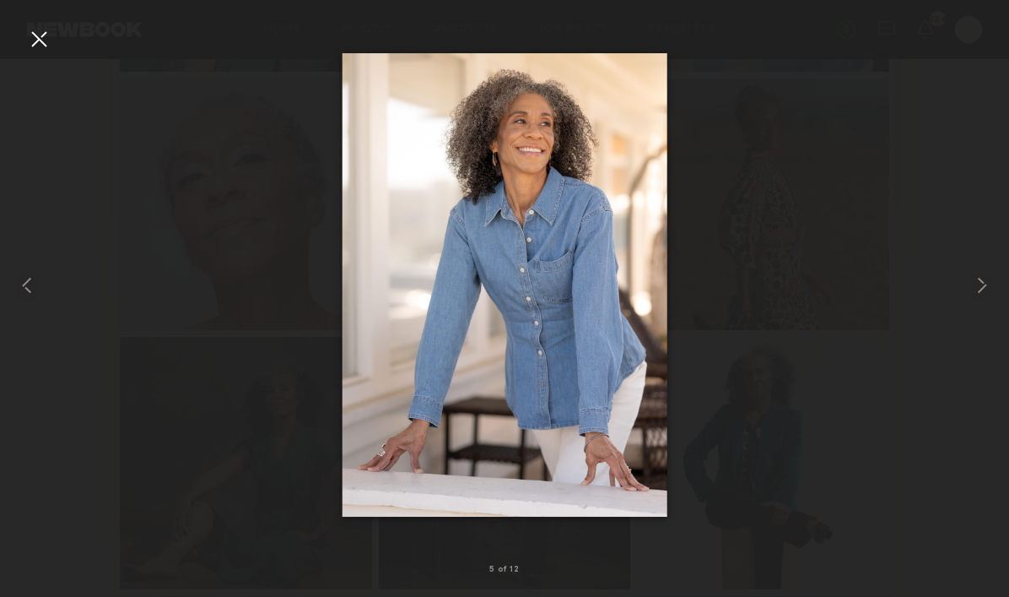
click at [39, 36] on div at bounding box center [38, 38] width 27 height 27
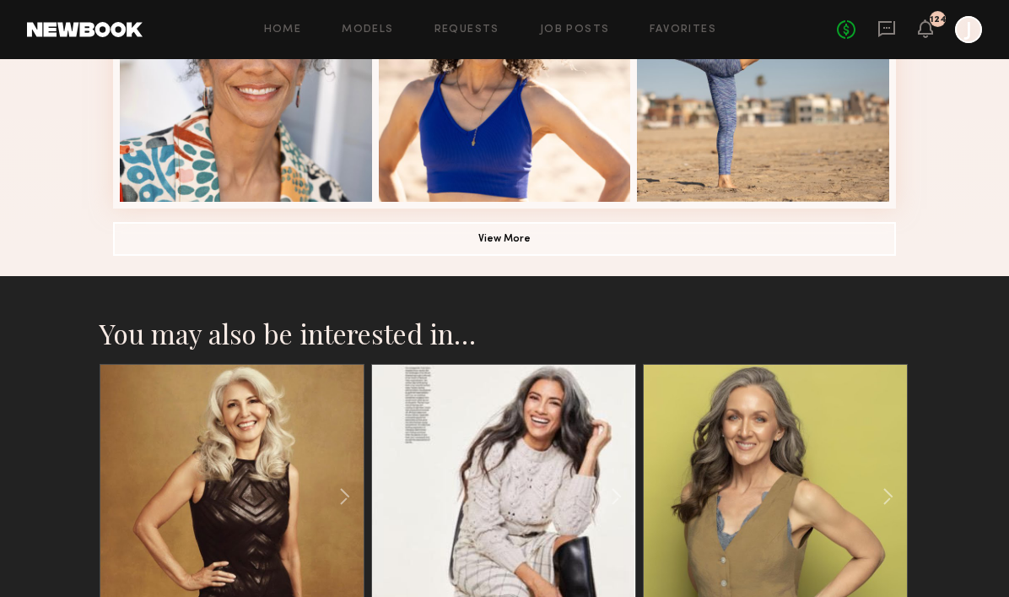
scroll to position [1023, 0]
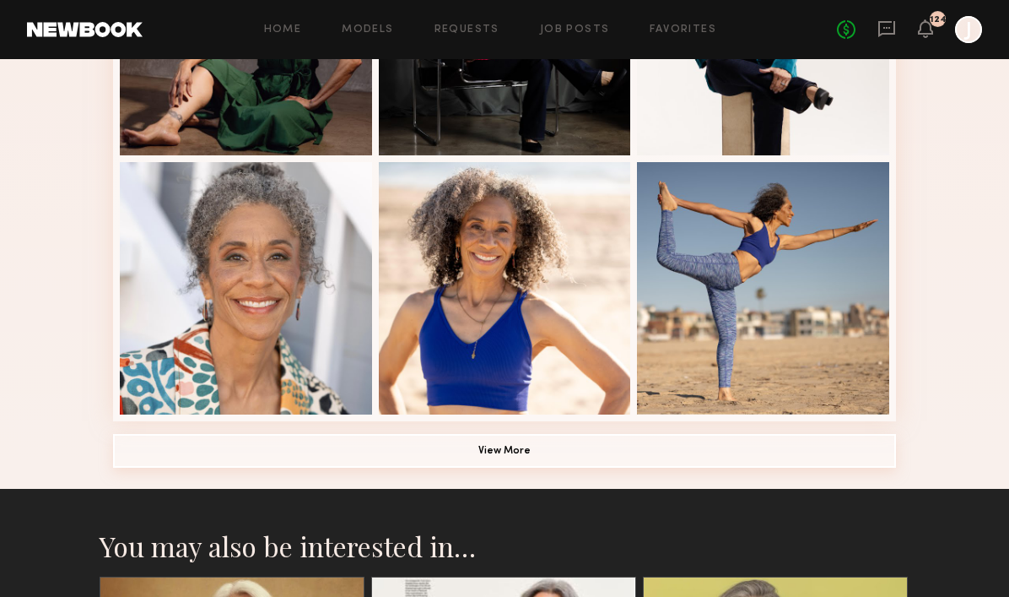
click at [259, 443] on button "View More" at bounding box center [504, 451] width 783 height 34
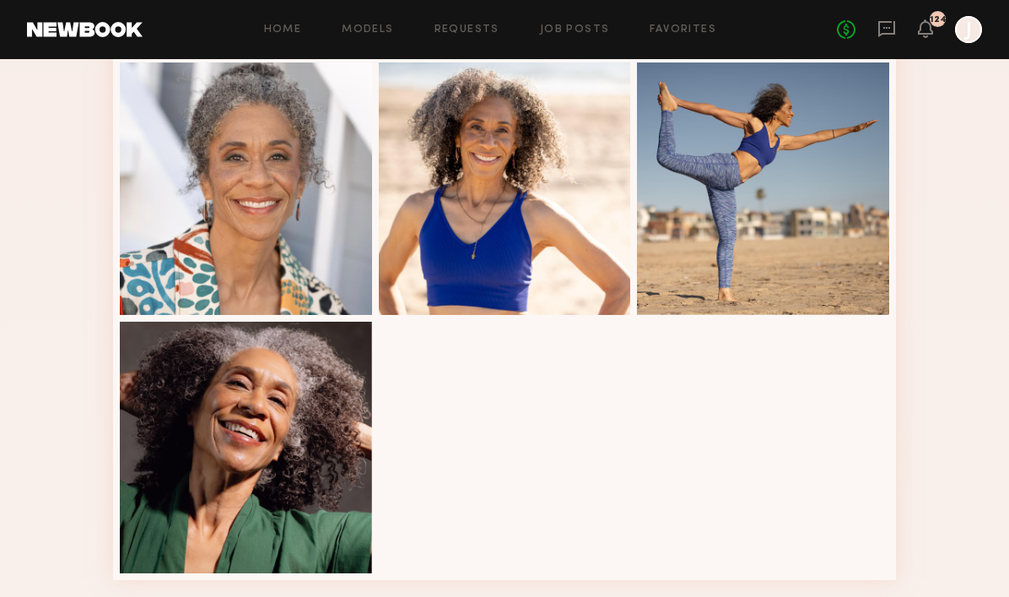
scroll to position [1089, 0]
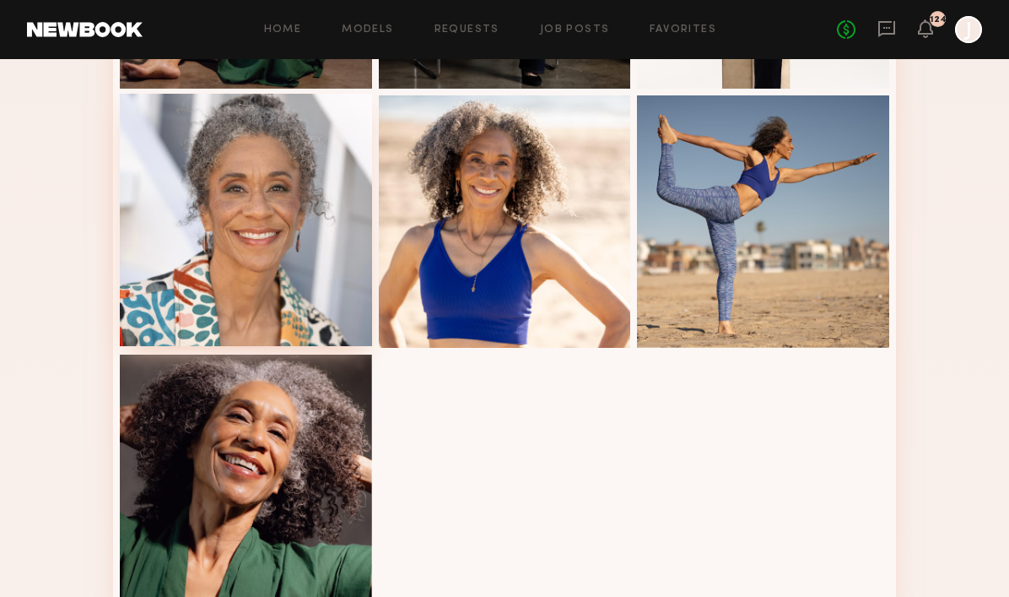
click at [262, 249] on div at bounding box center [246, 220] width 252 height 252
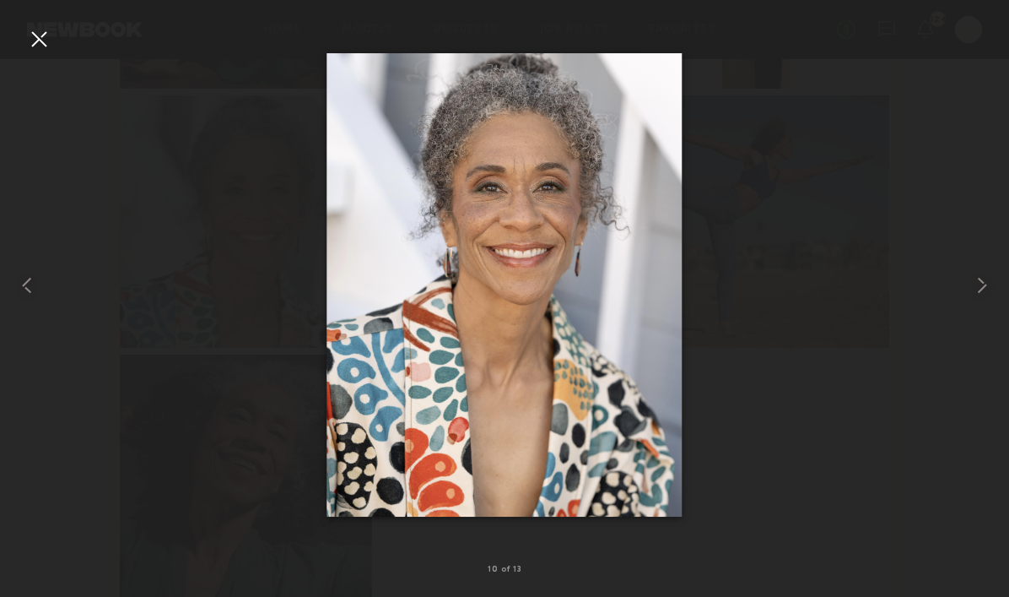
click at [44, 49] on div at bounding box center [38, 38] width 27 height 27
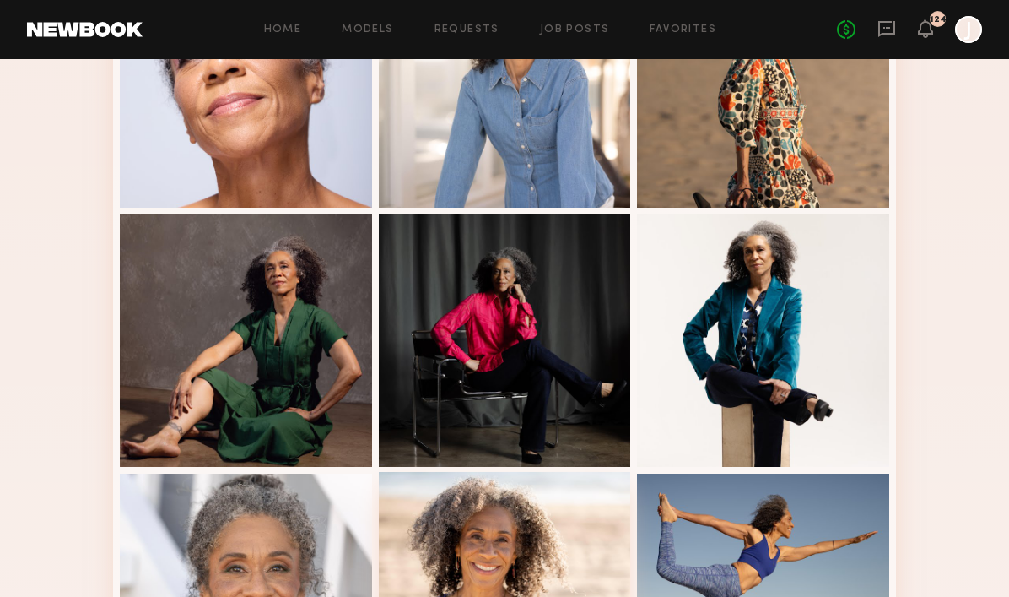
scroll to position [712, 0]
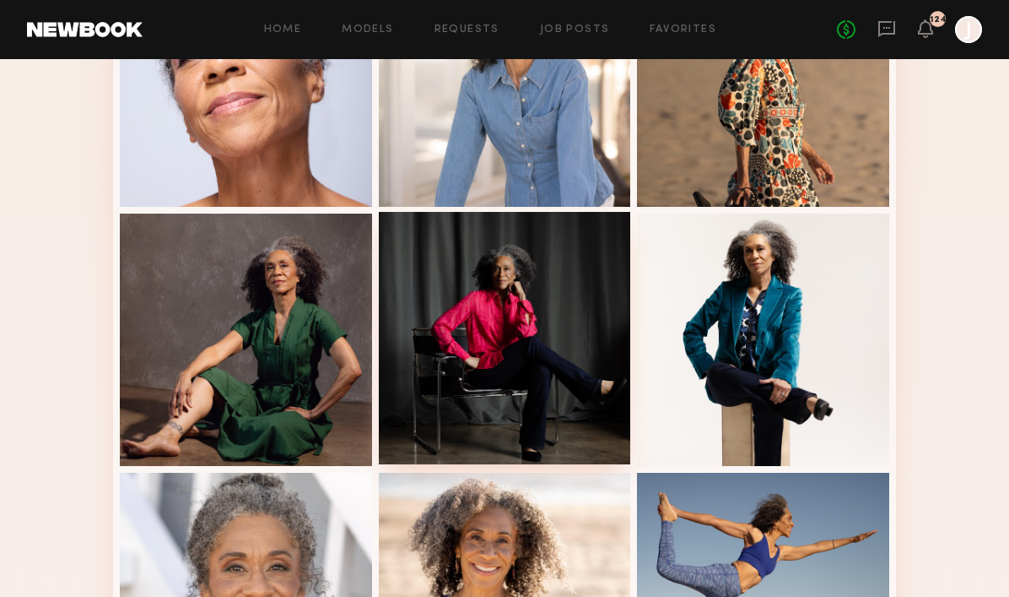
click at [484, 293] on div at bounding box center [505, 338] width 252 height 252
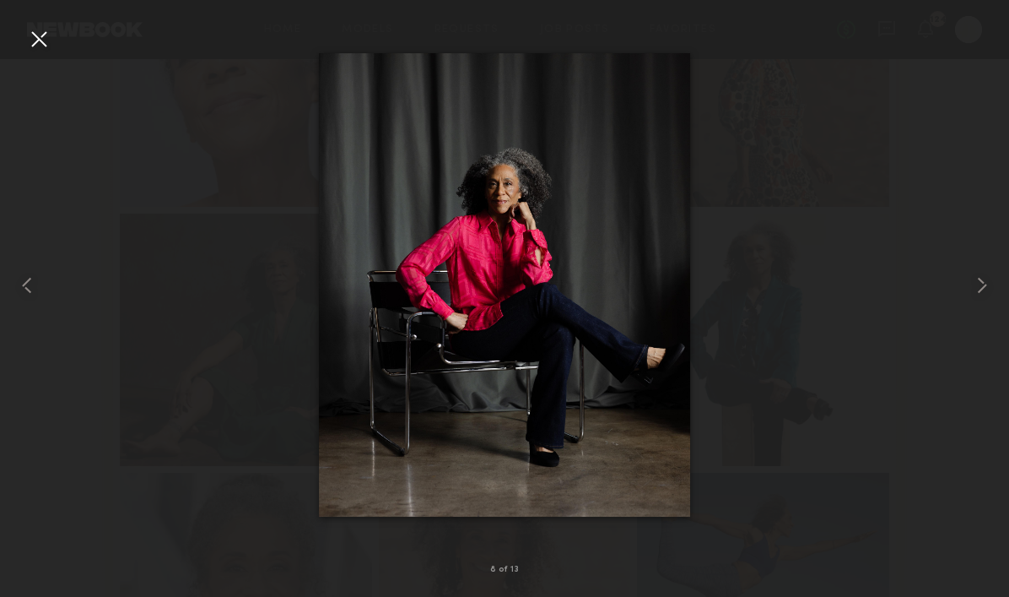
click at [30, 32] on div at bounding box center [38, 38] width 27 height 27
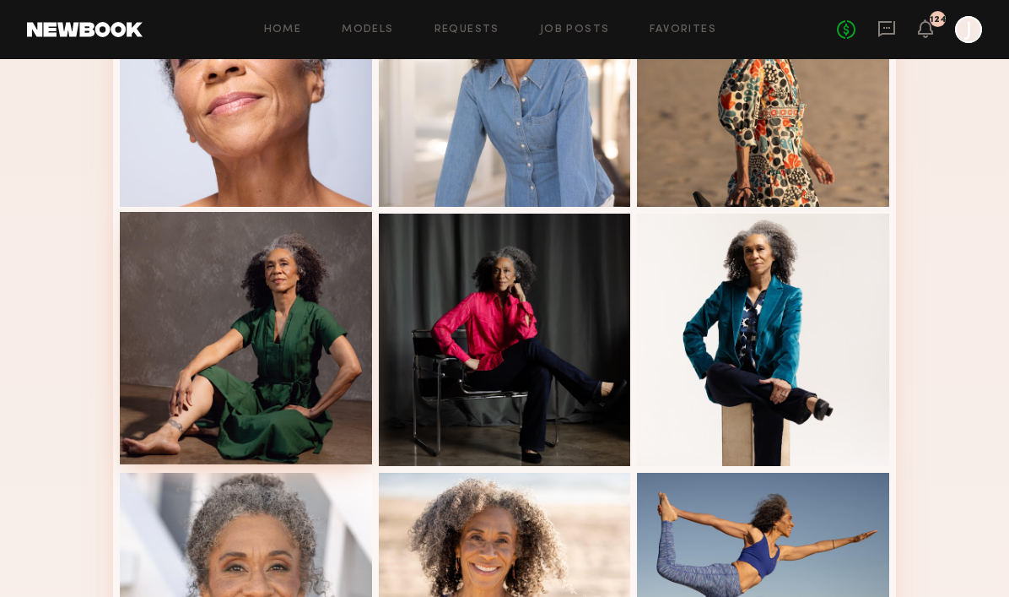
click at [237, 333] on div at bounding box center [246, 338] width 252 height 252
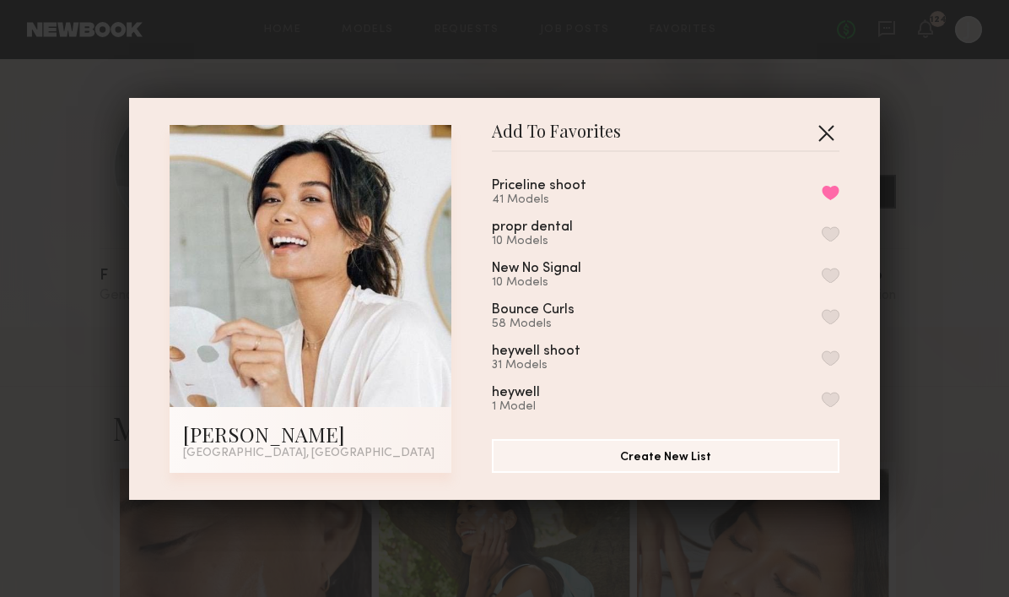
click at [830, 127] on button "button" at bounding box center [826, 132] width 27 height 27
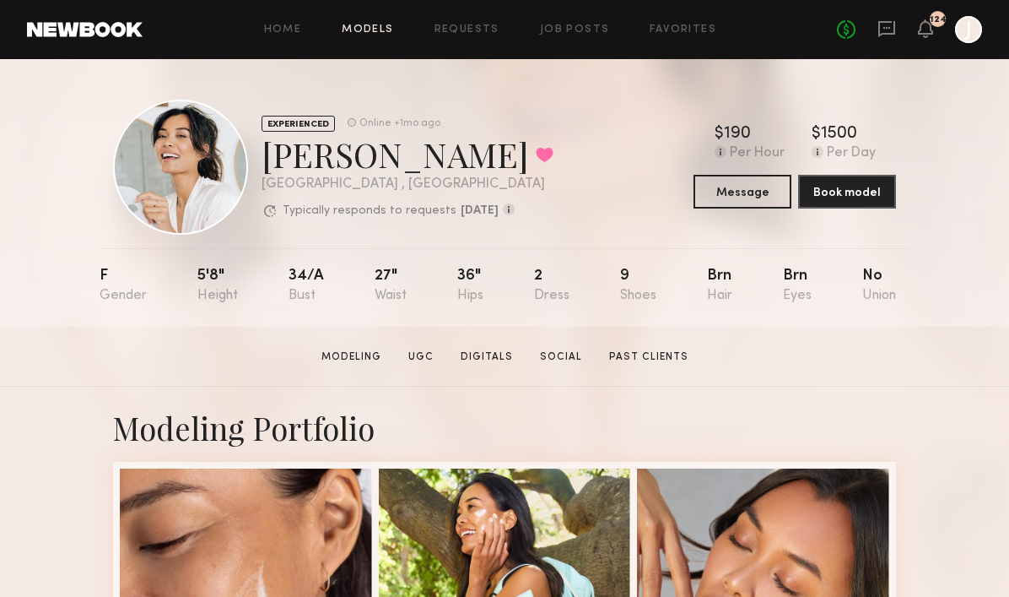
click at [376, 30] on link "Models" at bounding box center [367, 29] width 51 height 11
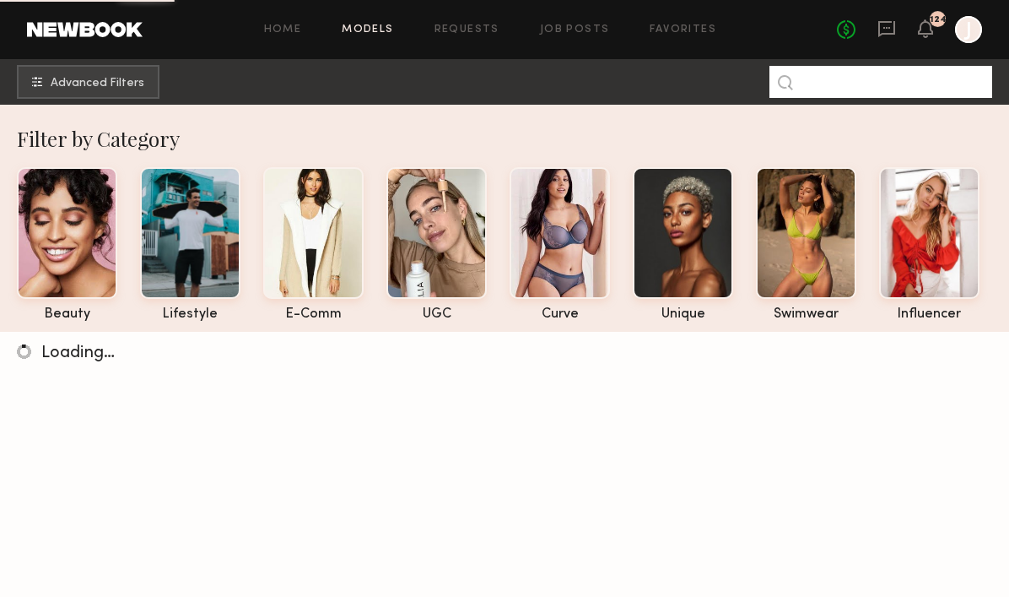
click at [871, 79] on input at bounding box center [881, 82] width 223 height 32
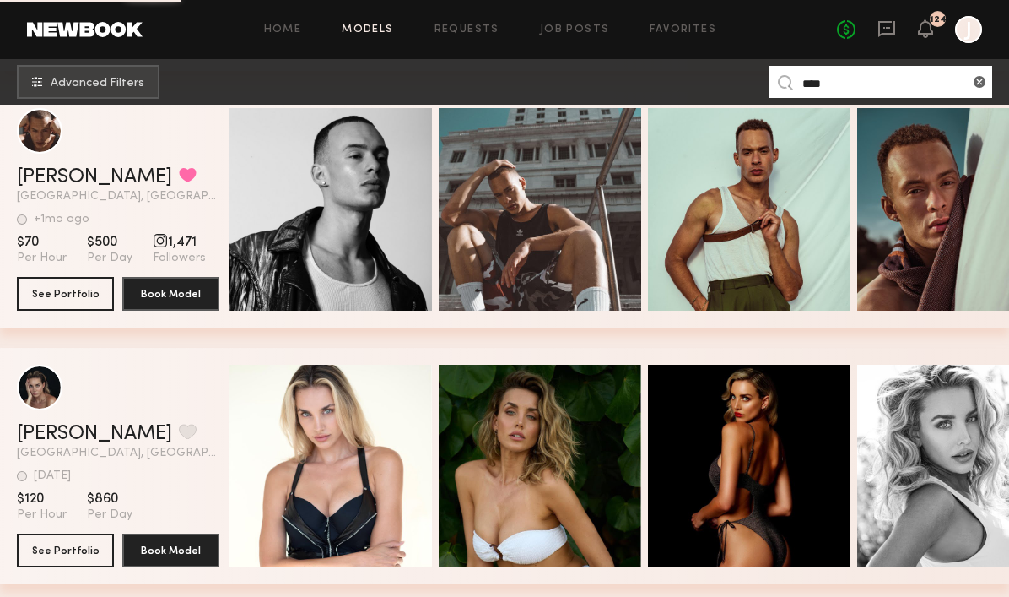
scroll to position [9076, 0]
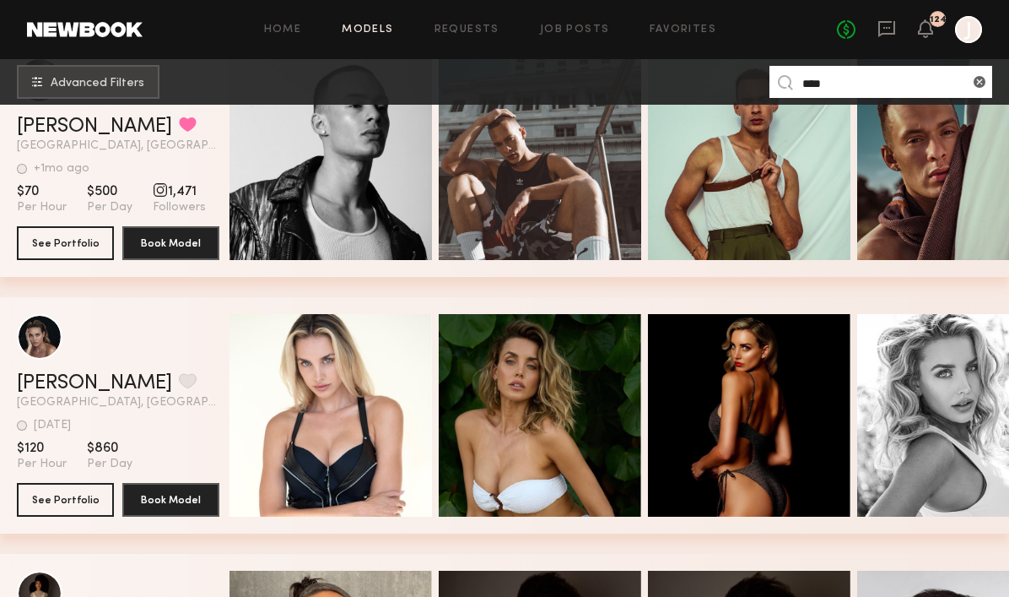
type input "****"
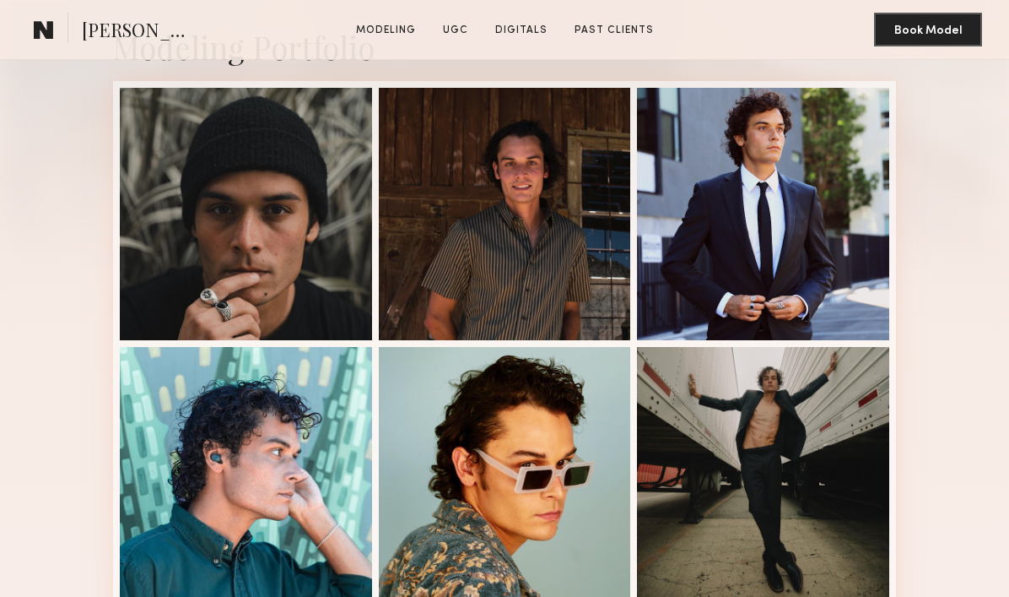
scroll to position [383, 0]
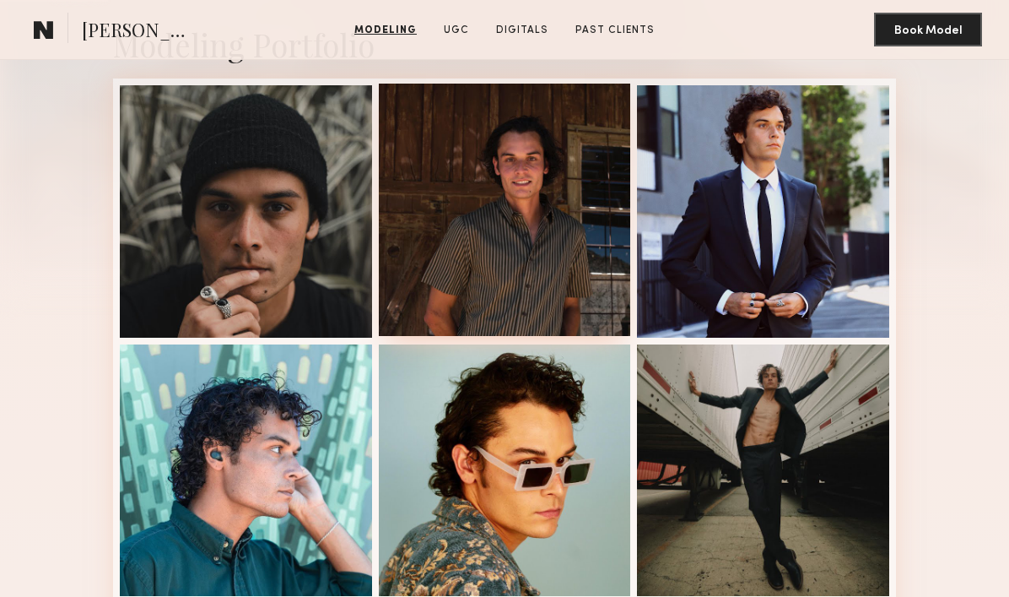
click at [505, 243] on div at bounding box center [505, 210] width 252 height 252
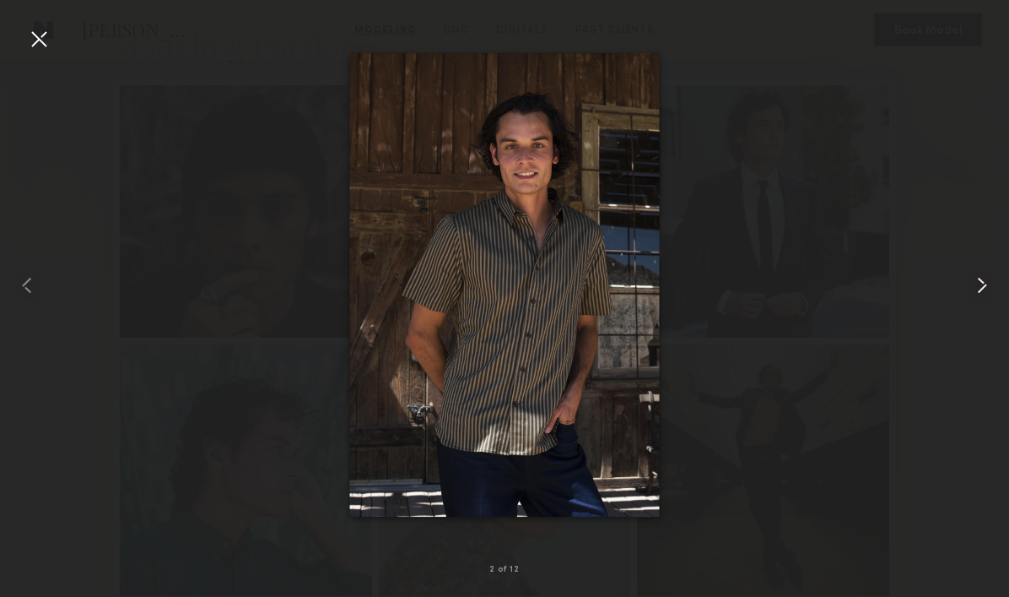
click at [986, 295] on common-icon at bounding box center [982, 285] width 27 height 27
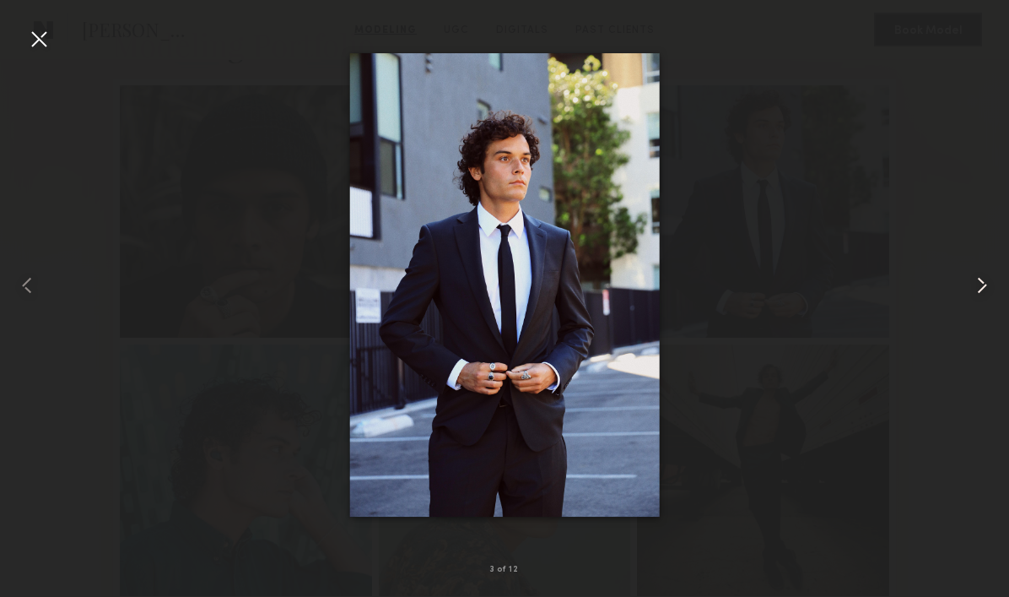
click at [986, 295] on common-icon at bounding box center [982, 285] width 27 height 27
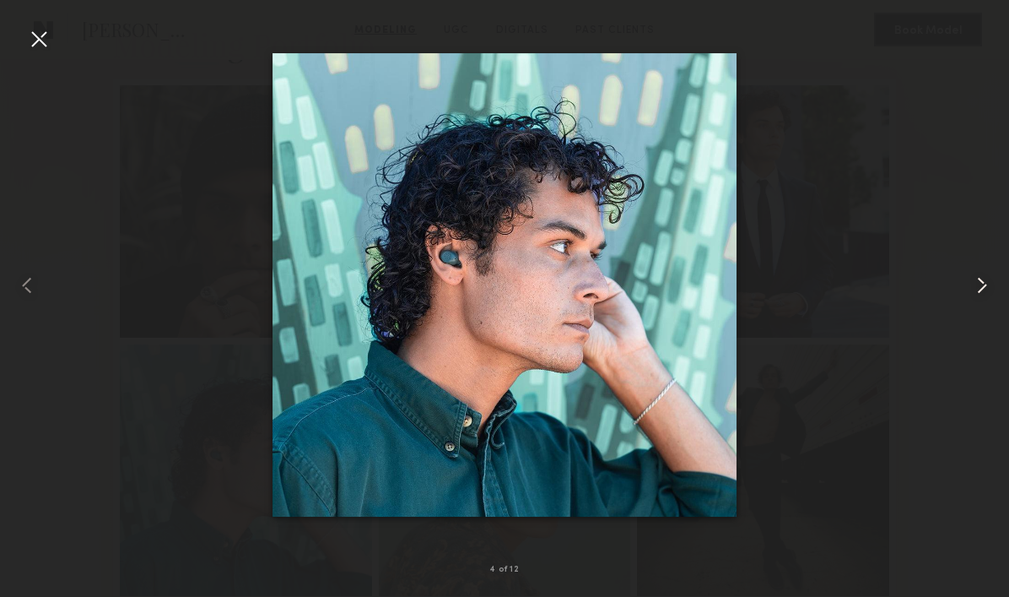
click at [985, 295] on common-icon at bounding box center [982, 285] width 27 height 27
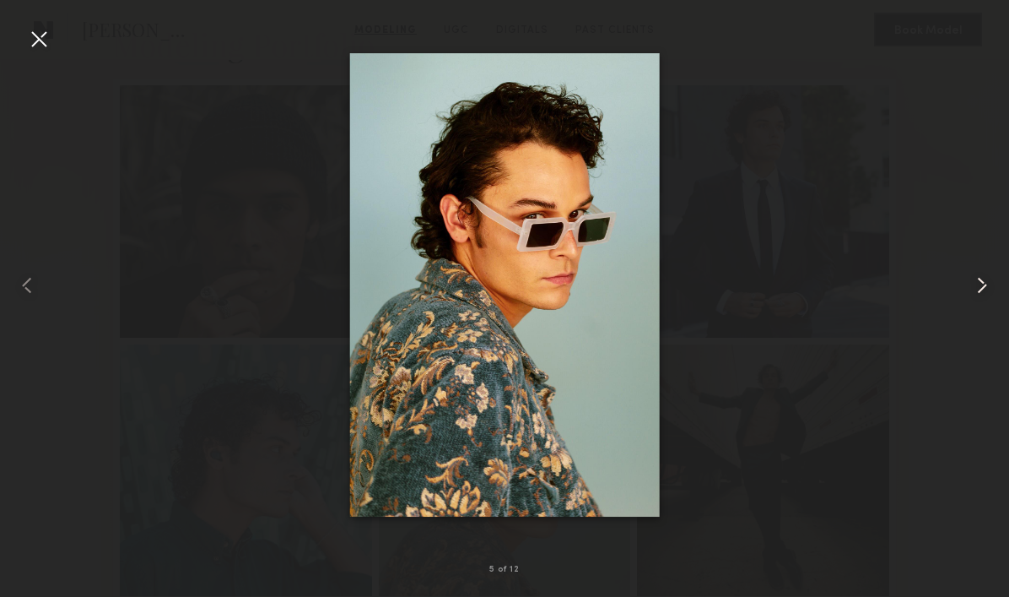
click at [985, 295] on common-icon at bounding box center [982, 285] width 27 height 27
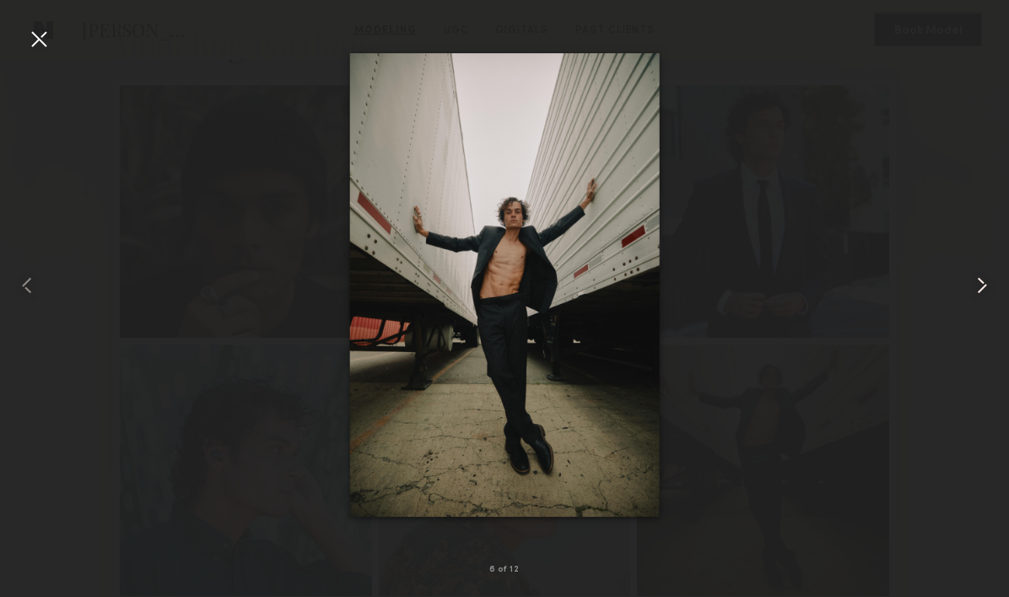
click at [985, 295] on common-icon at bounding box center [982, 285] width 27 height 27
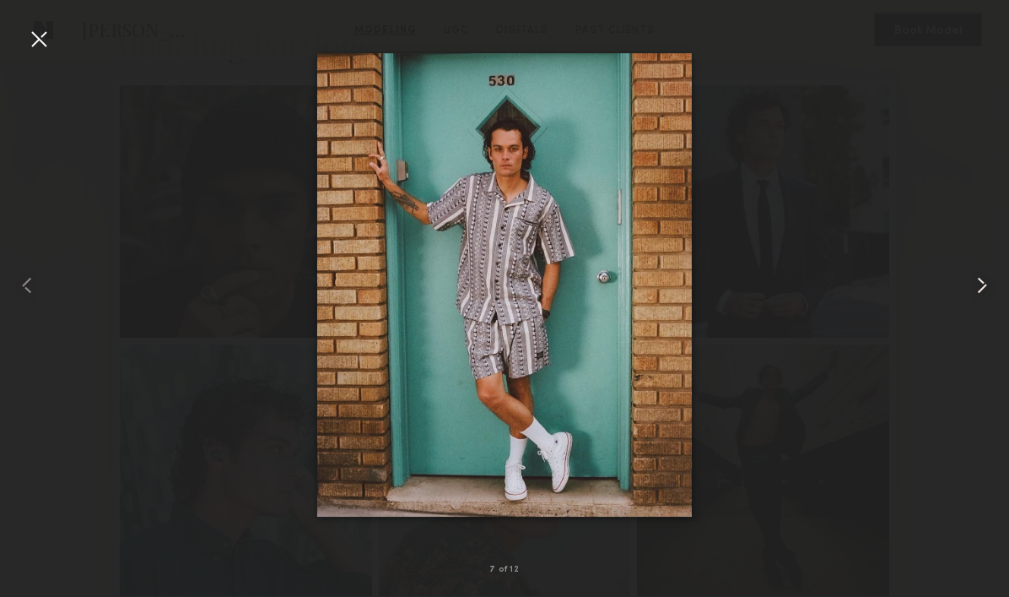
click at [985, 295] on common-icon at bounding box center [982, 285] width 27 height 27
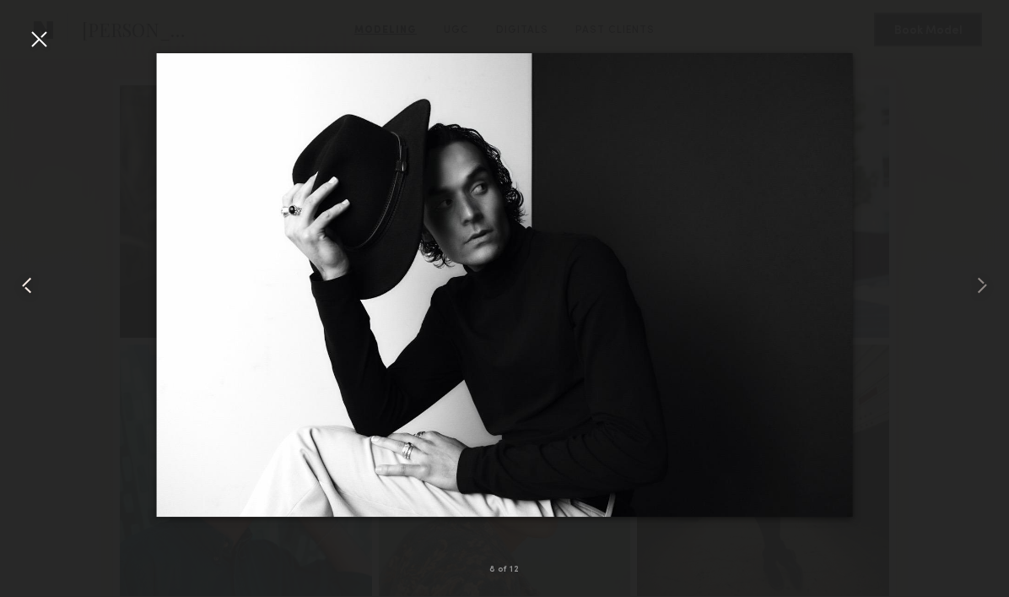
click at [28, 290] on common-icon at bounding box center [27, 285] width 27 height 27
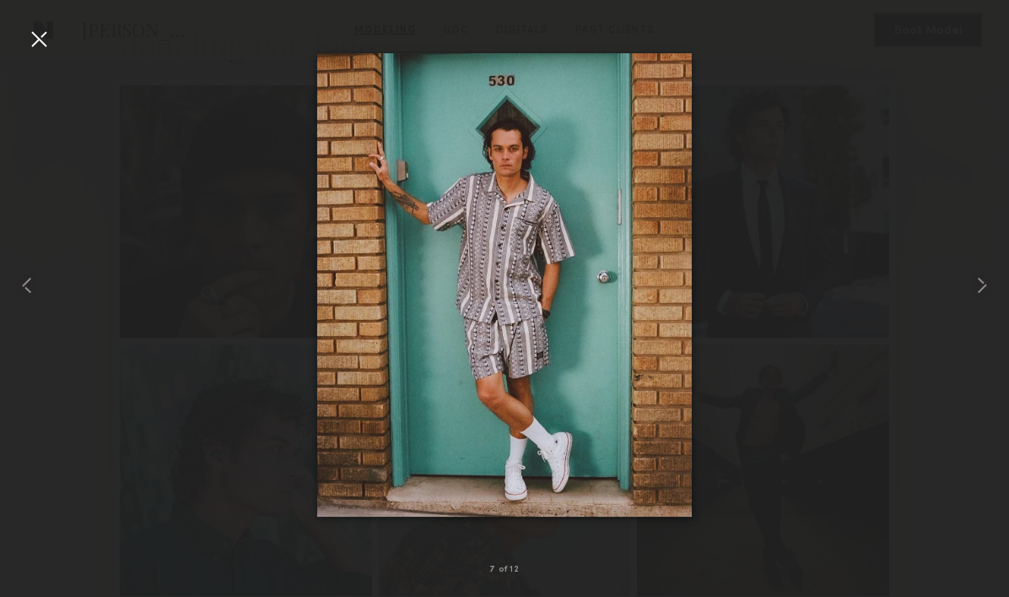
click at [32, 29] on div at bounding box center [38, 38] width 27 height 27
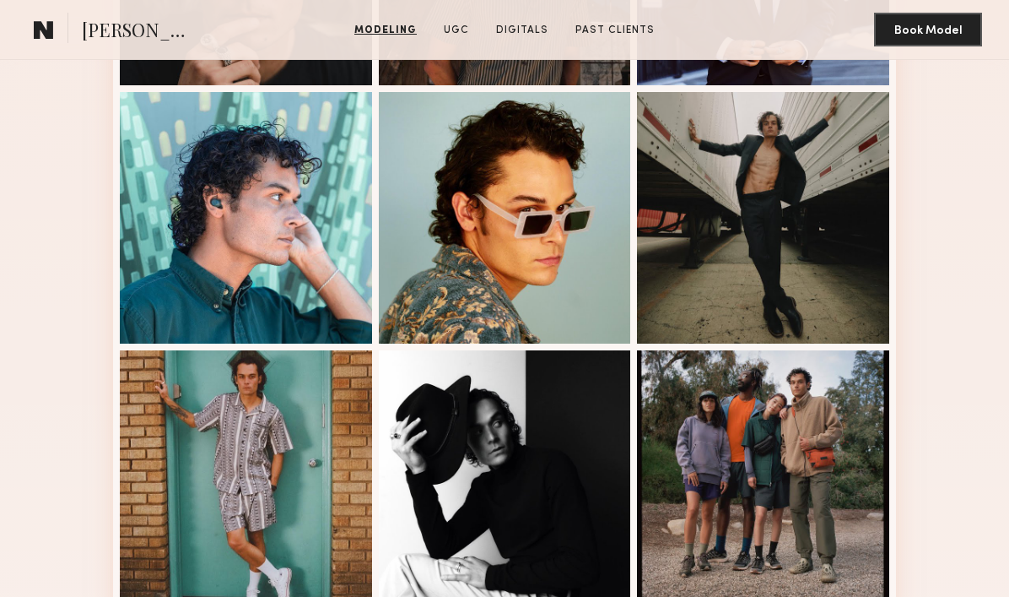
scroll to position [1126, 0]
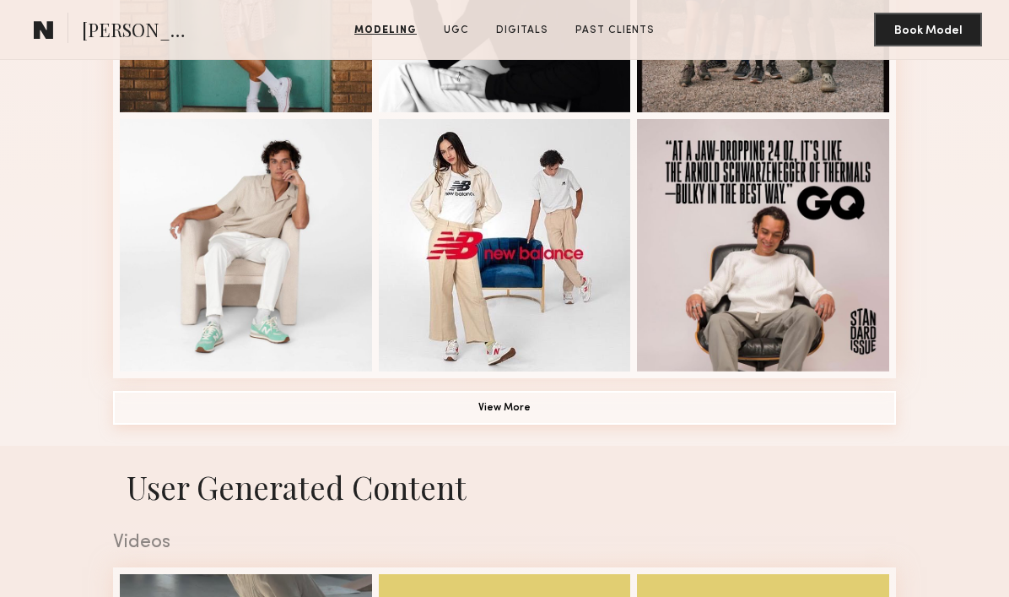
click at [331, 408] on button "View More" at bounding box center [504, 408] width 783 height 34
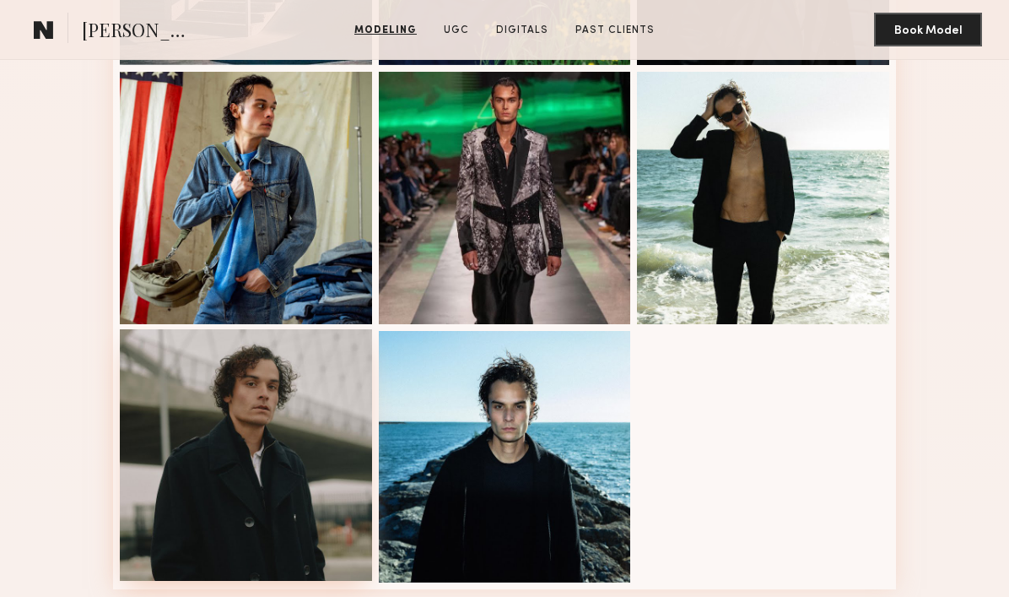
scroll to position [1946, 0]
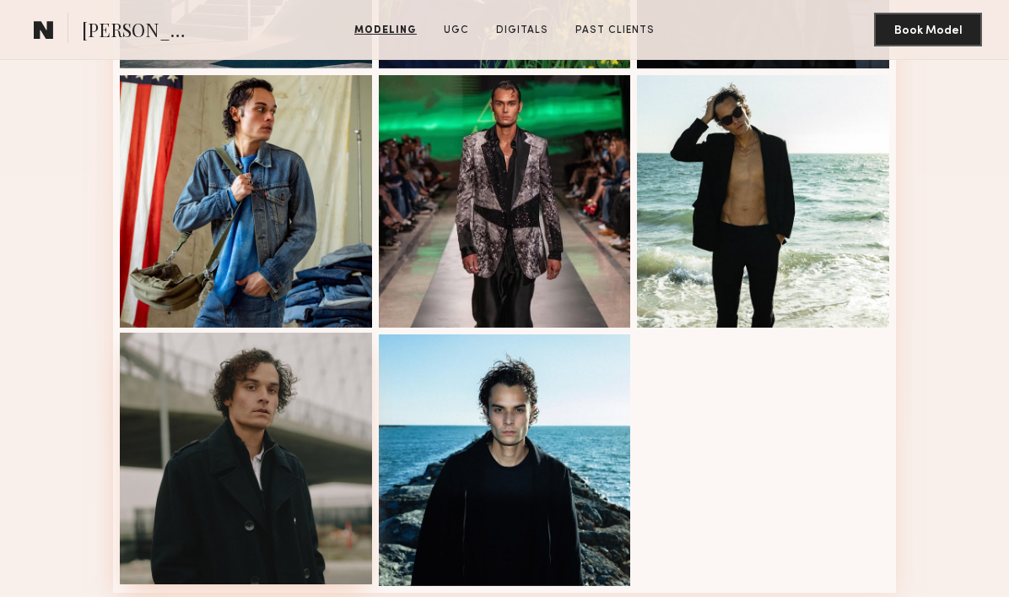
click at [242, 478] on div at bounding box center [246, 458] width 252 height 252
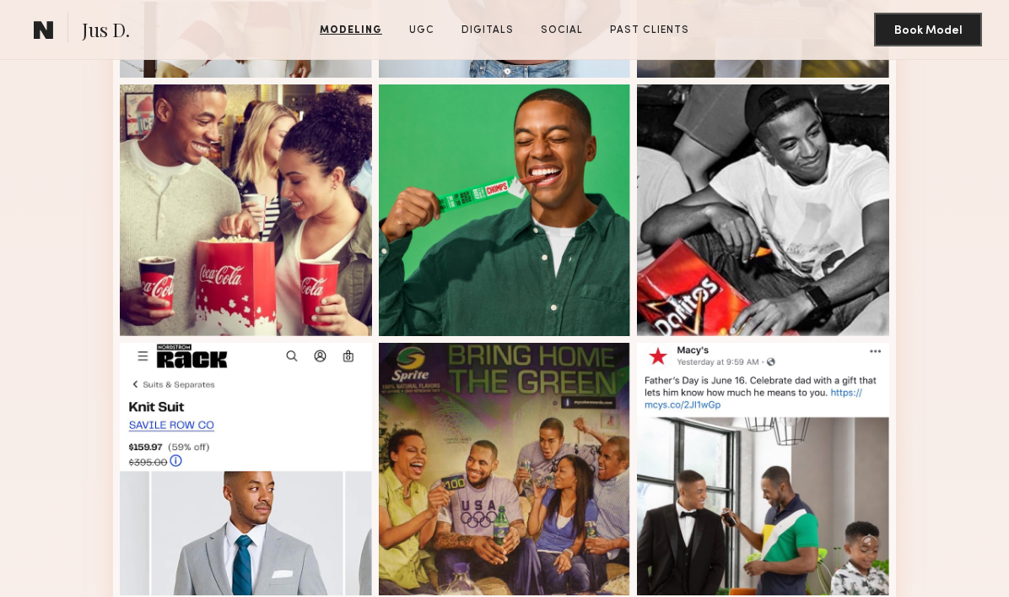
scroll to position [629, 0]
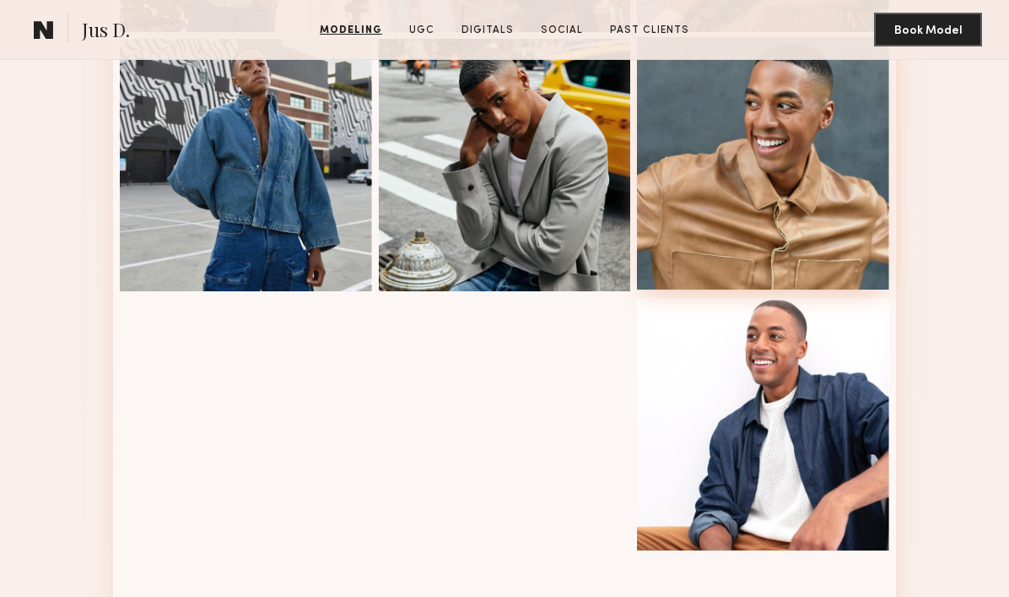
scroll to position [1726, 0]
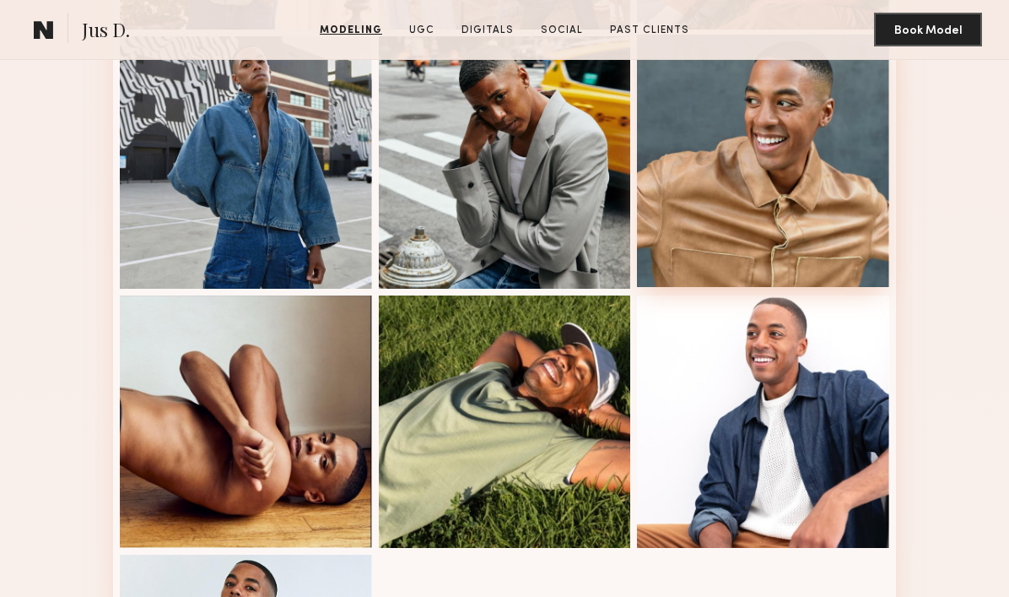
click at [710, 183] on div at bounding box center [763, 161] width 252 height 252
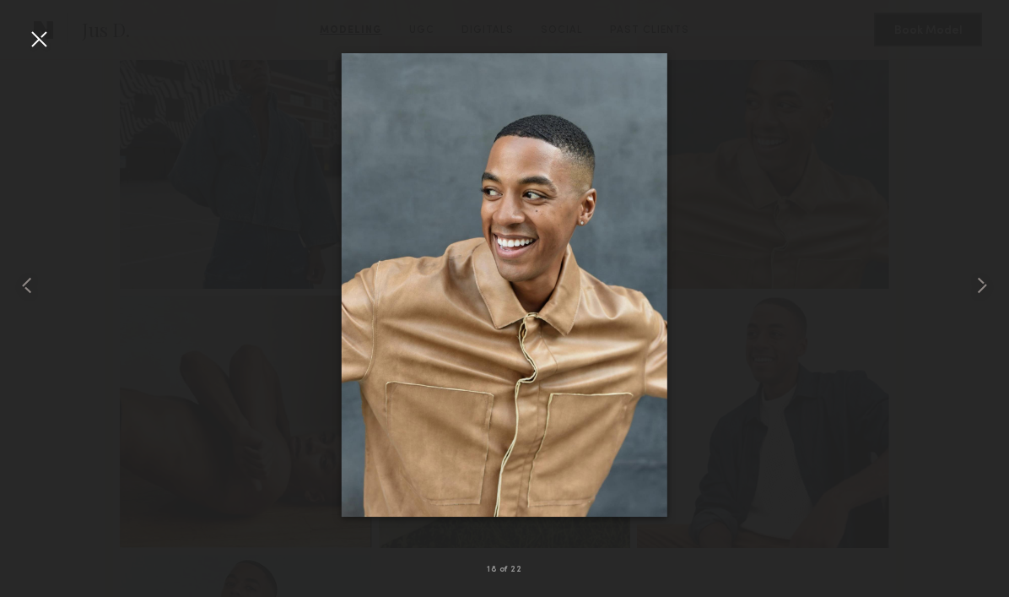
click at [46, 35] on div at bounding box center [38, 38] width 27 height 27
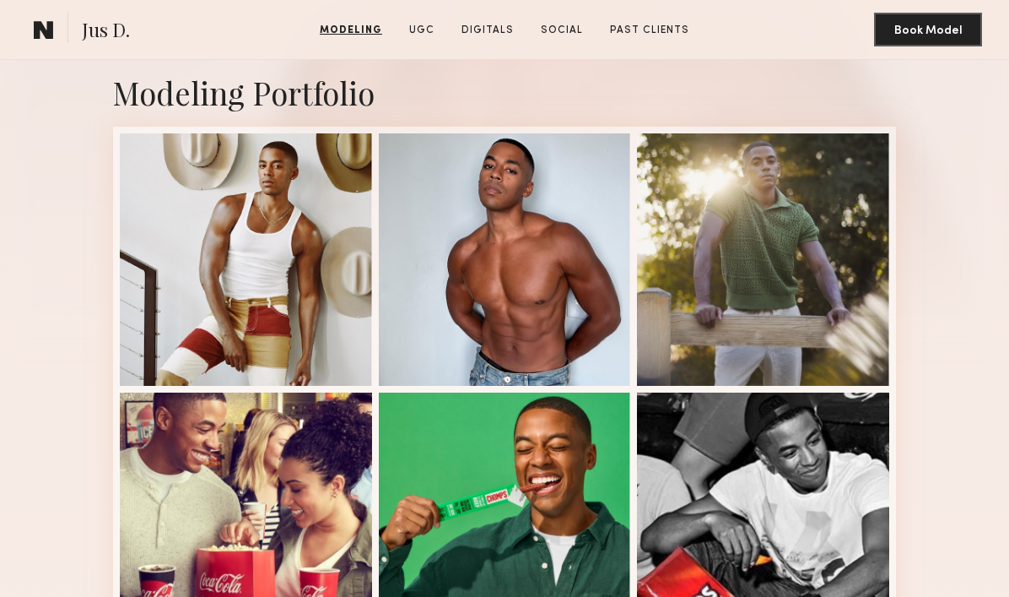
scroll to position [334, 0]
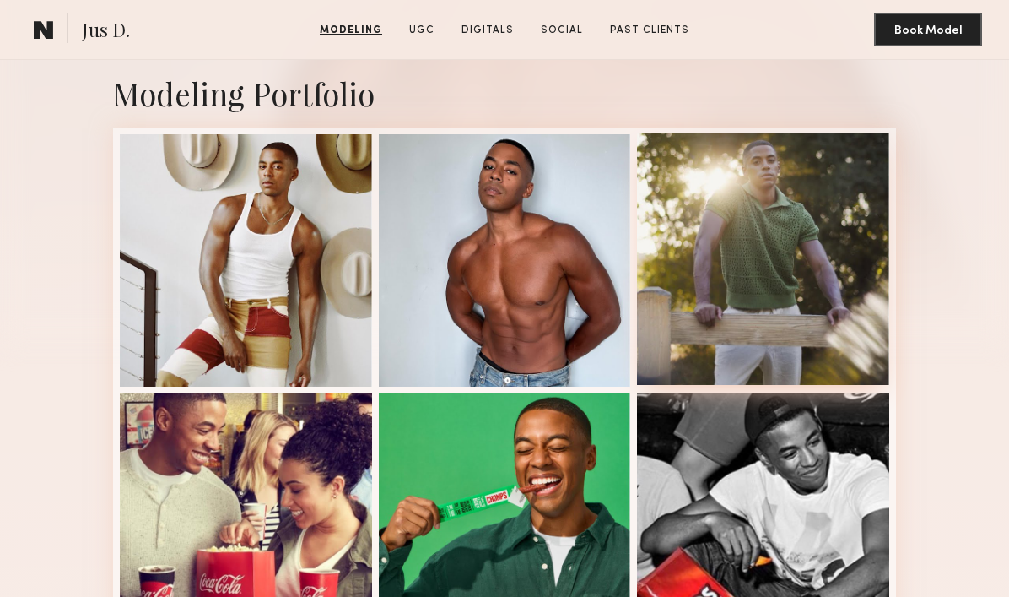
click at [768, 235] on div at bounding box center [763, 258] width 252 height 252
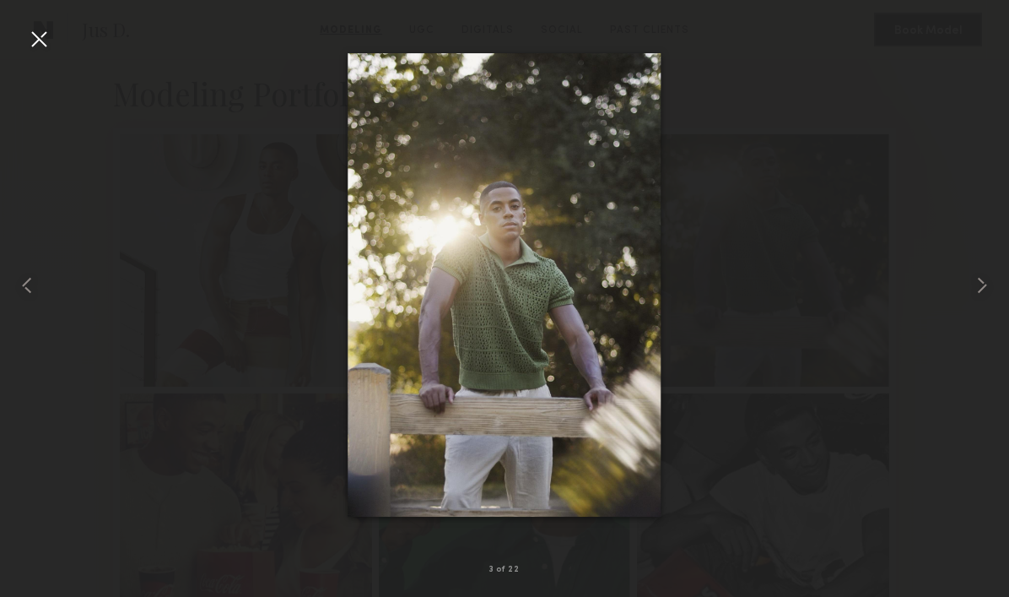
click at [41, 49] on div at bounding box center [38, 38] width 27 height 27
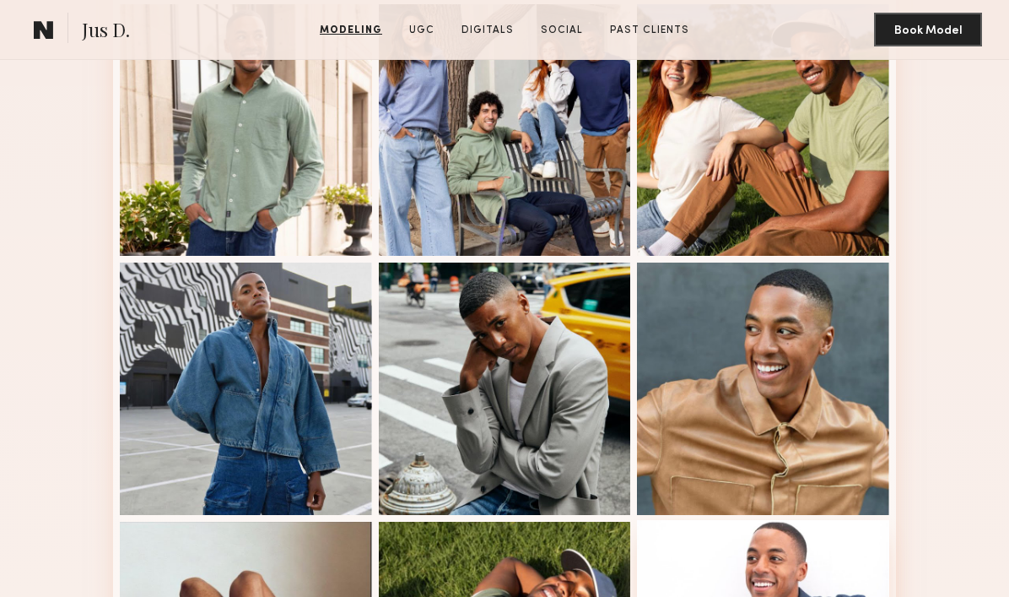
scroll to position [1431, 0]
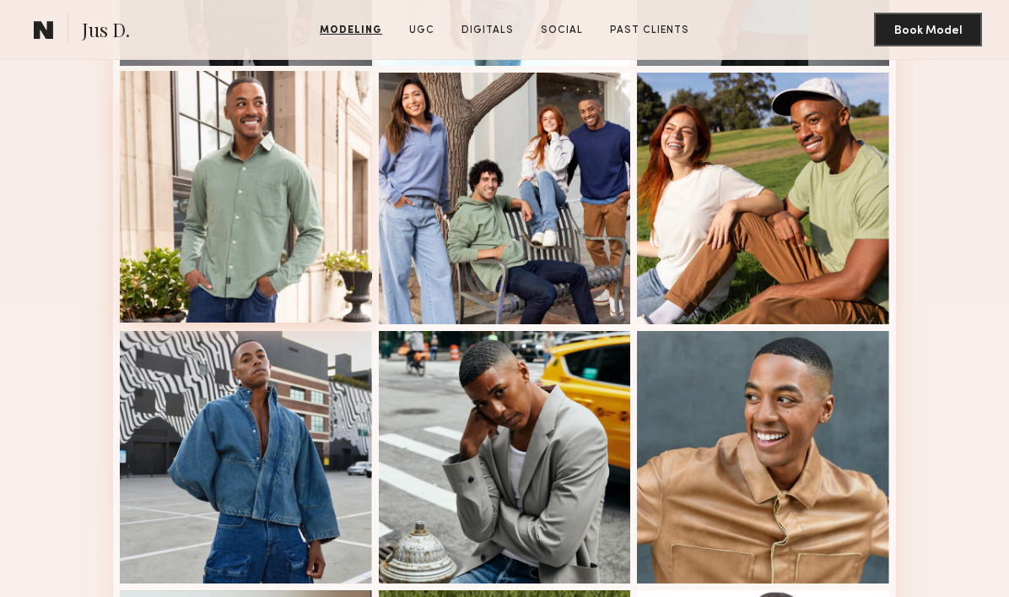
click at [273, 210] on div at bounding box center [246, 197] width 252 height 252
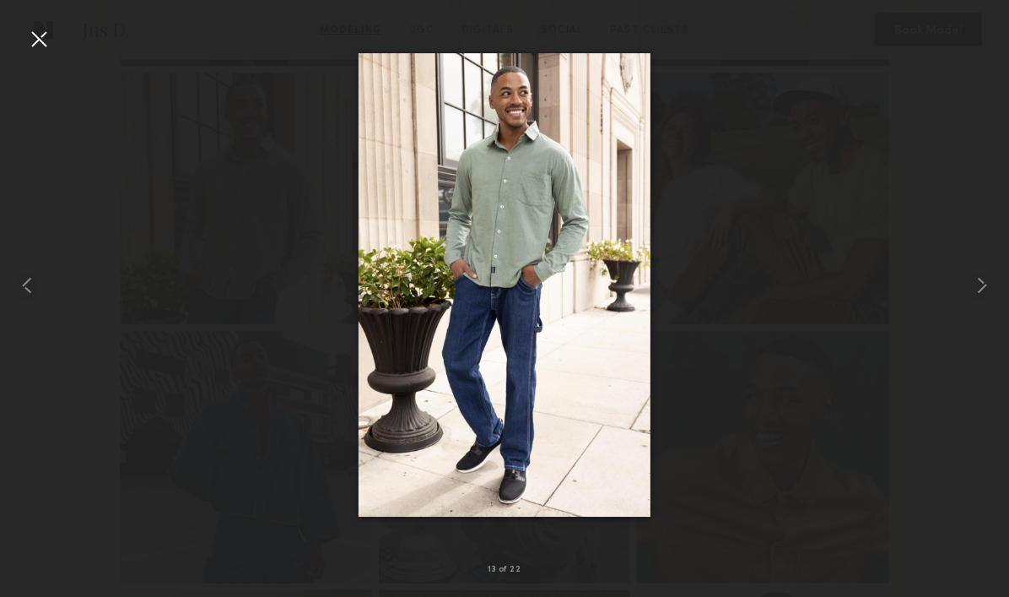
click at [46, 32] on div at bounding box center [38, 38] width 27 height 27
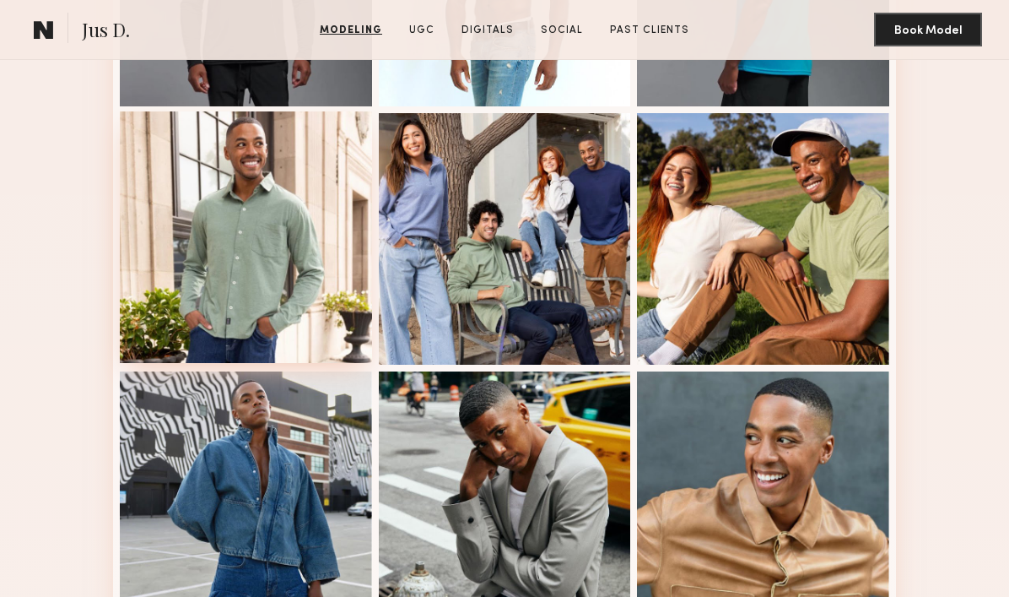
scroll to position [1389, 0]
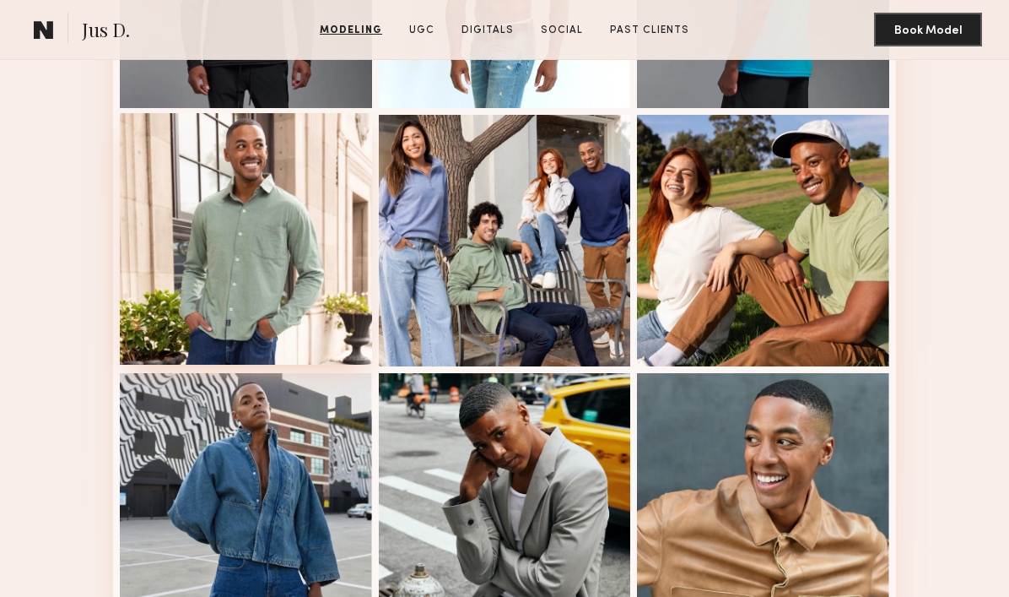
click at [208, 247] on div at bounding box center [246, 239] width 252 height 252
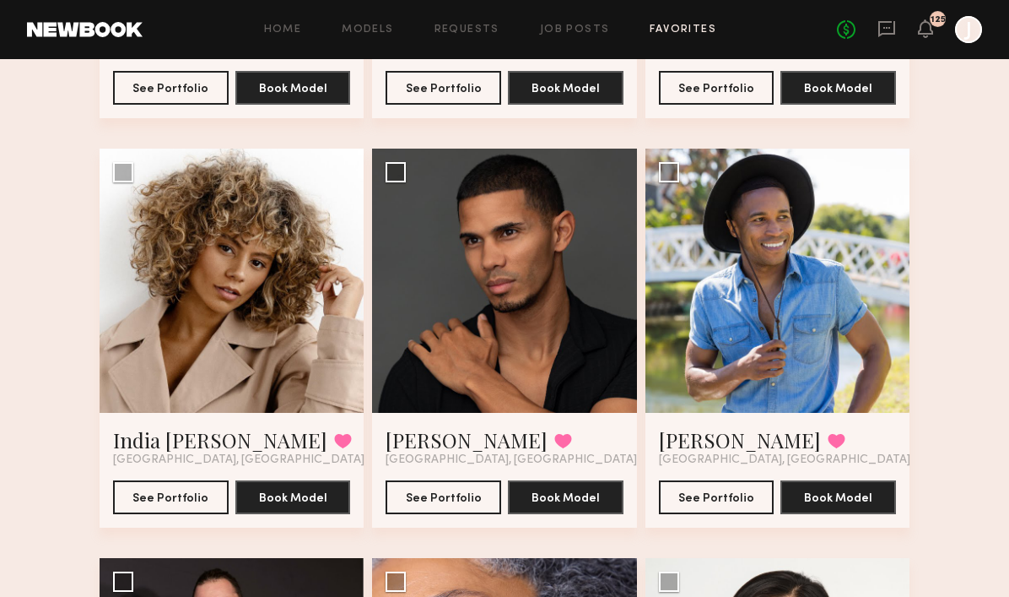
scroll to position [8650, 0]
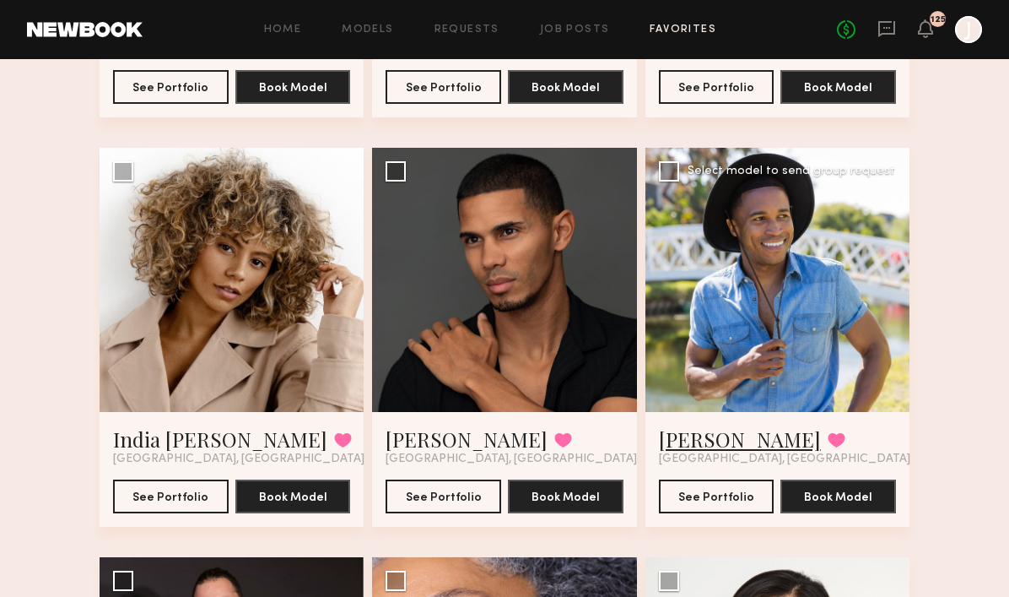
click at [695, 444] on link "[PERSON_NAME]" at bounding box center [740, 438] width 162 height 27
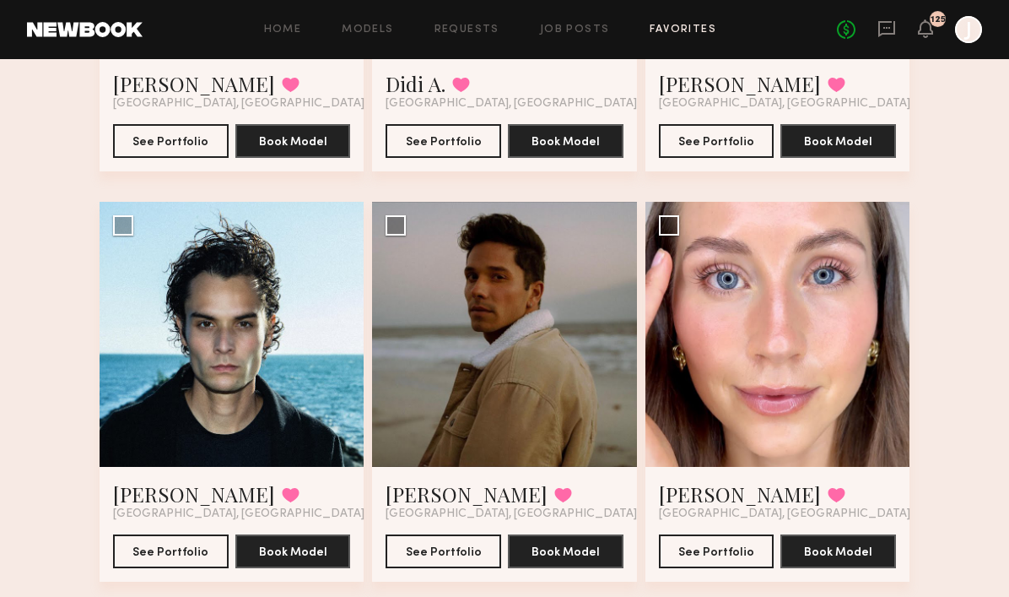
scroll to position [401, 0]
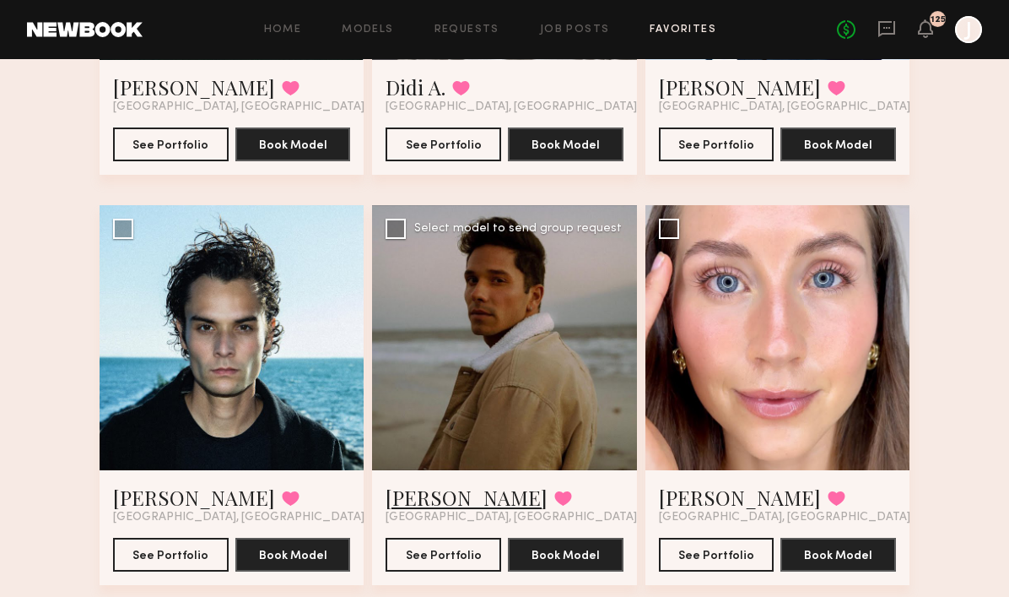
click at [429, 501] on link "Ryan D." at bounding box center [467, 497] width 162 height 27
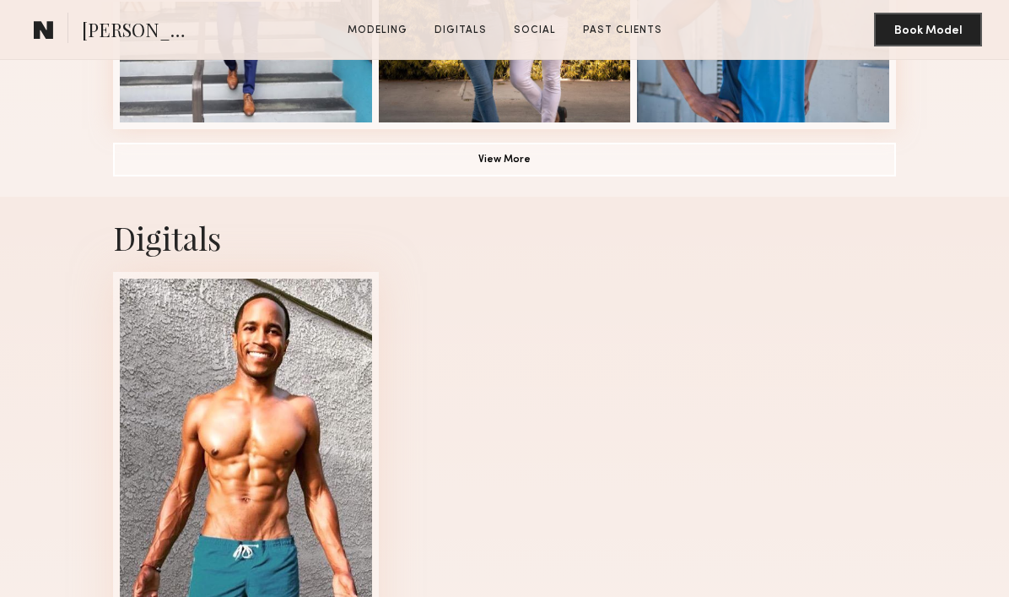
scroll to position [1243, 0]
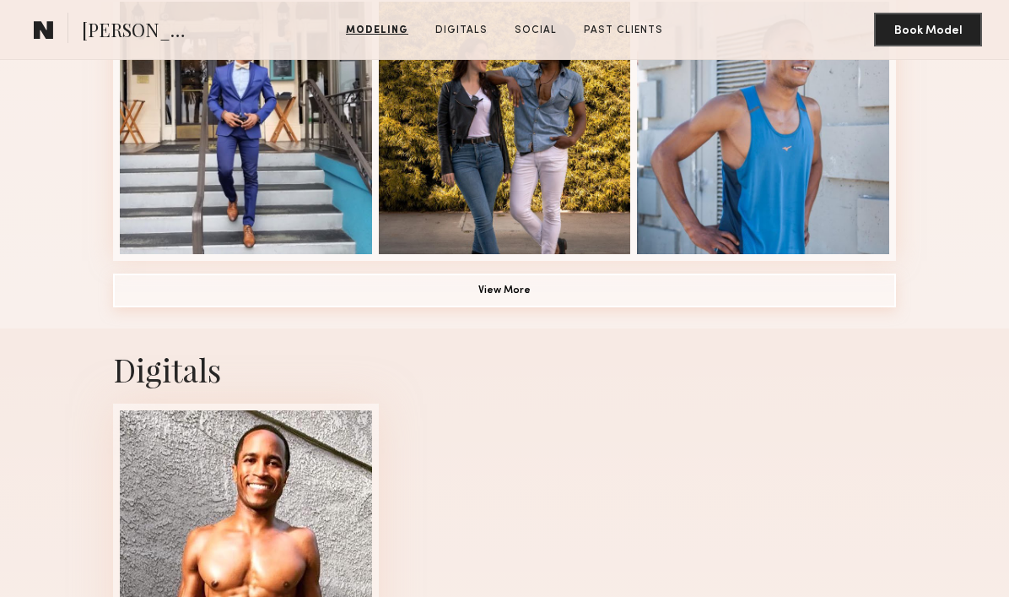
click at [487, 300] on button "View More" at bounding box center [504, 290] width 783 height 34
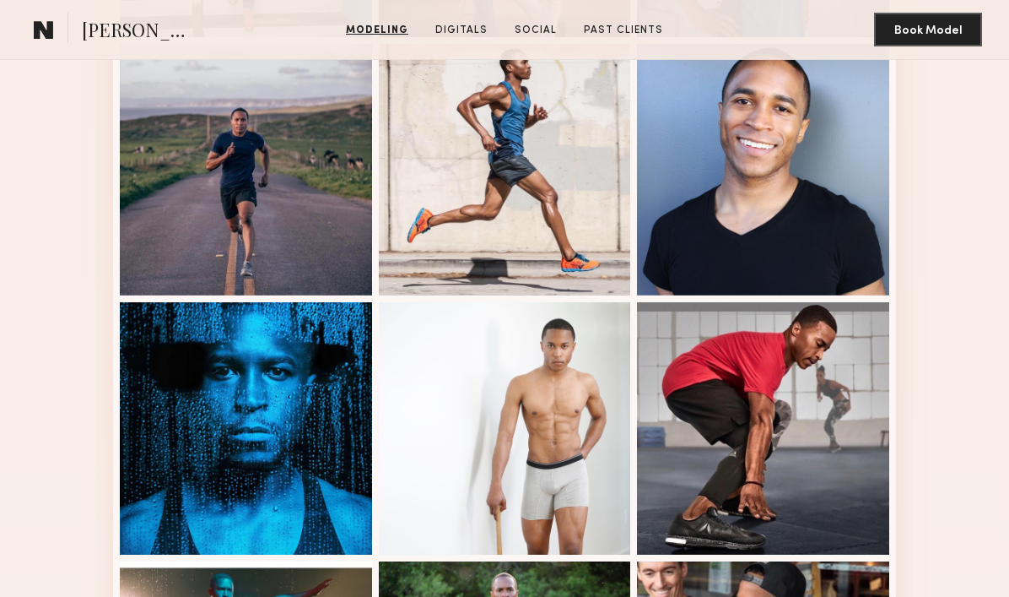
scroll to position [1462, 0]
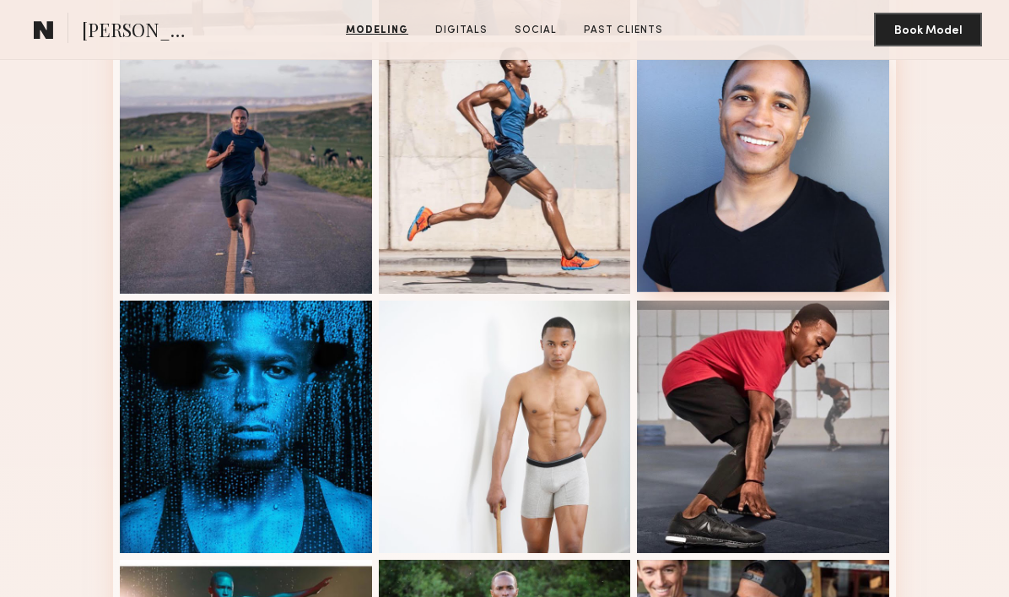
click at [711, 176] on div at bounding box center [763, 167] width 252 height 252
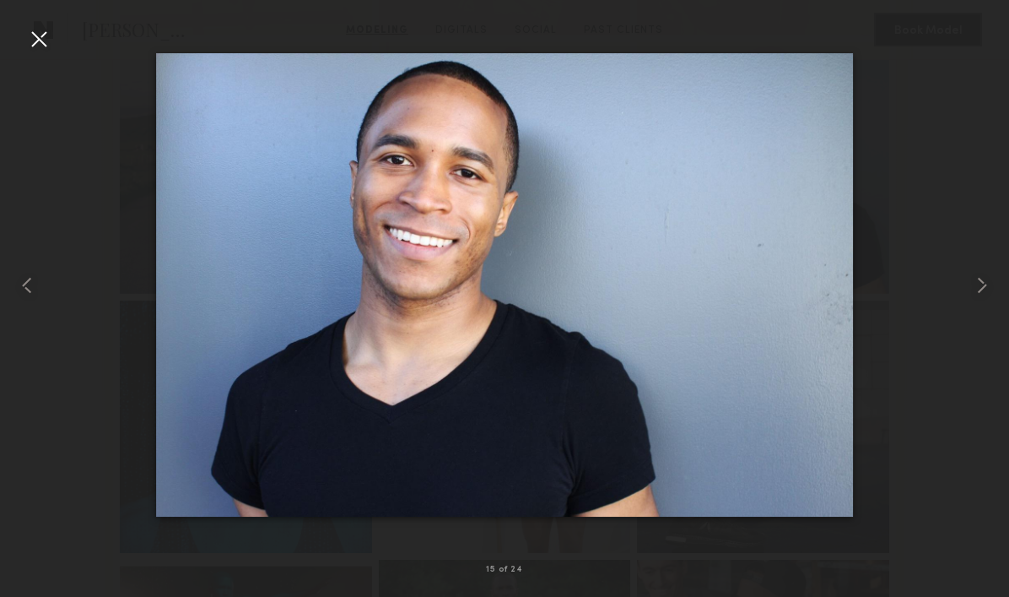
click at [41, 35] on div at bounding box center [38, 38] width 27 height 27
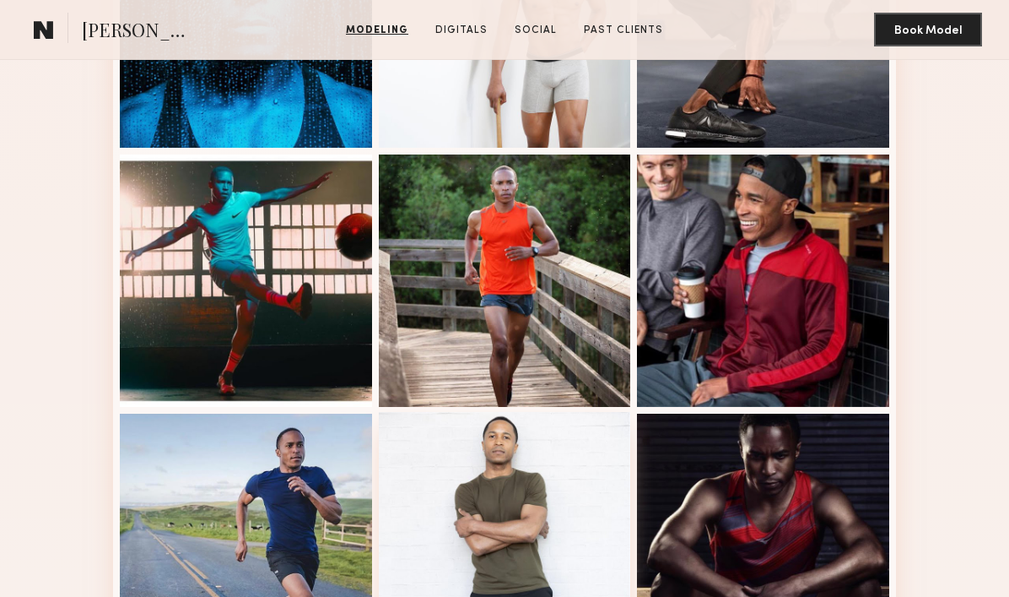
scroll to position [1863, 0]
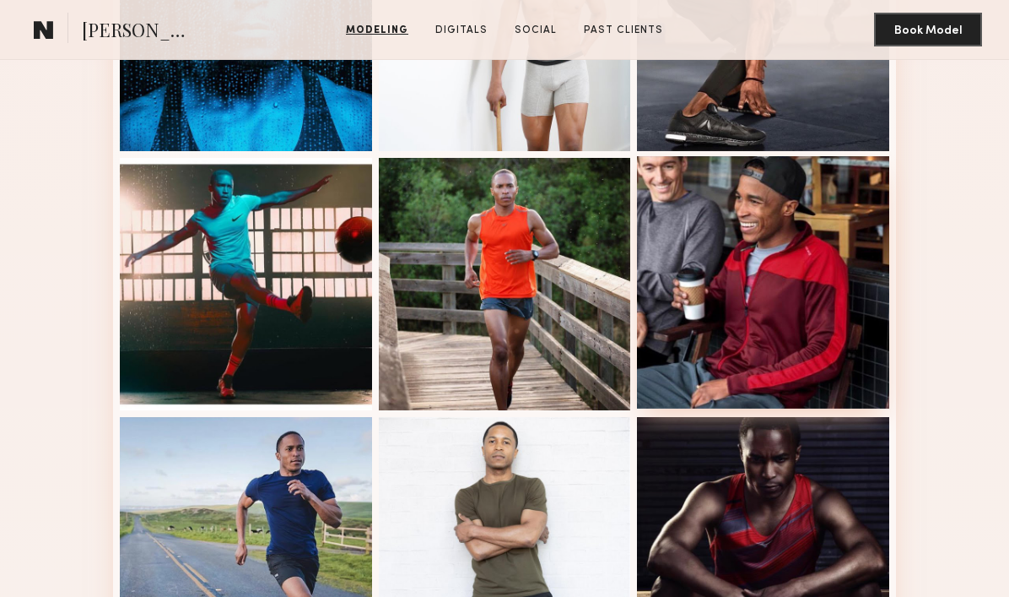
click at [712, 282] on div at bounding box center [763, 282] width 252 height 252
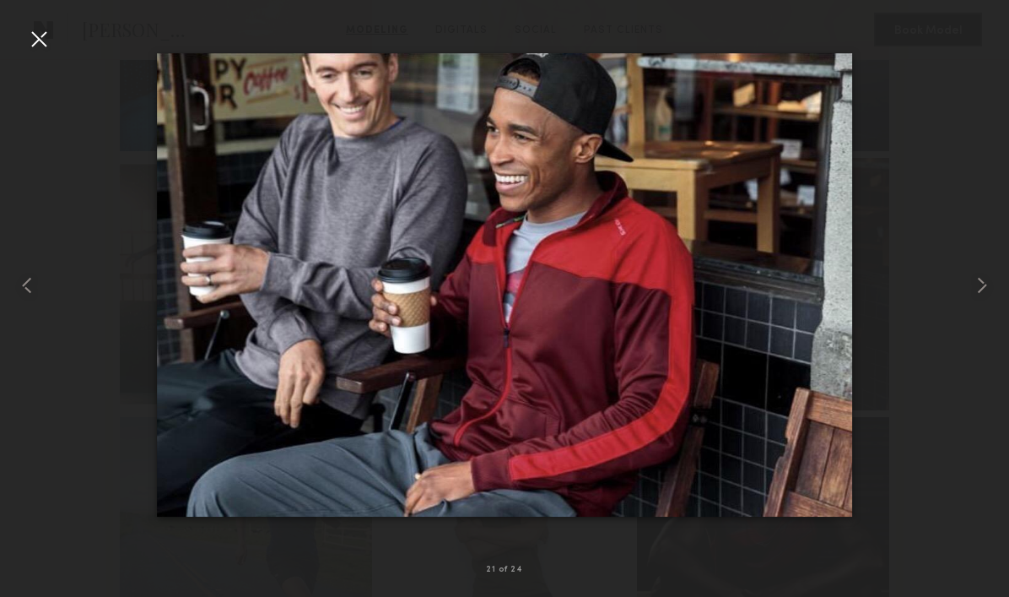
click at [32, 37] on div at bounding box center [38, 38] width 27 height 27
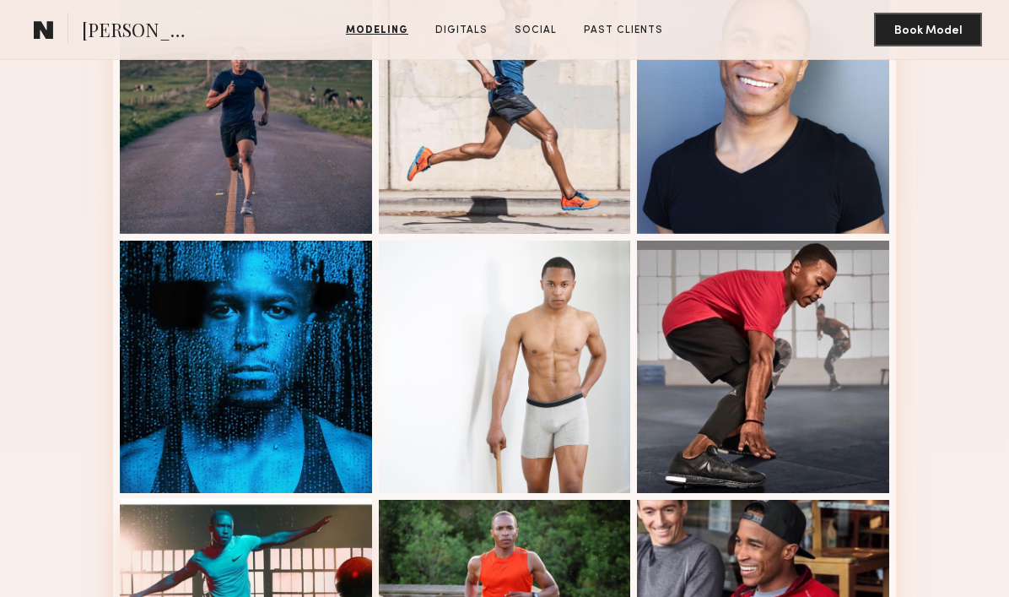
scroll to position [1036, 0]
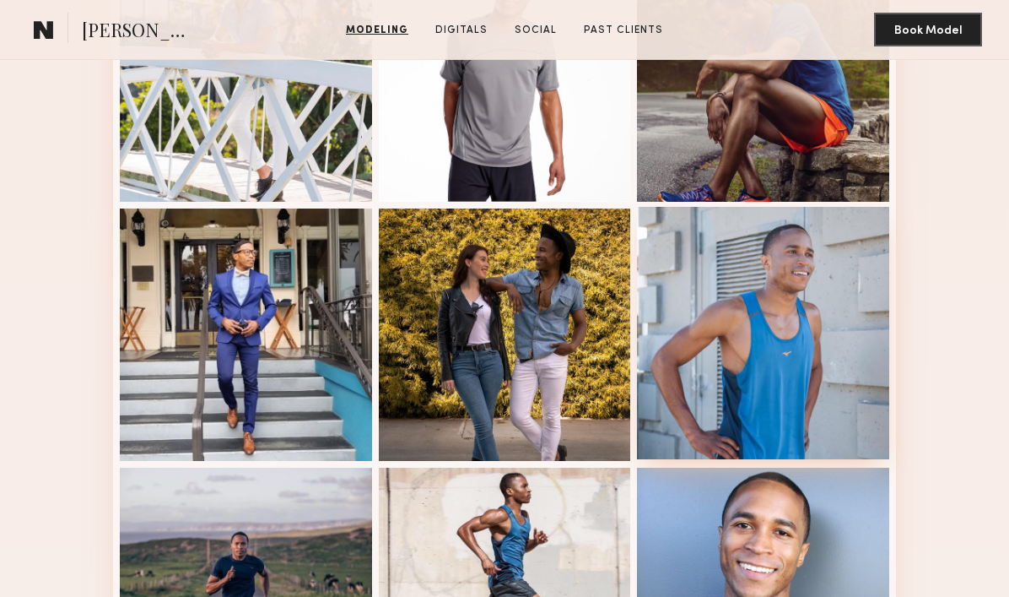
click at [746, 348] on div at bounding box center [763, 333] width 252 height 252
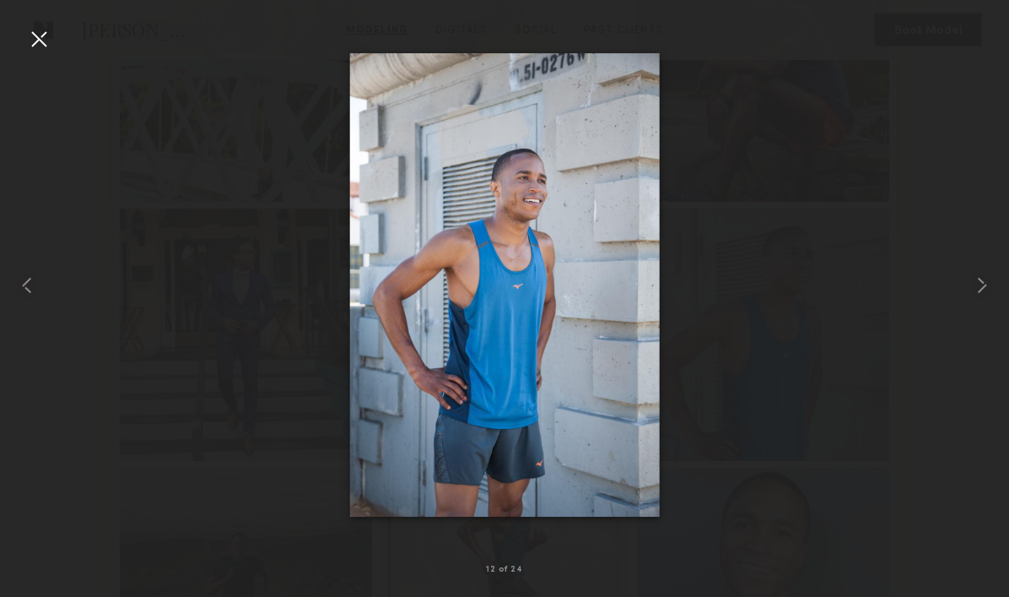
click at [51, 51] on div at bounding box center [38, 38] width 27 height 27
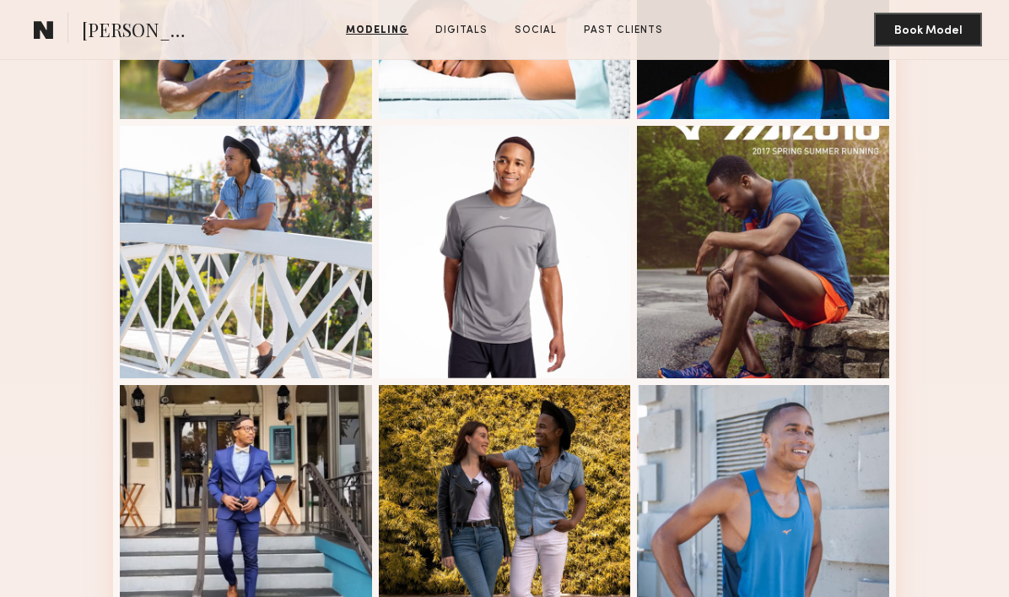
scroll to position [824, 0]
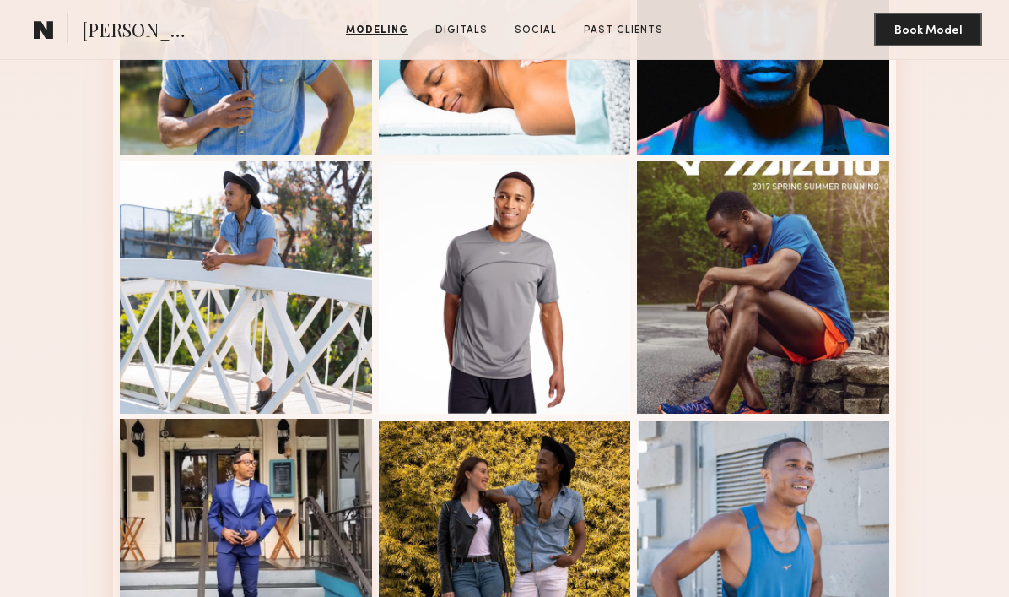
click at [236, 581] on div at bounding box center [246, 545] width 252 height 252
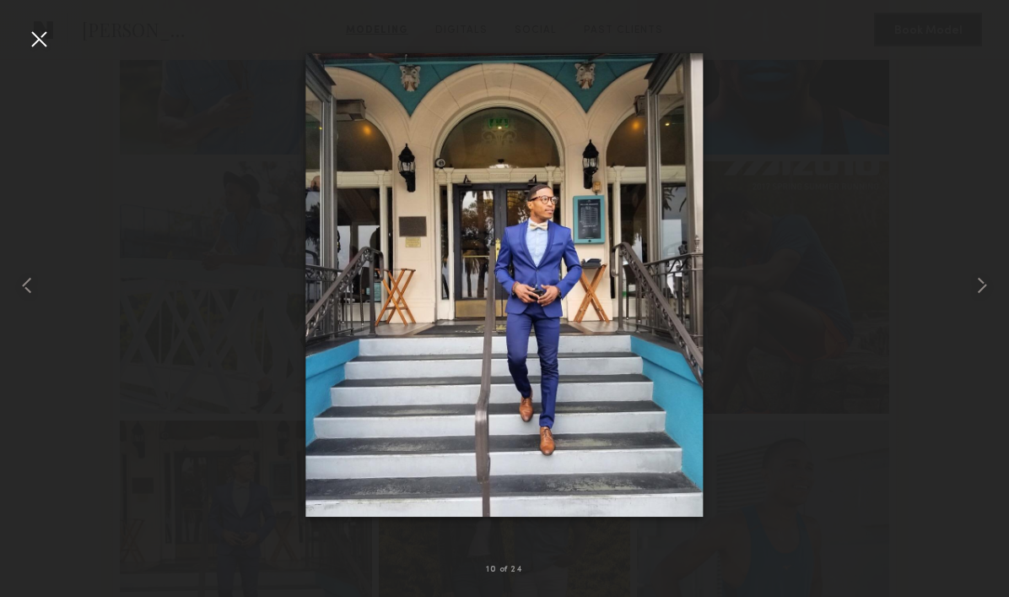
click at [41, 55] on div at bounding box center [504, 285] width 1009 height 516
click at [40, 29] on div at bounding box center [38, 38] width 27 height 27
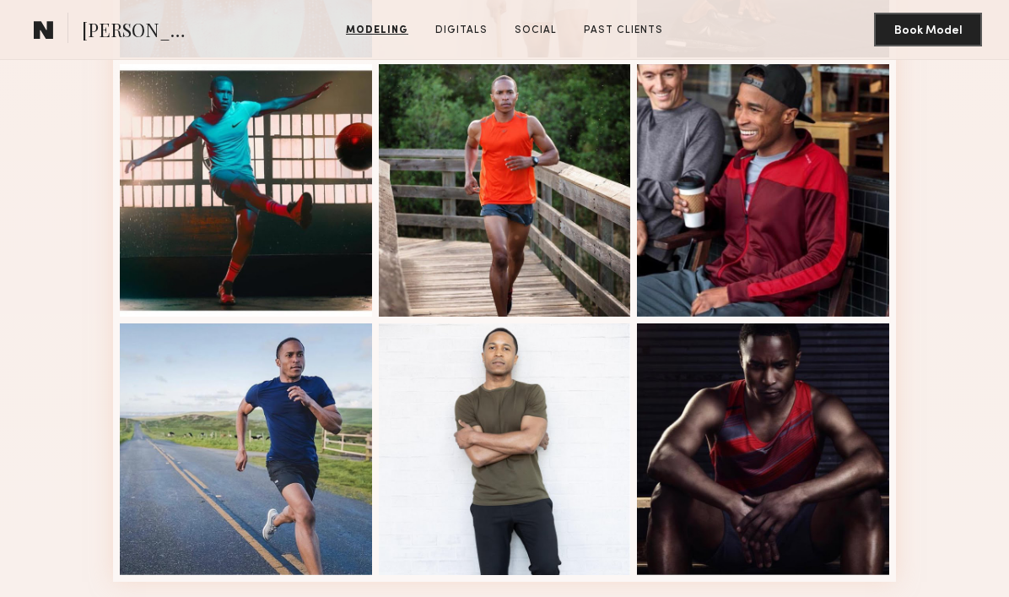
scroll to position [2165, 0]
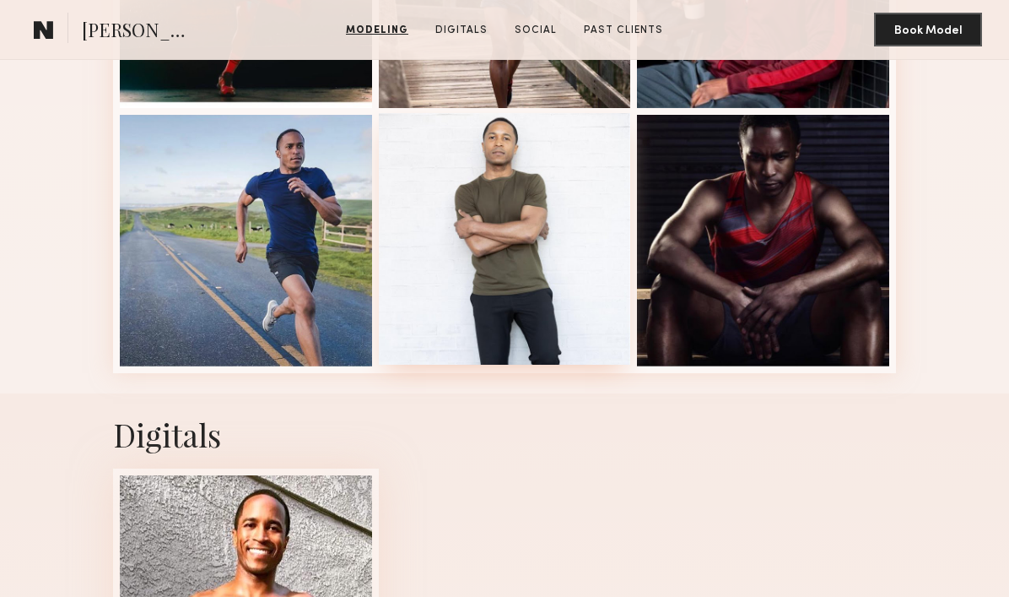
click at [540, 246] on div at bounding box center [505, 239] width 252 height 252
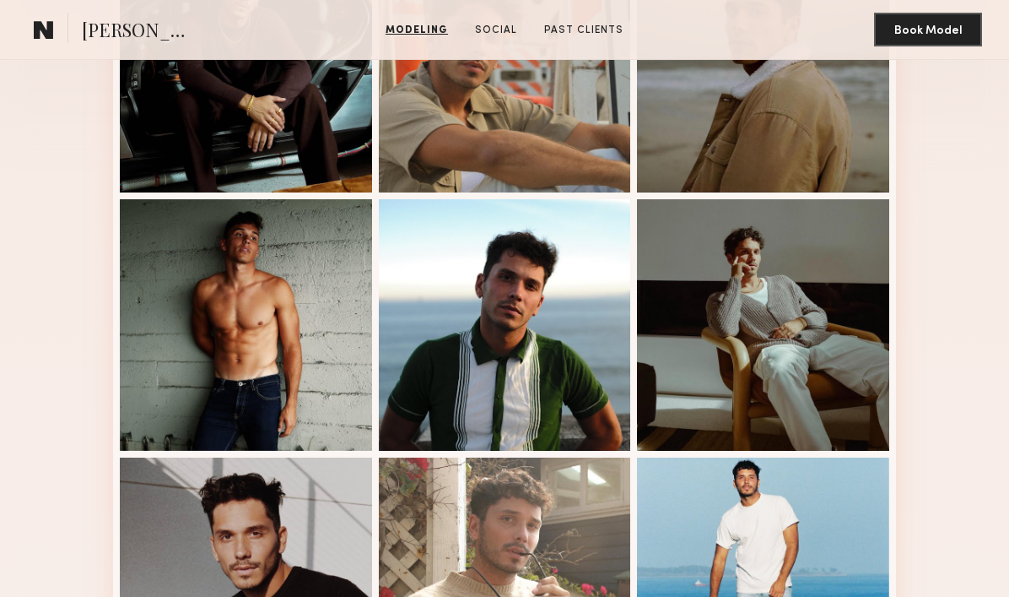
scroll to position [380, 0]
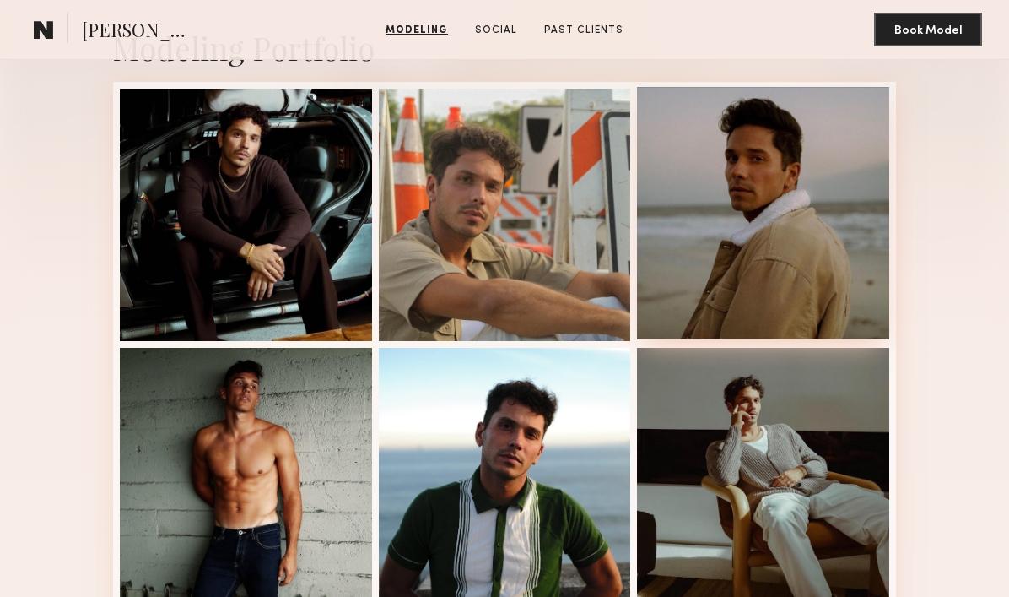
click at [708, 225] on div at bounding box center [763, 213] width 252 height 252
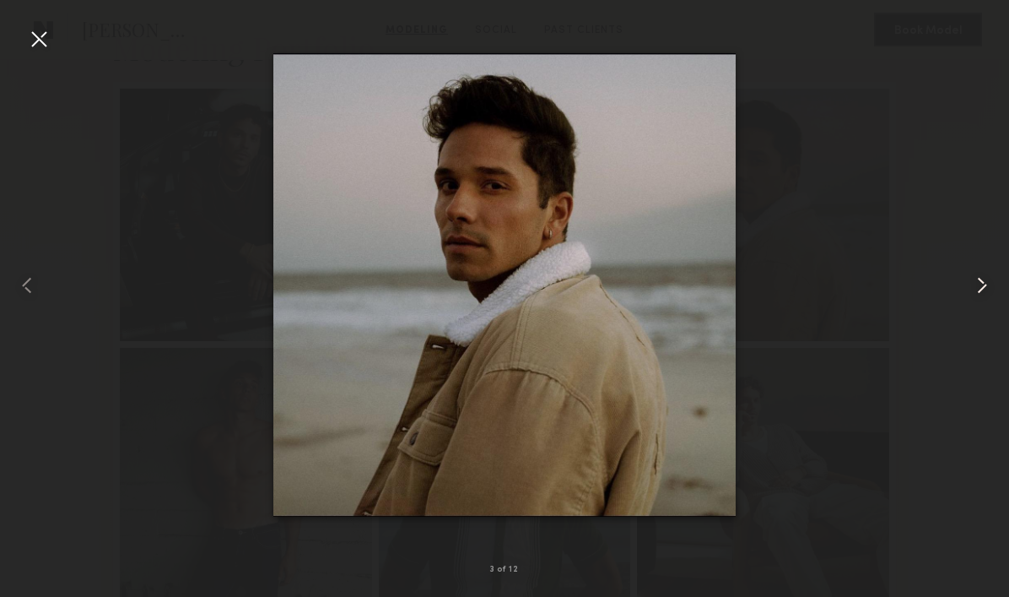
click at [989, 281] on common-icon at bounding box center [982, 285] width 27 height 27
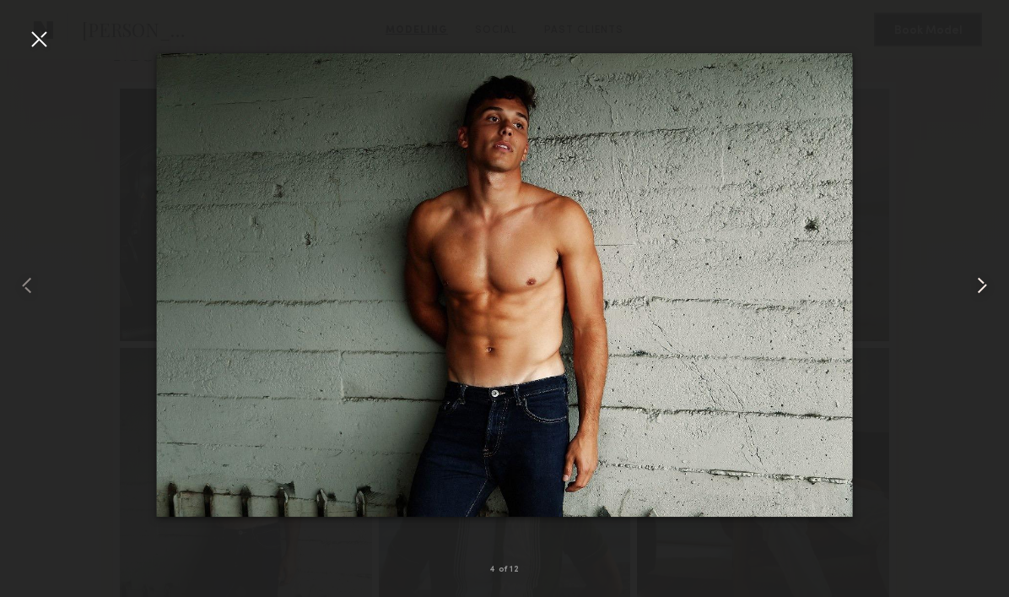
click at [984, 281] on common-icon at bounding box center [982, 285] width 27 height 27
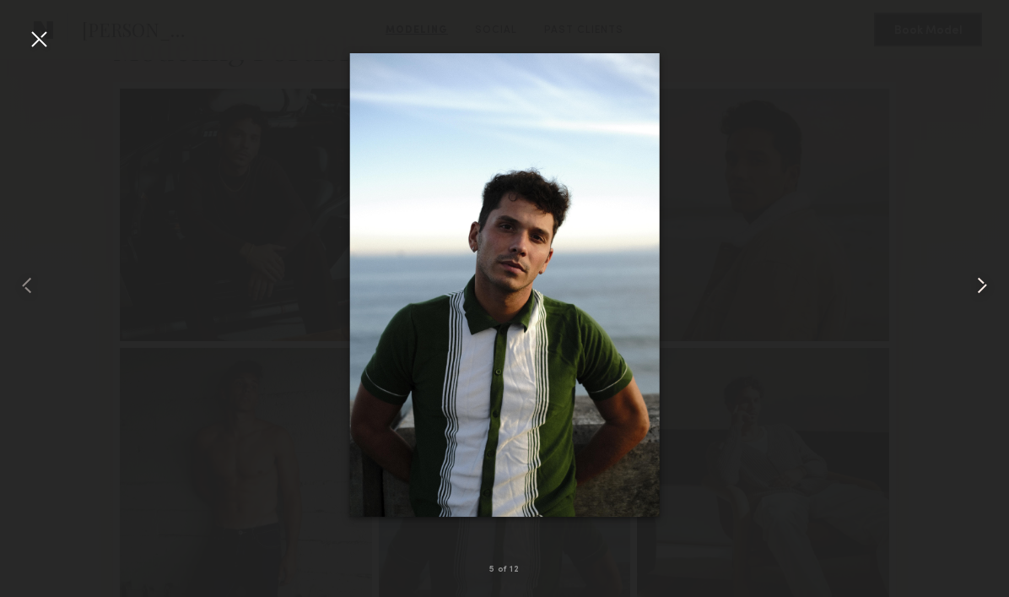
click at [983, 281] on common-icon at bounding box center [982, 285] width 27 height 27
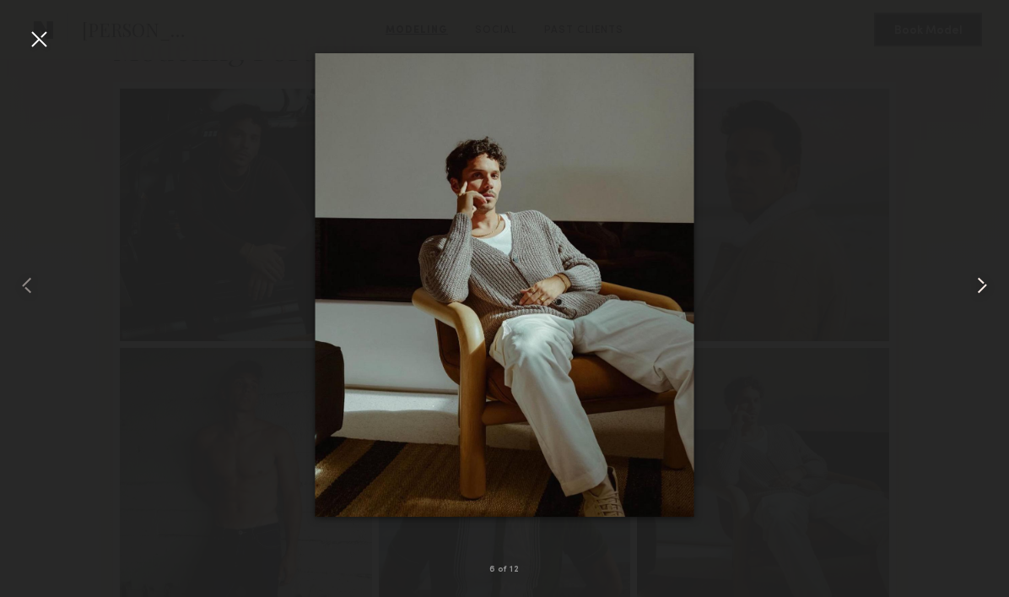
click at [983, 281] on common-icon at bounding box center [982, 285] width 27 height 27
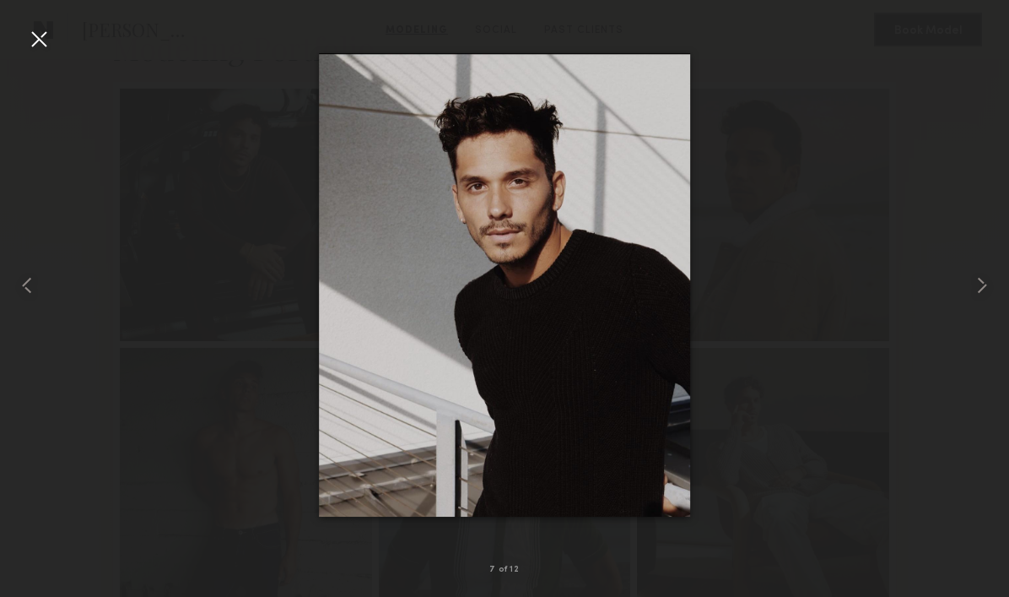
click at [36, 40] on div at bounding box center [38, 38] width 27 height 27
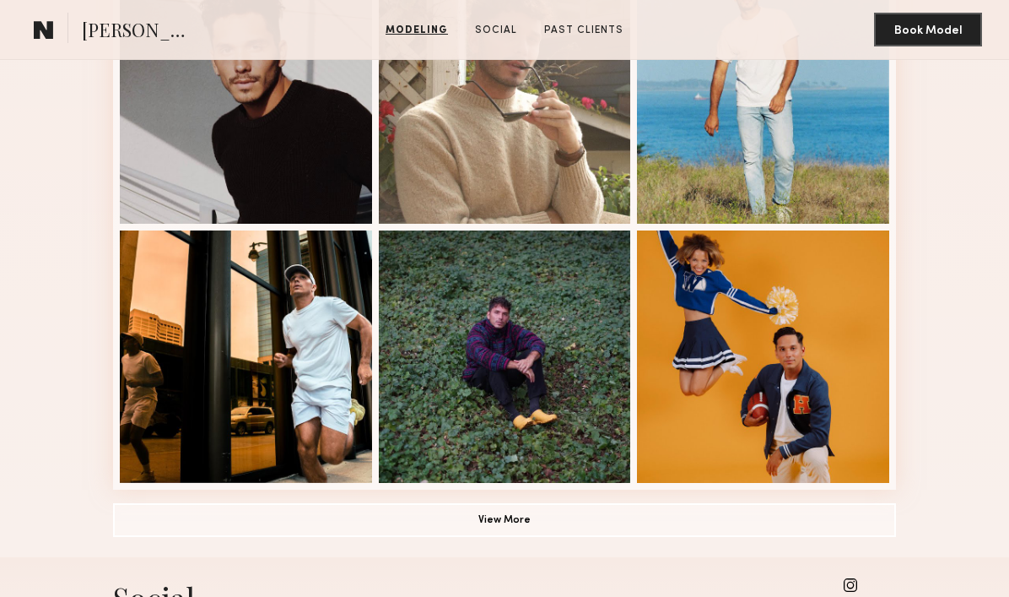
scroll to position [1008, 0]
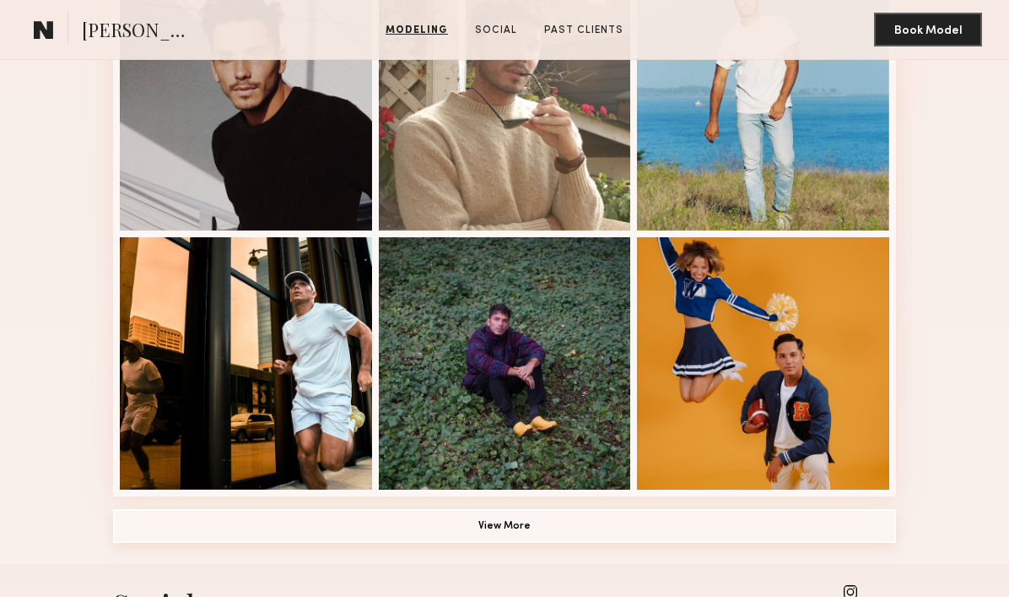
click at [268, 530] on button "View More" at bounding box center [504, 526] width 783 height 34
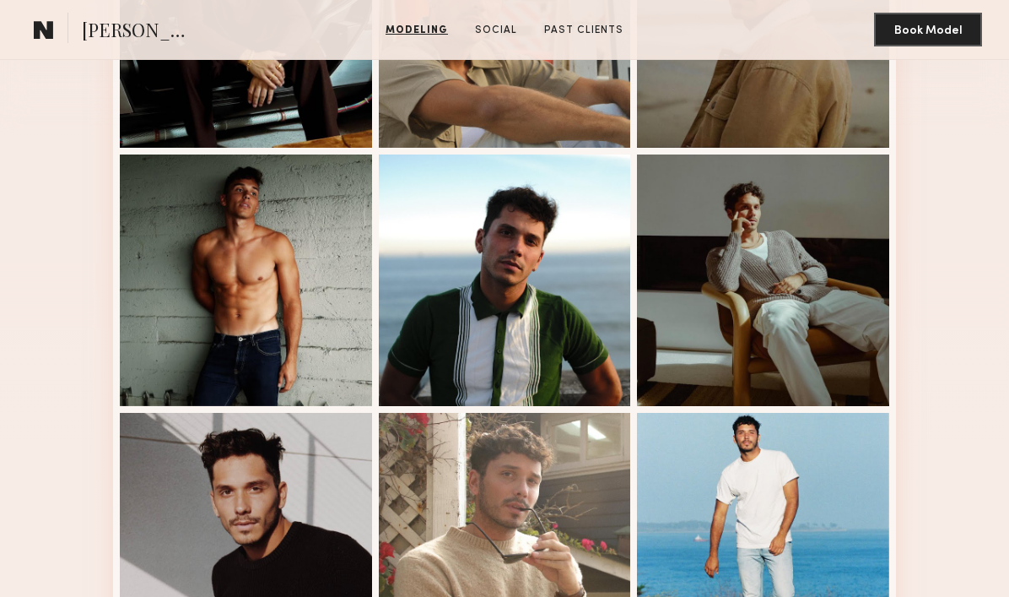
scroll to position [572, 0]
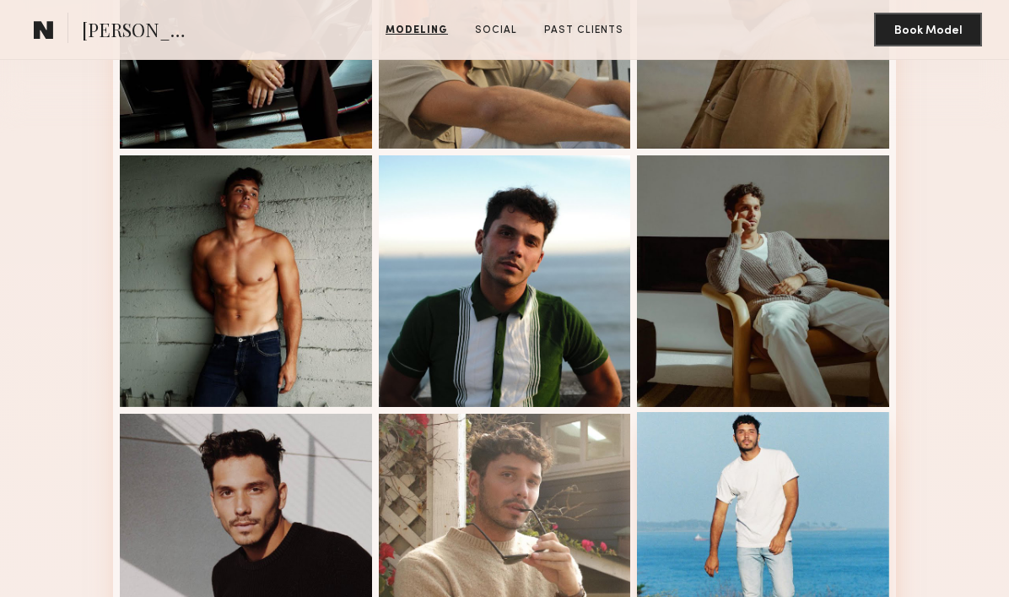
click at [738, 489] on div at bounding box center [763, 538] width 252 height 252
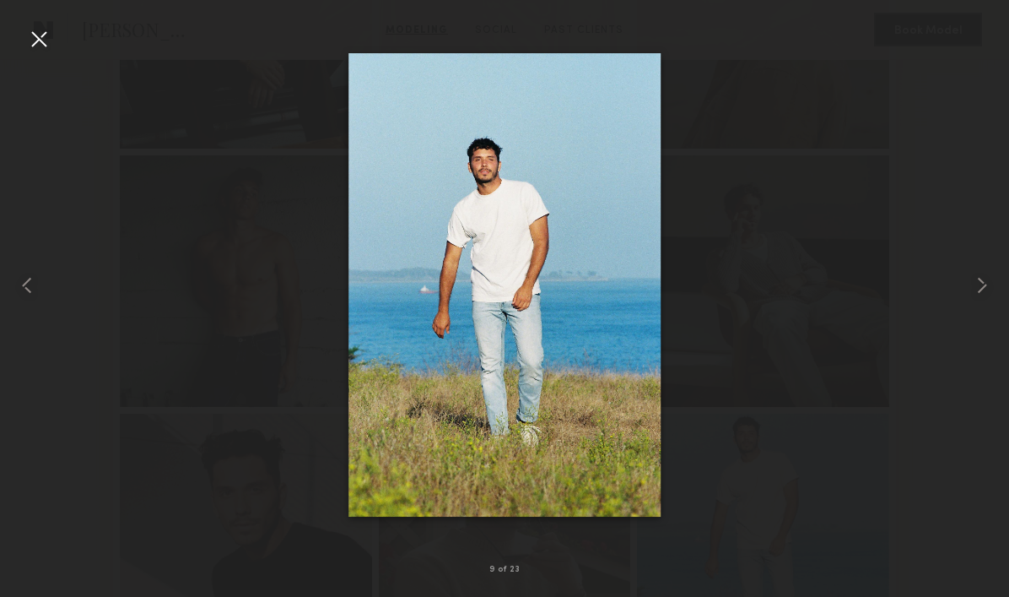
click at [34, 43] on div at bounding box center [38, 38] width 27 height 27
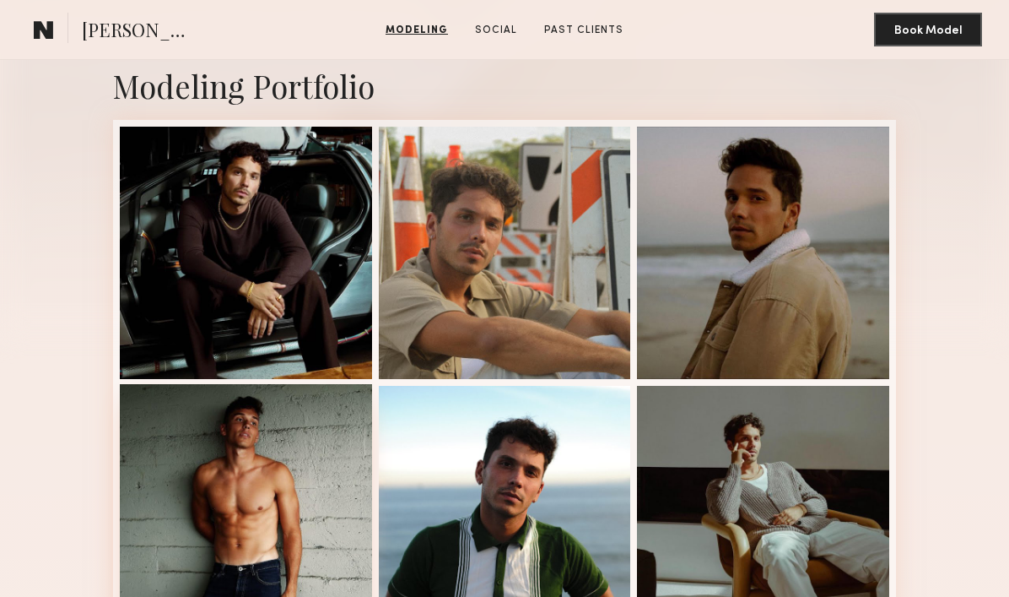
scroll to position [343, 0]
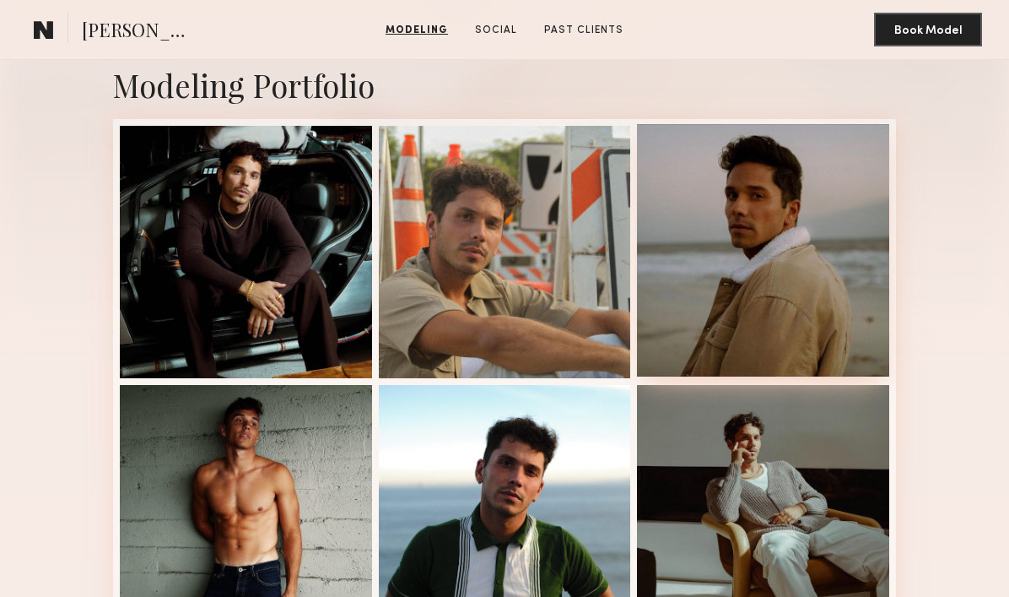
click at [747, 268] on div at bounding box center [763, 250] width 252 height 252
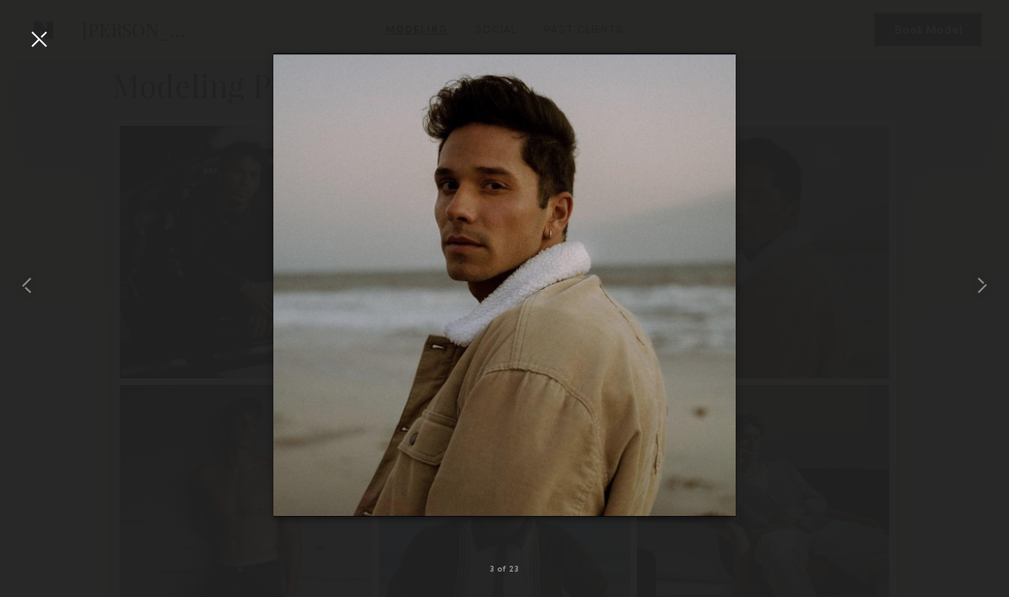
click at [48, 46] on div at bounding box center [38, 38] width 27 height 27
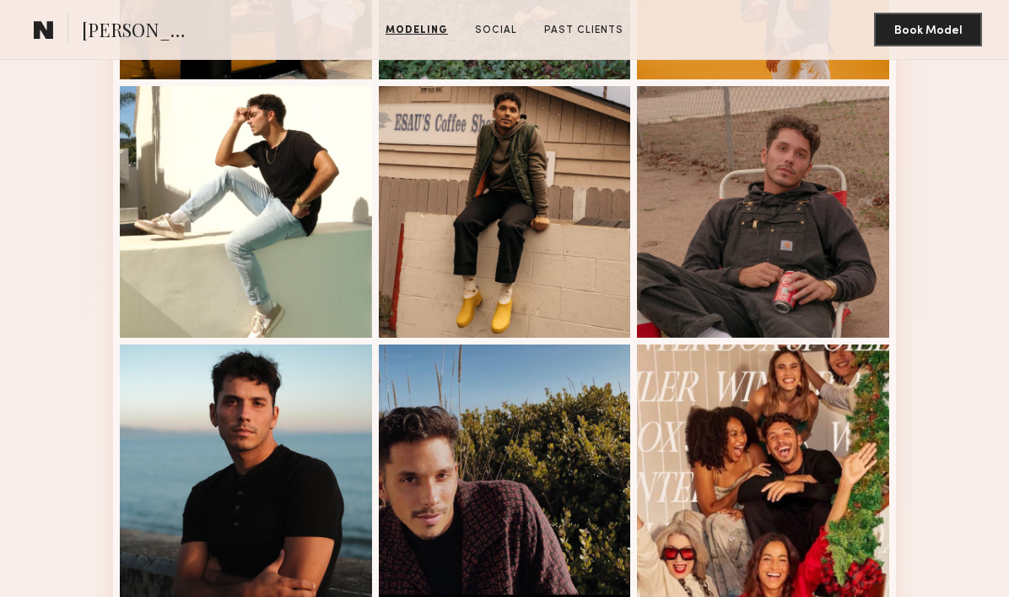
scroll to position [1412, 0]
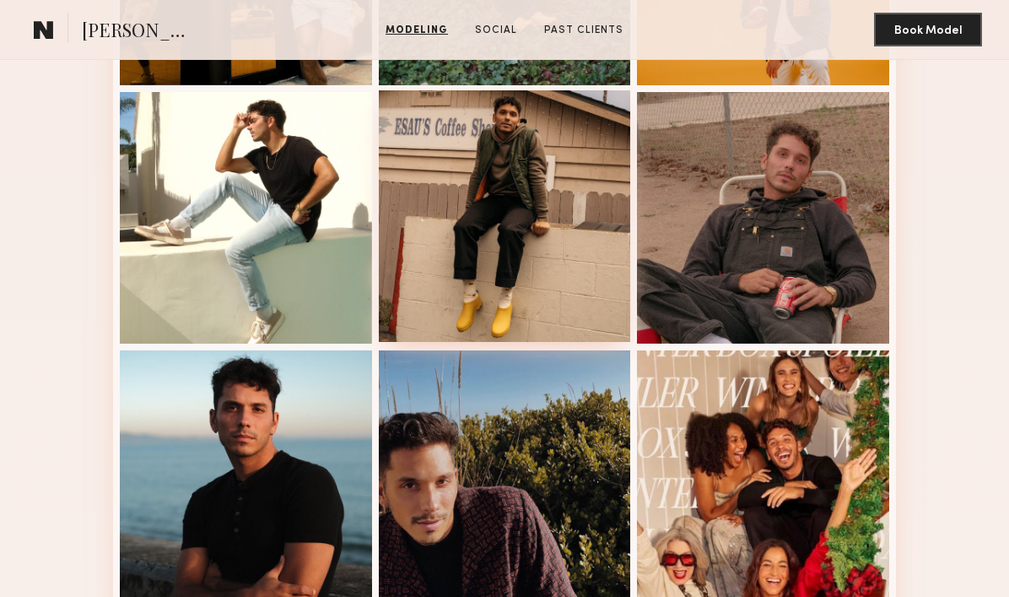
click at [516, 235] on div at bounding box center [505, 216] width 252 height 252
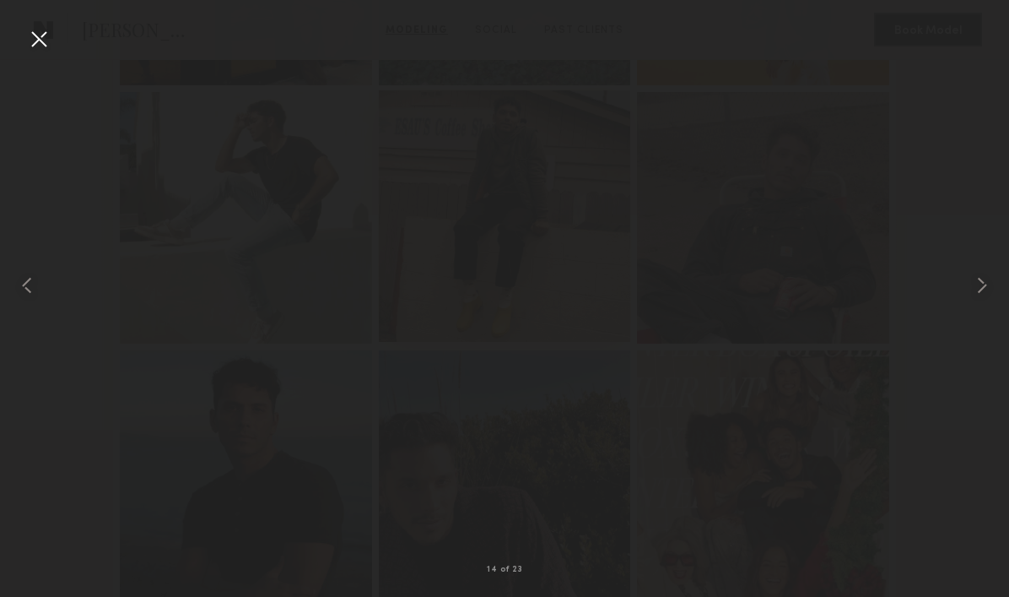
click at [516, 235] on div at bounding box center [505, 216] width 252 height 252
